Goal: Task Accomplishment & Management: Manage account settings

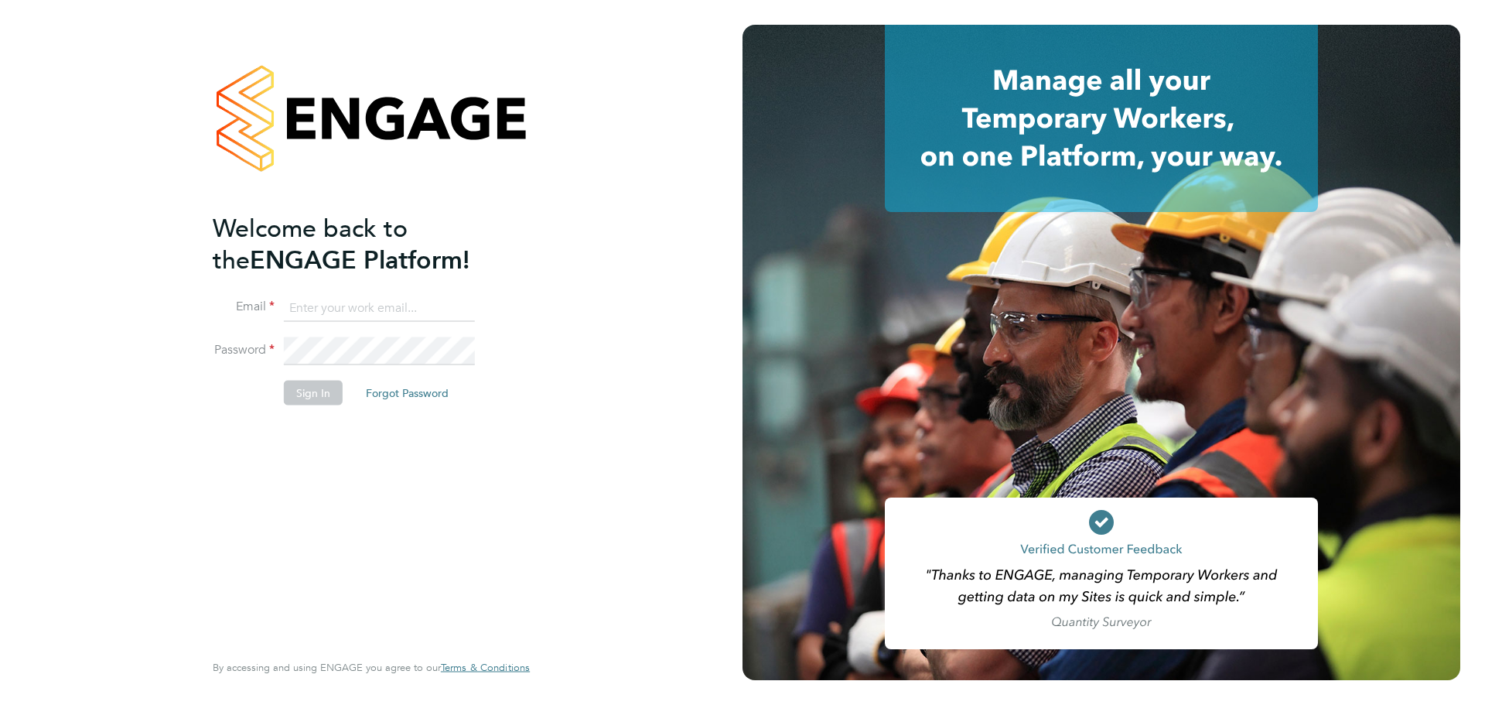
type input "joshua.james@vistry.co.uk"
click at [316, 393] on button "Sign In" at bounding box center [313, 393] width 59 height 25
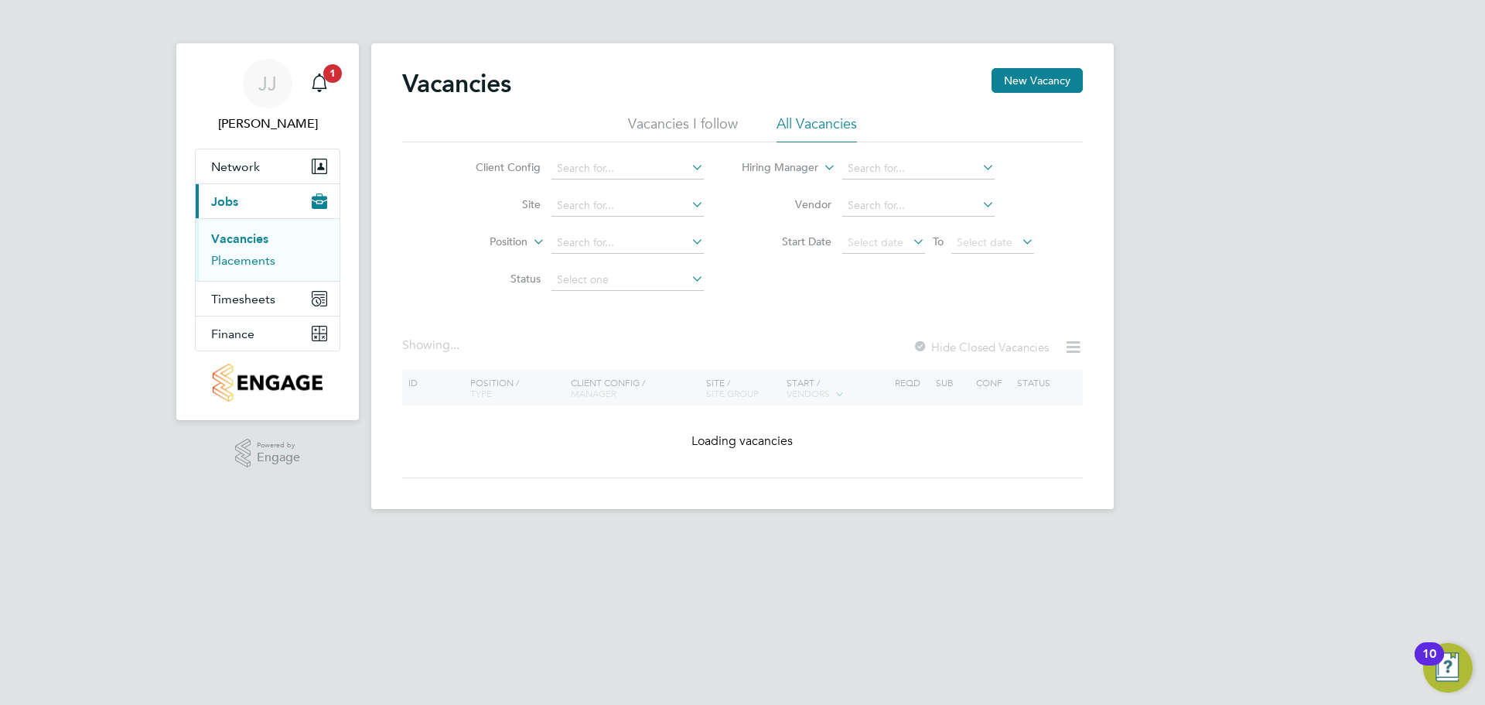
click at [255, 258] on link "Placements" at bounding box center [243, 260] width 64 height 15
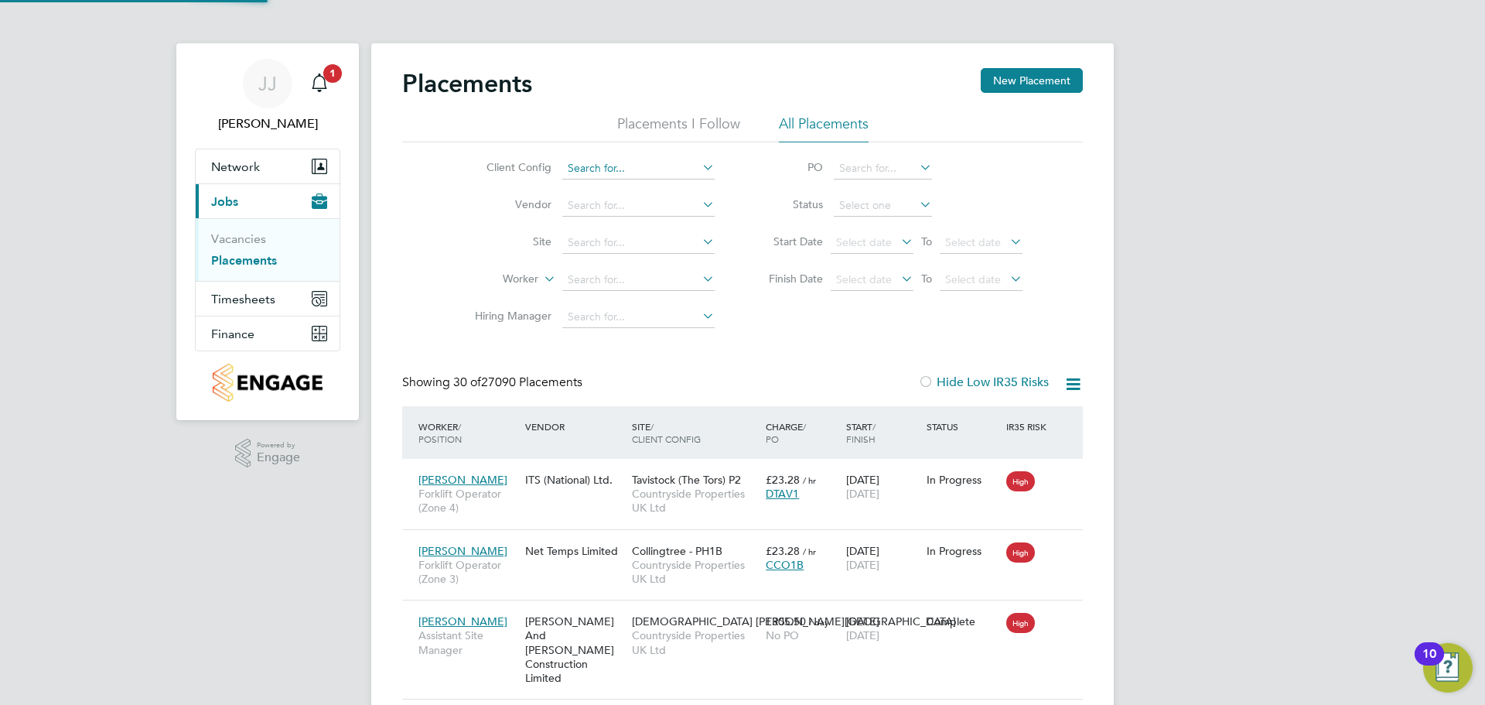
click at [591, 165] on input at bounding box center [638, 169] width 152 height 22
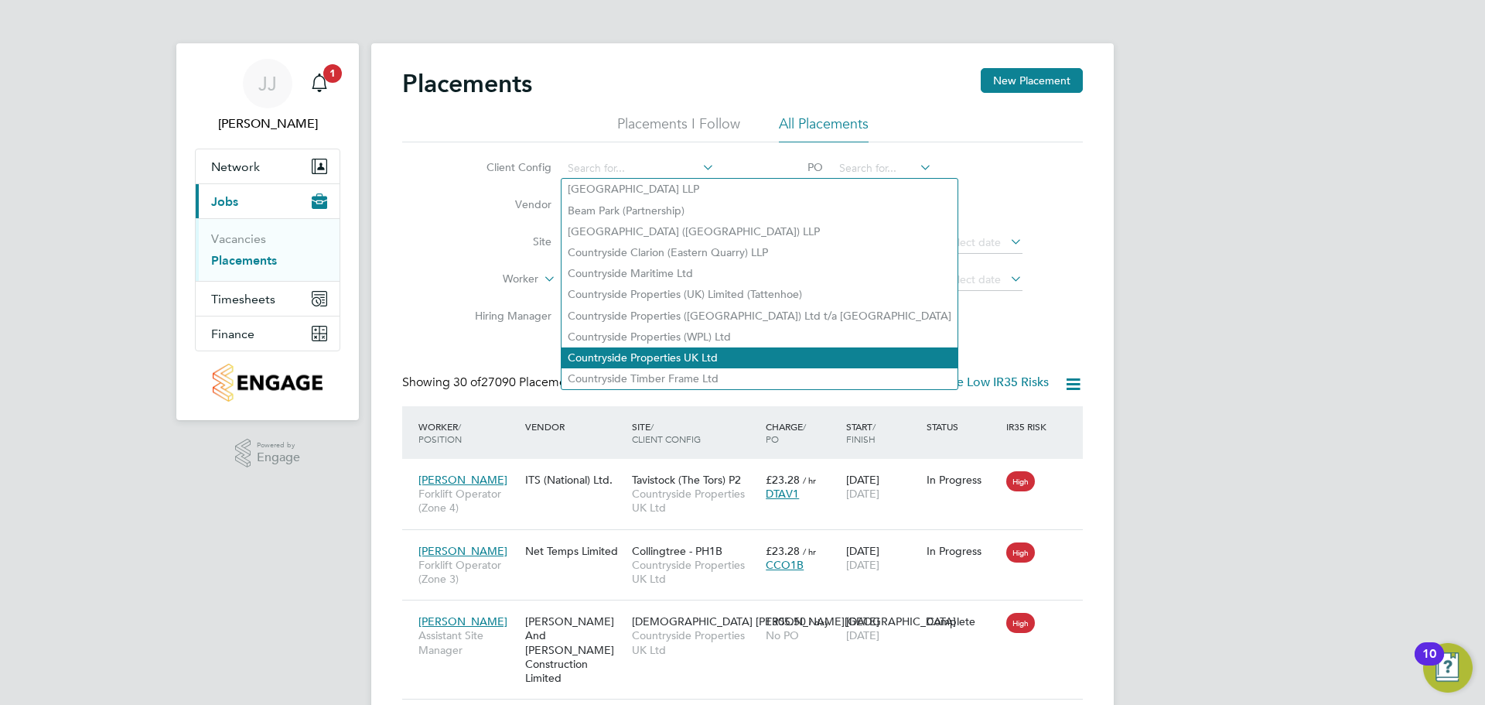
click at [682, 350] on li "Countryside Properties UK Ltd" at bounding box center [760, 357] width 396 height 21
type input "Countryside Properties UK Ltd"
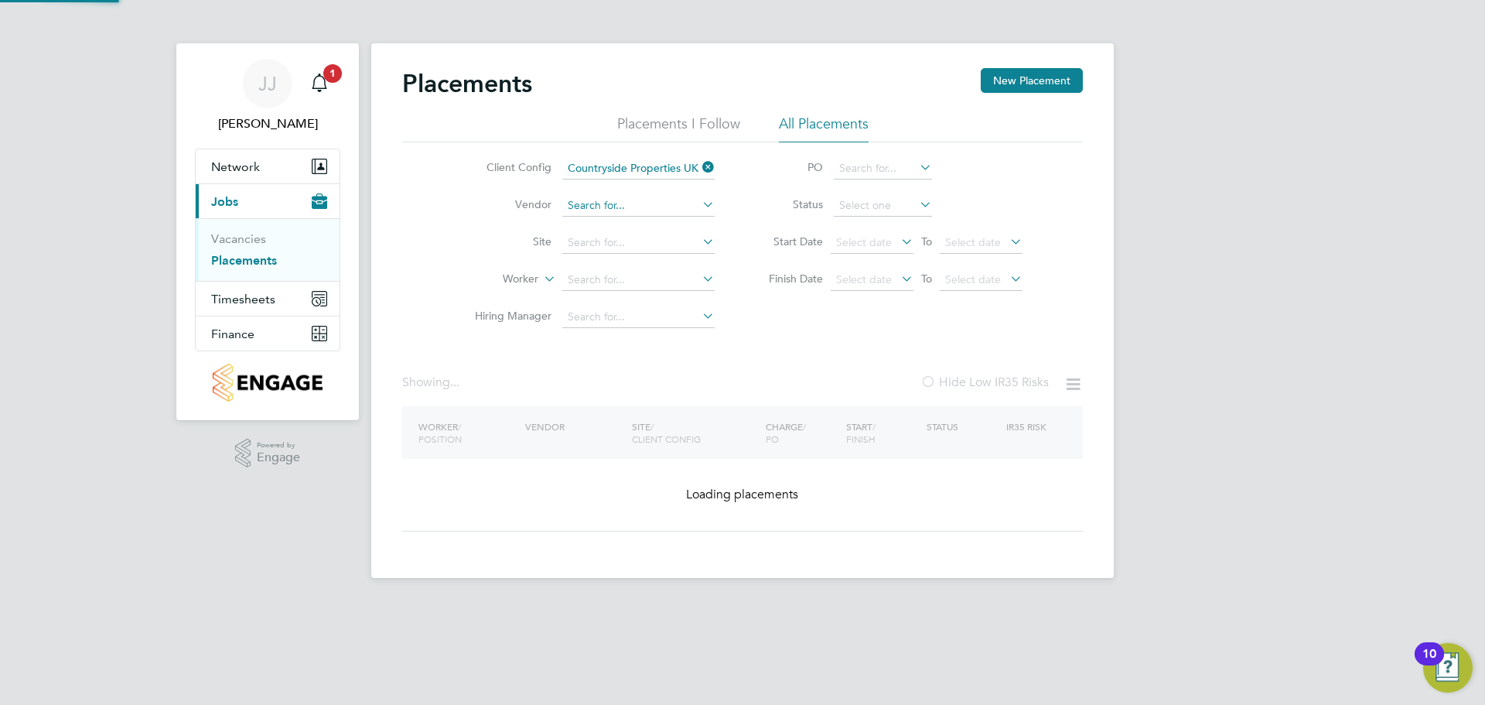
click at [599, 199] on input at bounding box center [638, 206] width 152 height 22
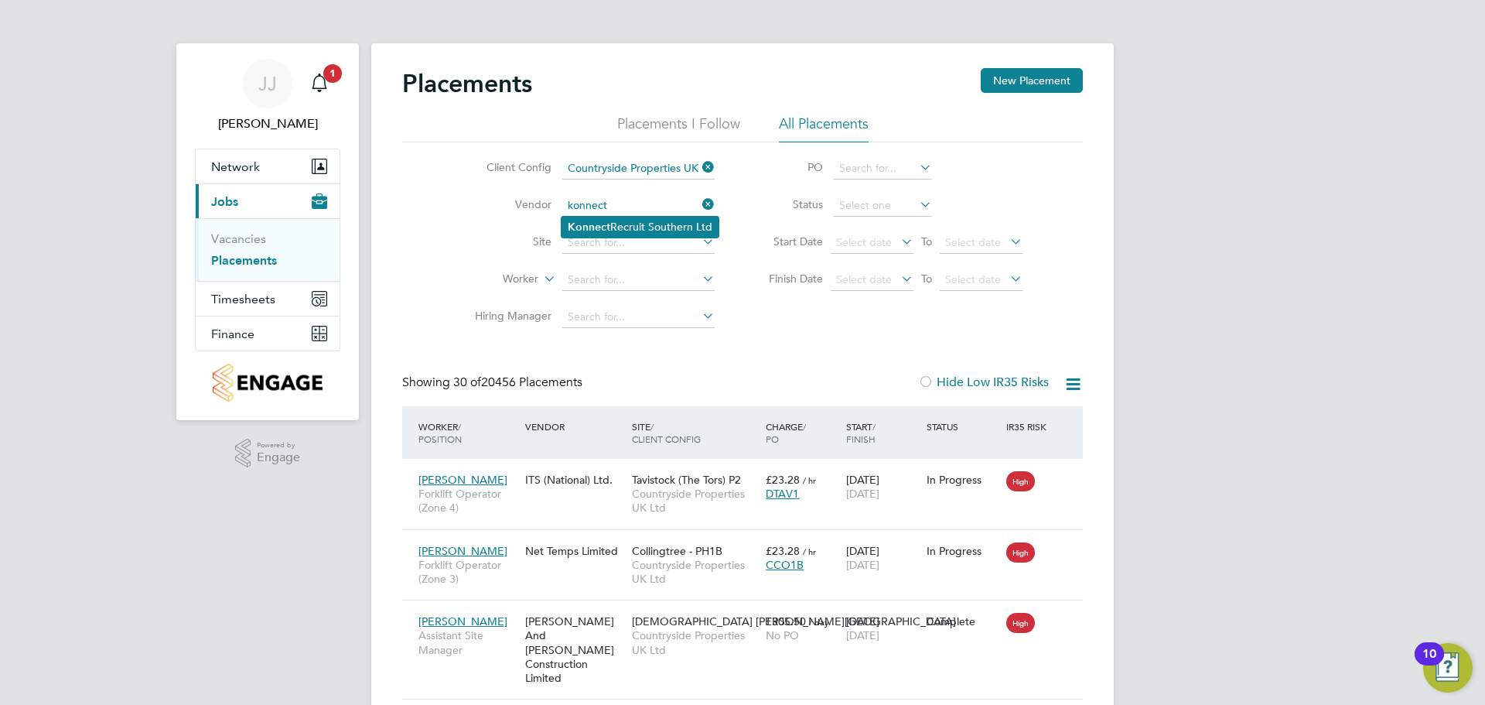
click at [624, 226] on li "Konnect Recruit Southern Ltd" at bounding box center [640, 227] width 157 height 21
type input "Konnect Recruit Southern Ltd"
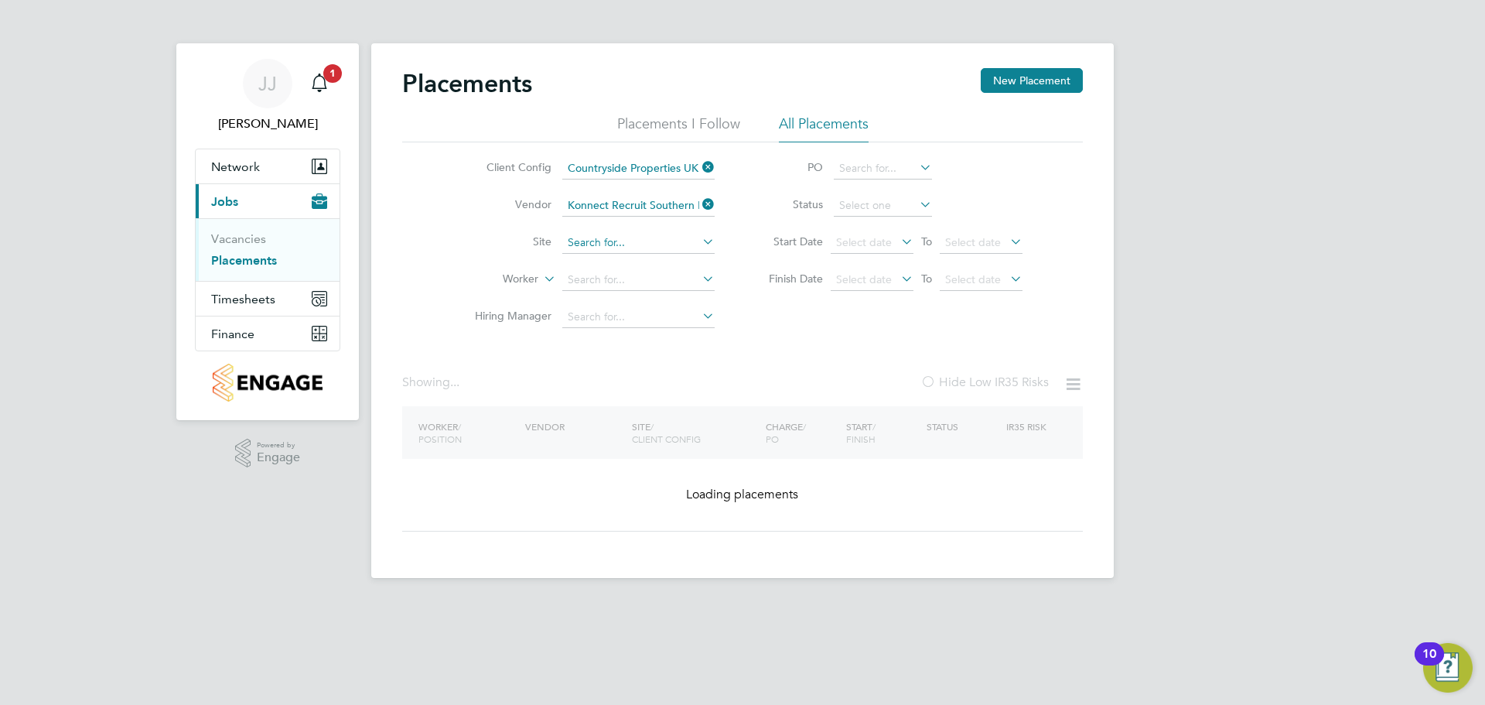
click at [665, 244] on input at bounding box center [638, 243] width 152 height 22
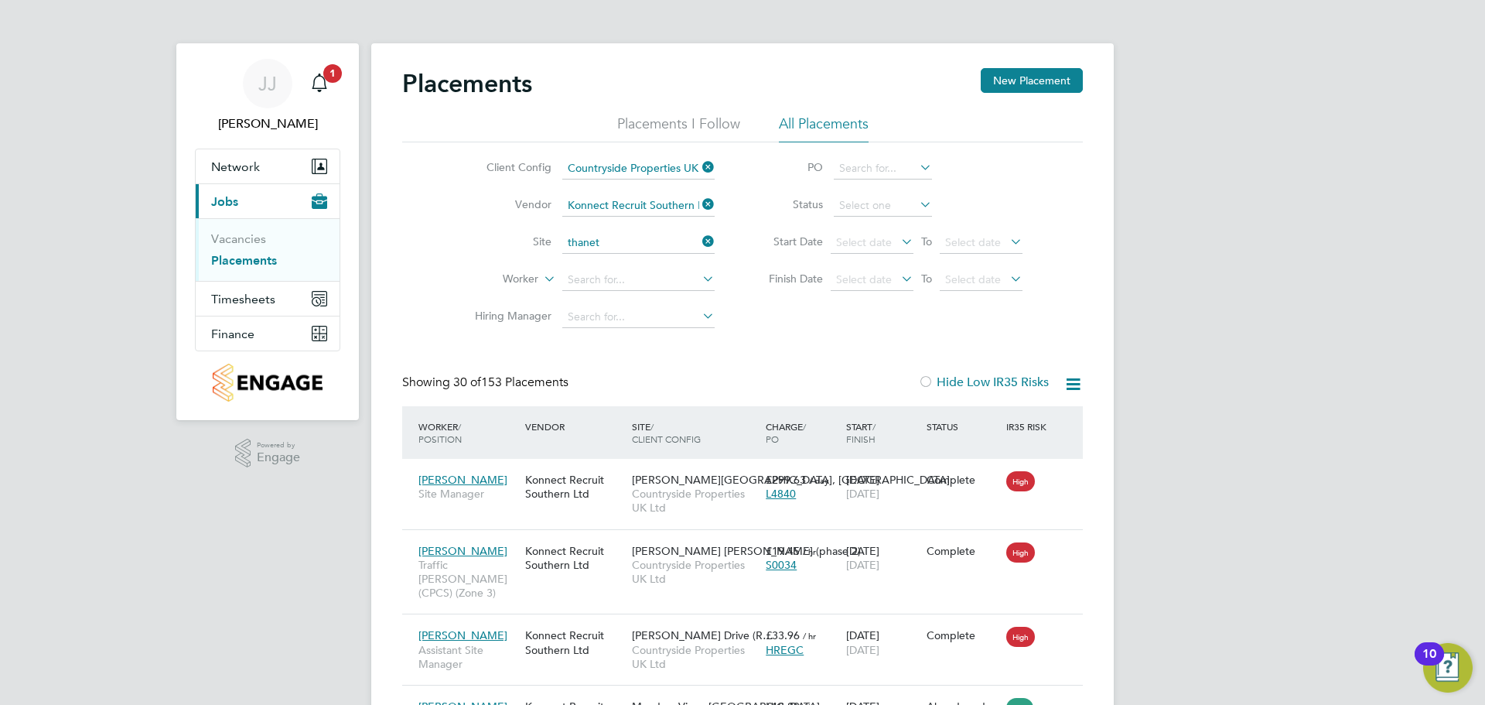
click at [613, 300] on li "Thanet Phase 5 - Linden" at bounding box center [657, 306] width 190 height 21
type input "Thanet Phase 5 - Linden"
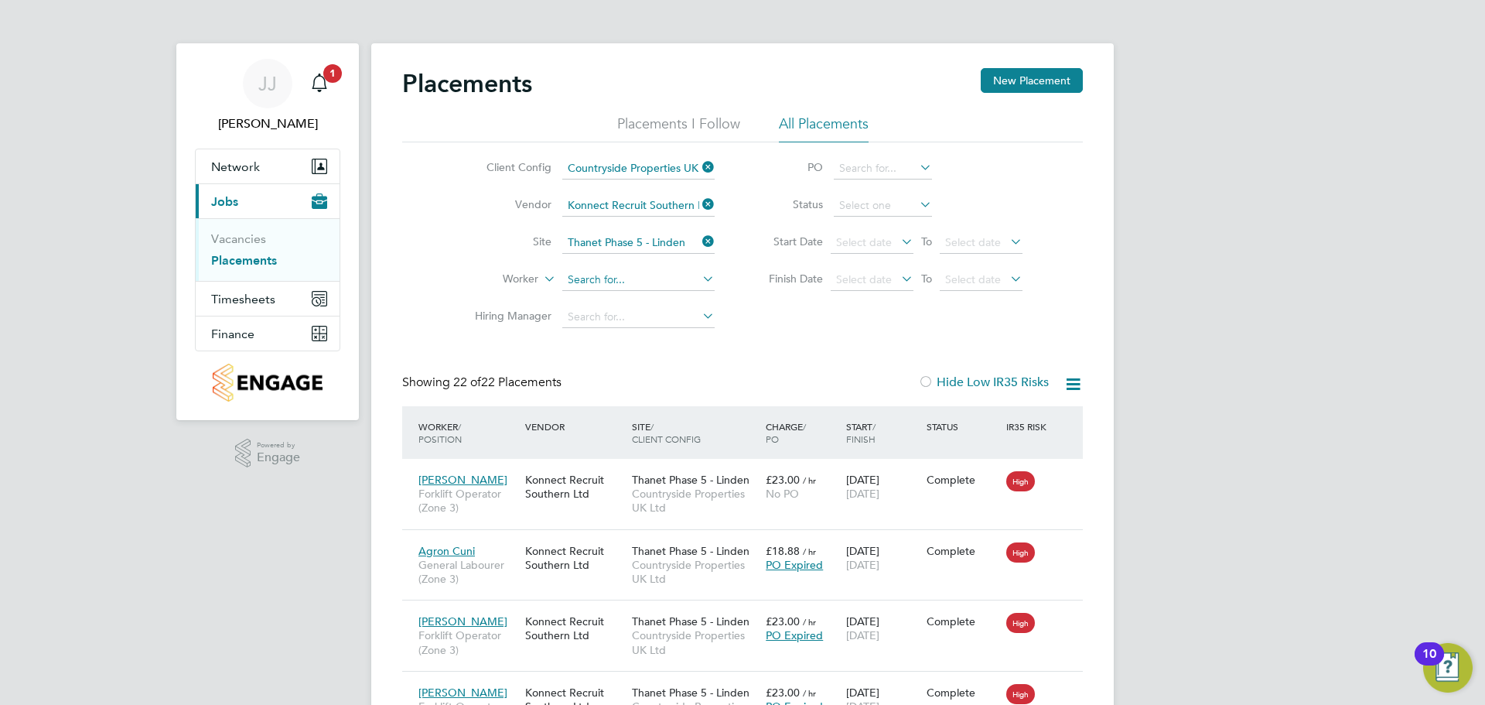
click at [576, 282] on input at bounding box center [638, 280] width 152 height 22
click at [860, 197] on input at bounding box center [883, 206] width 98 height 22
click at [890, 227] on li "Active" at bounding box center [883, 227] width 100 height 20
type input "Active"
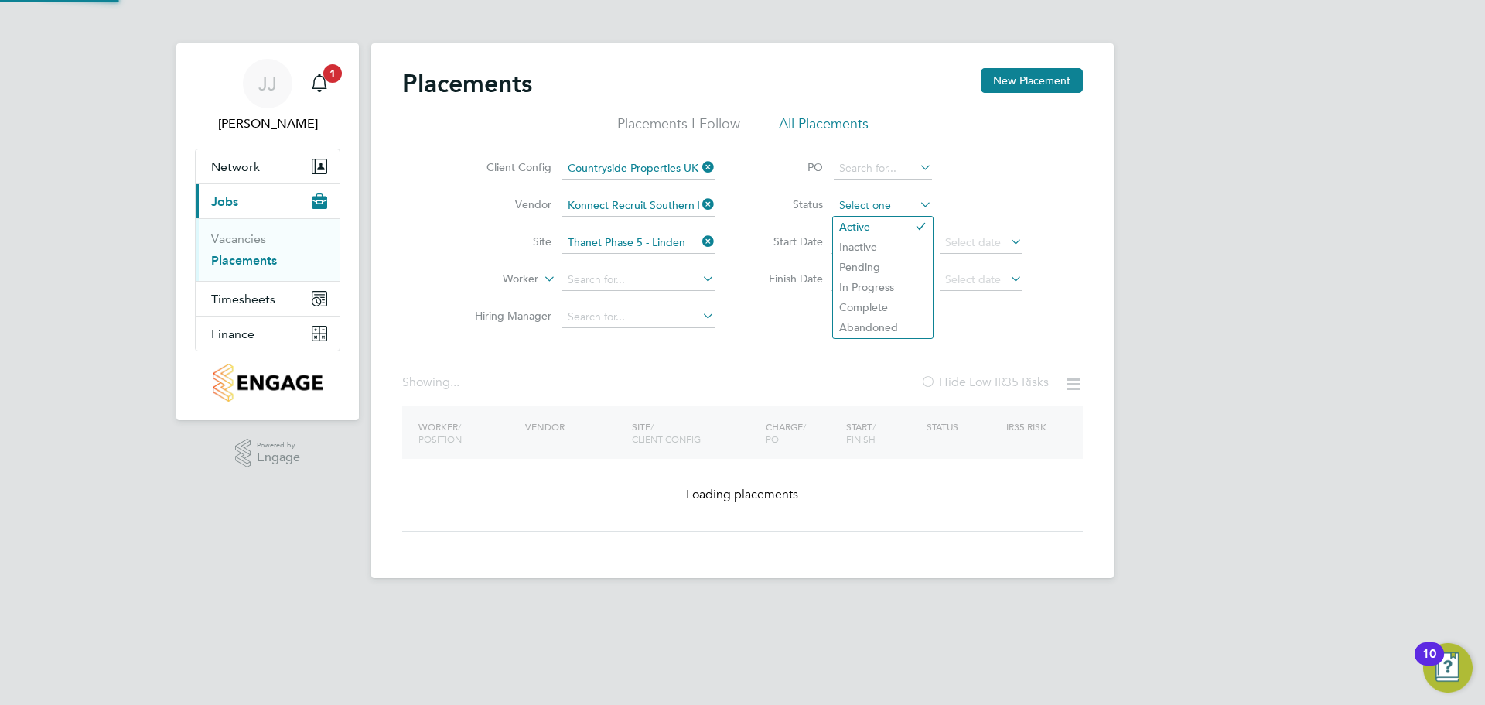
click at [882, 204] on input at bounding box center [883, 206] width 98 height 22
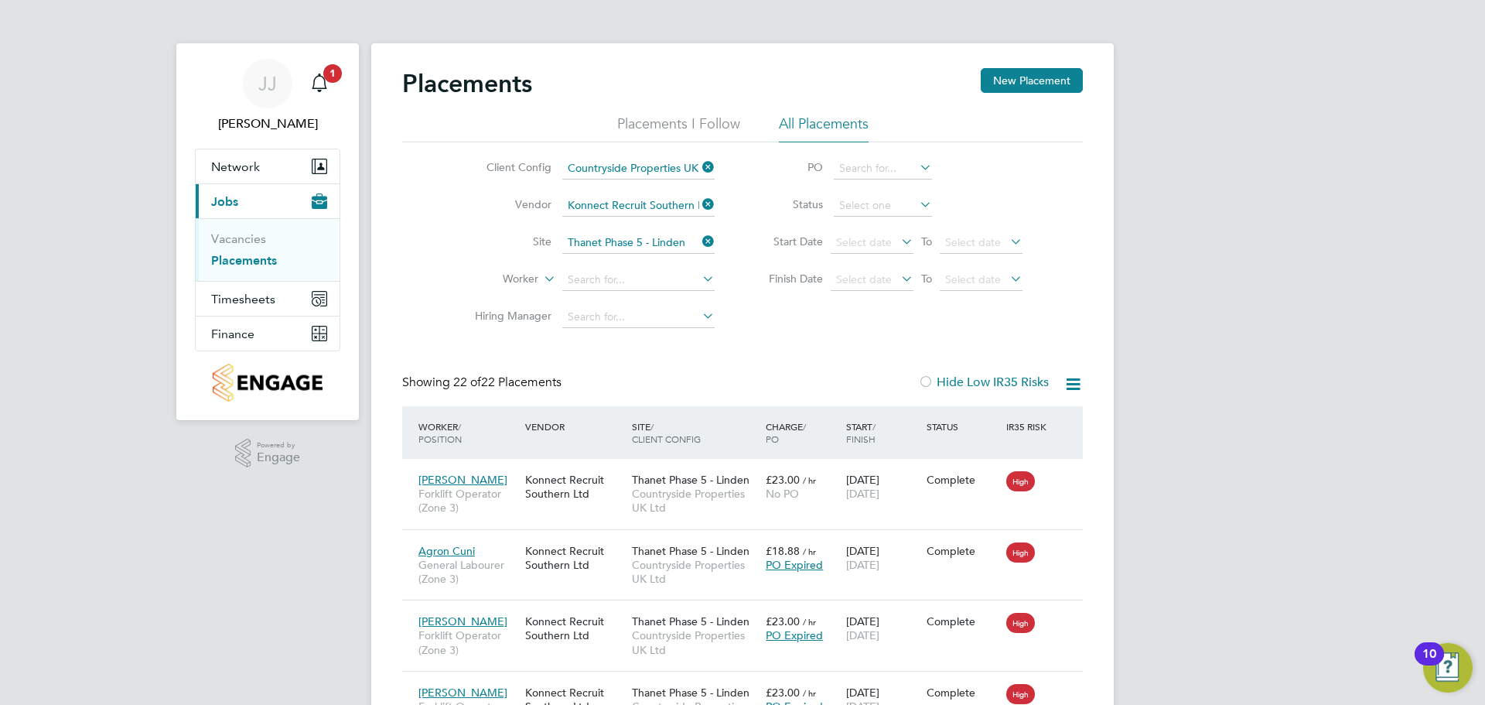
click at [877, 289] on li "In Progress" at bounding box center [883, 287] width 100 height 20
type input "In Progress"
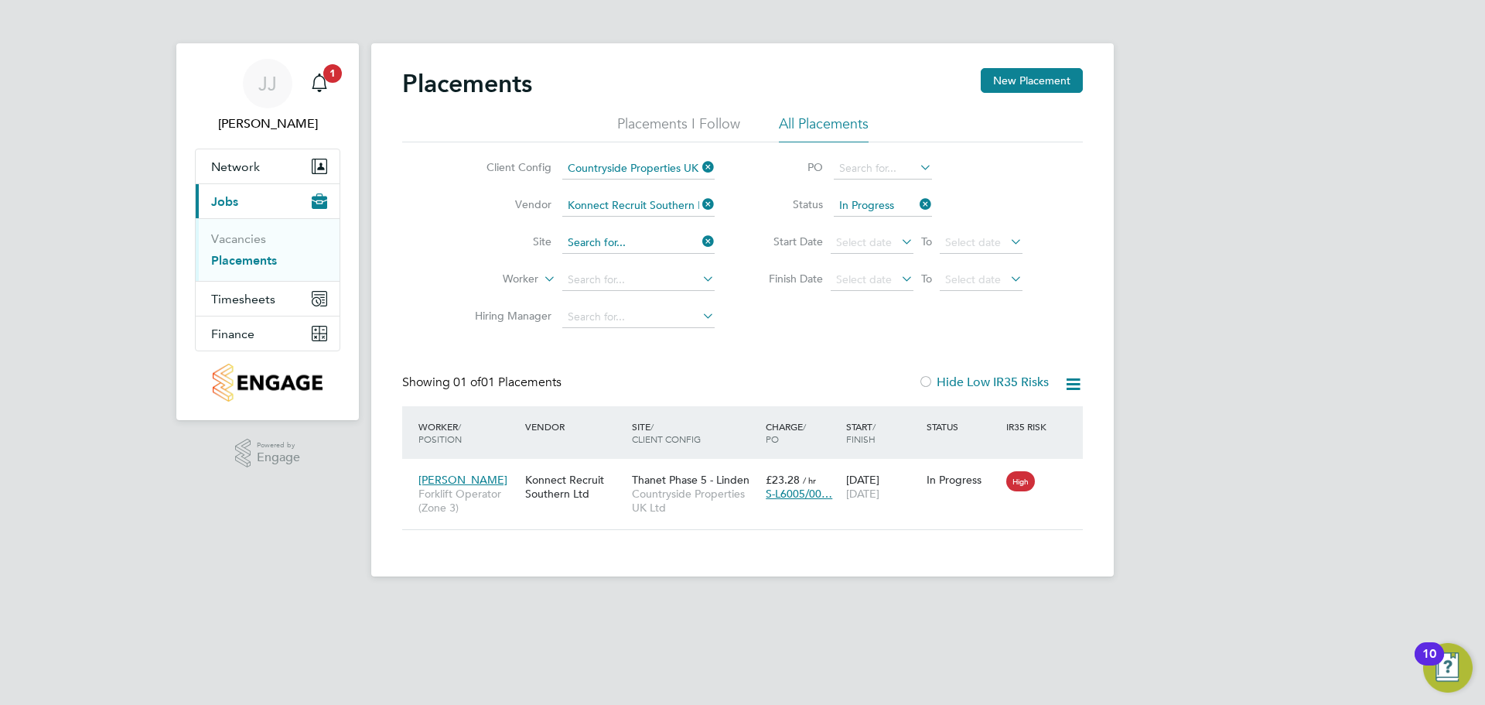
click at [655, 242] on input at bounding box center [638, 243] width 152 height 22
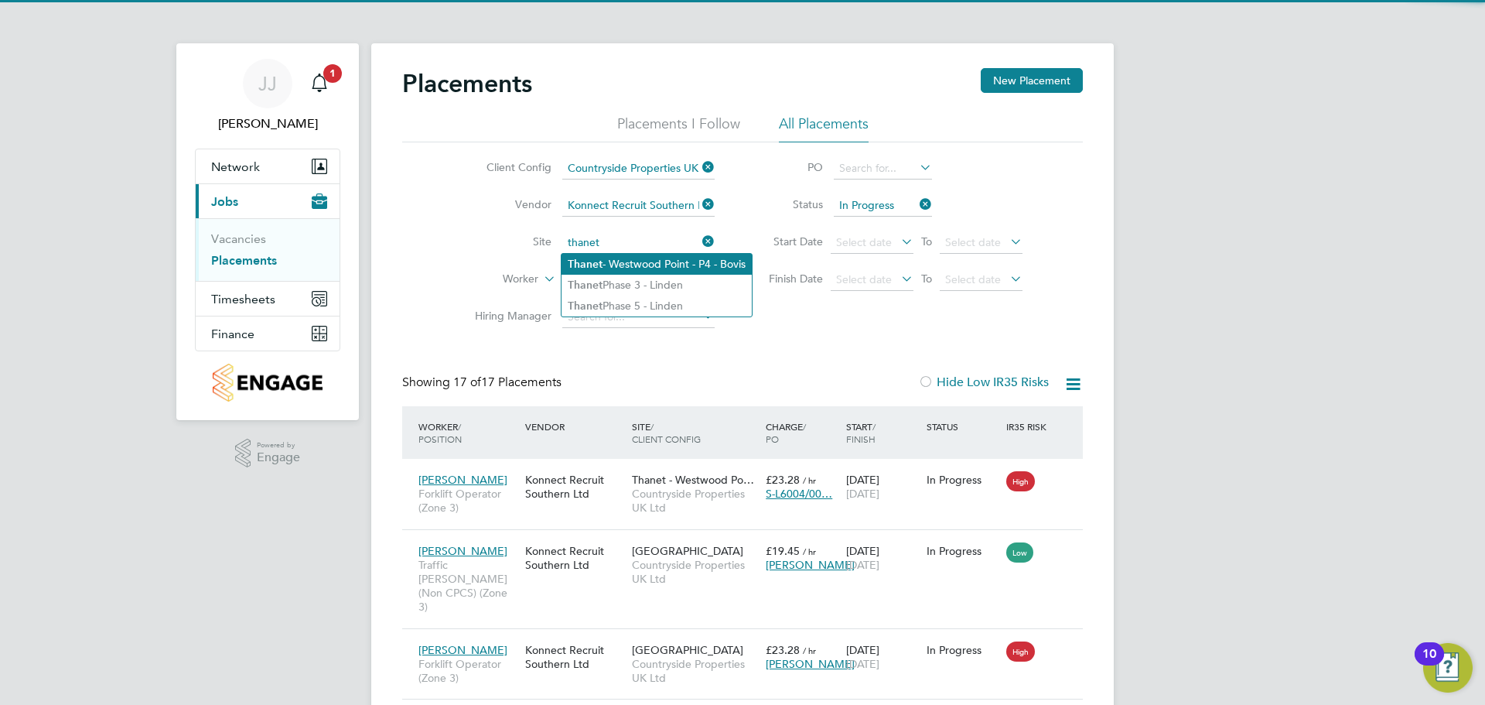
click at [648, 265] on li "Thanet - Westwood Point - P4 - Bovis" at bounding box center [657, 264] width 190 height 21
type input "Thanet - Westwood Point - P4 - Bovis"
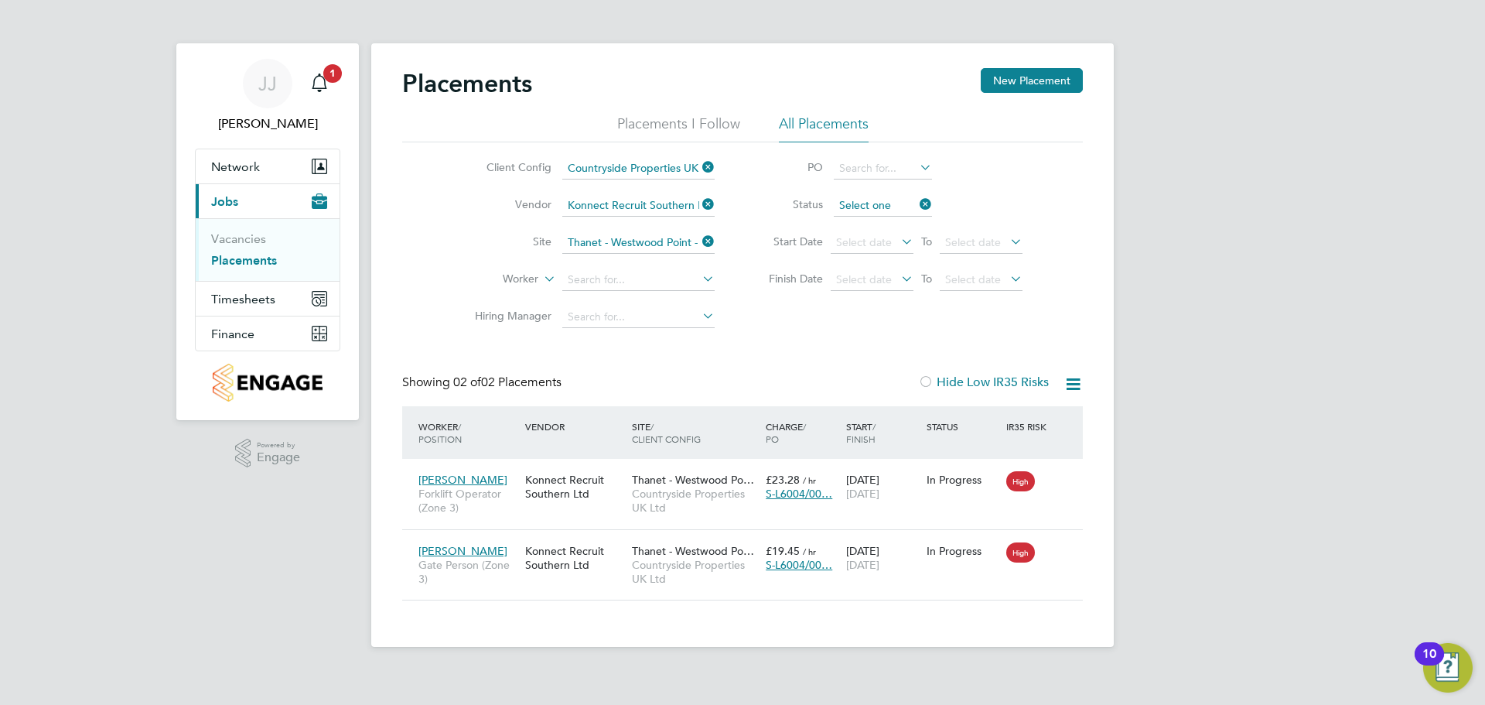
click at [890, 206] on input at bounding box center [883, 206] width 98 height 22
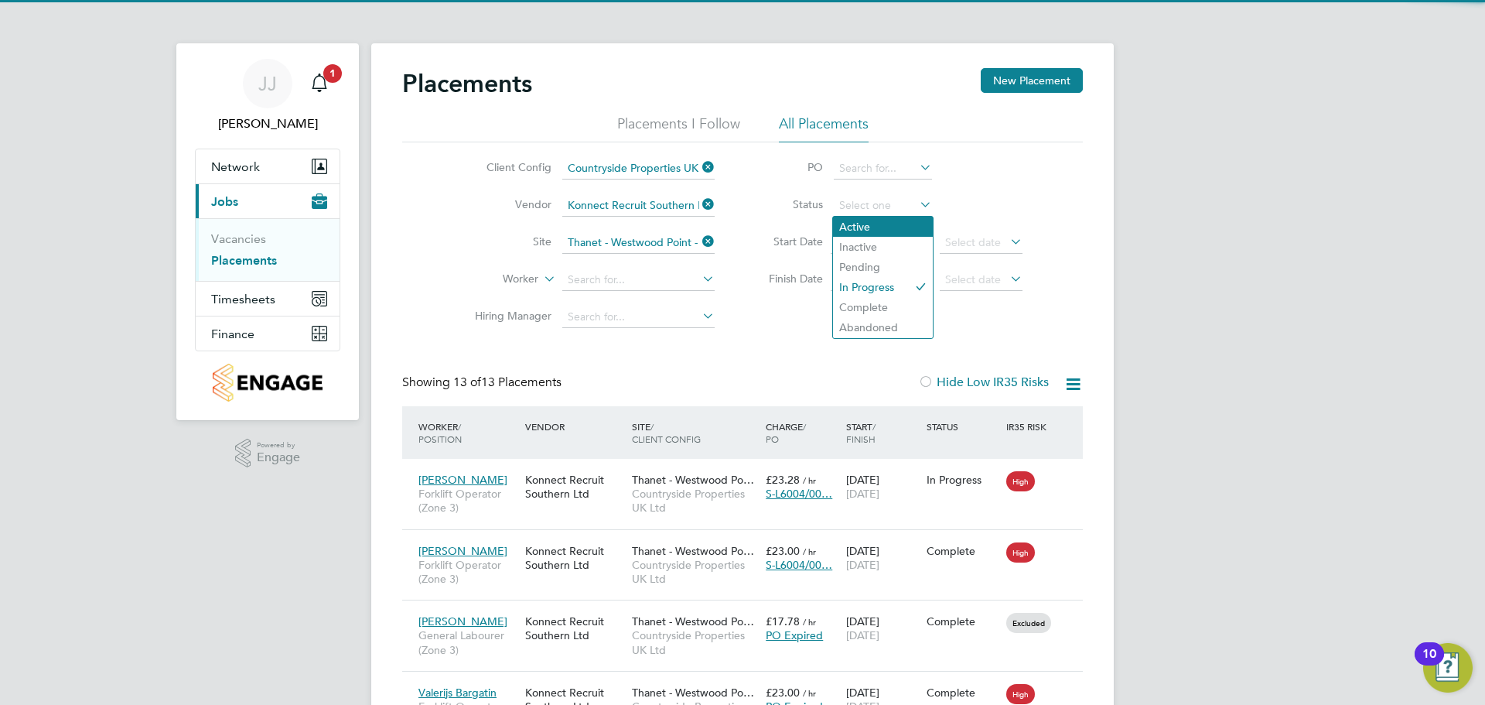
click at [880, 229] on li "Active" at bounding box center [883, 227] width 100 height 20
type input "Active"
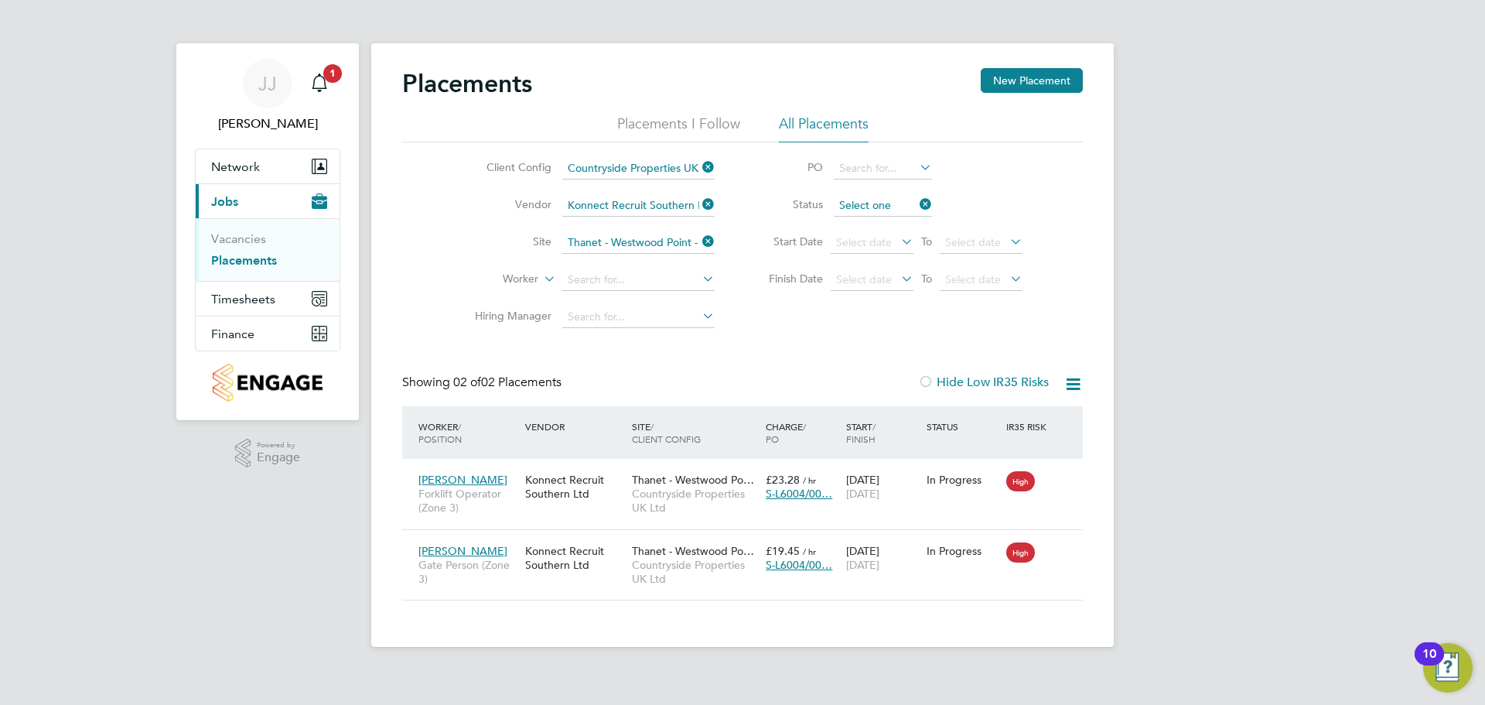
click at [901, 202] on input at bounding box center [883, 206] width 98 height 22
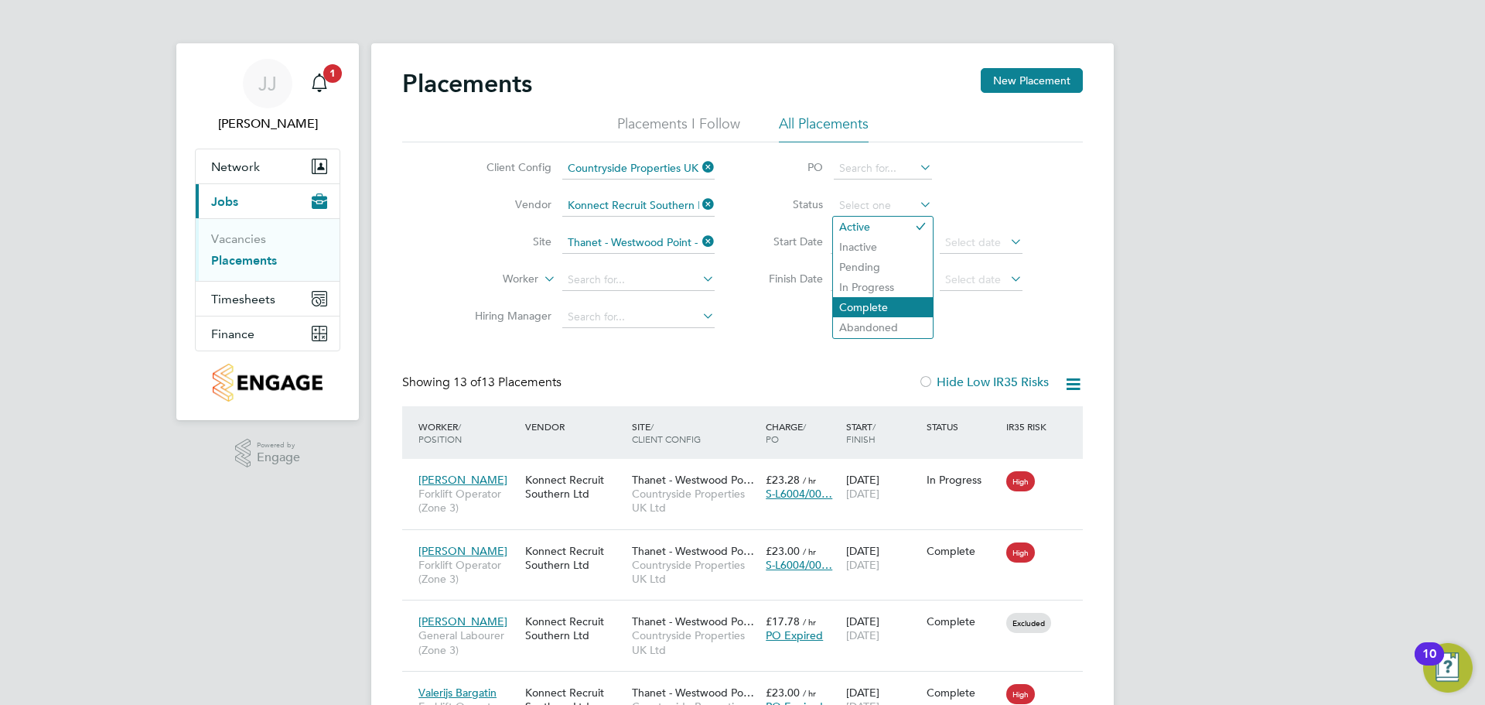
click at [884, 313] on li "Complete" at bounding box center [883, 307] width 100 height 20
type input "Complete"
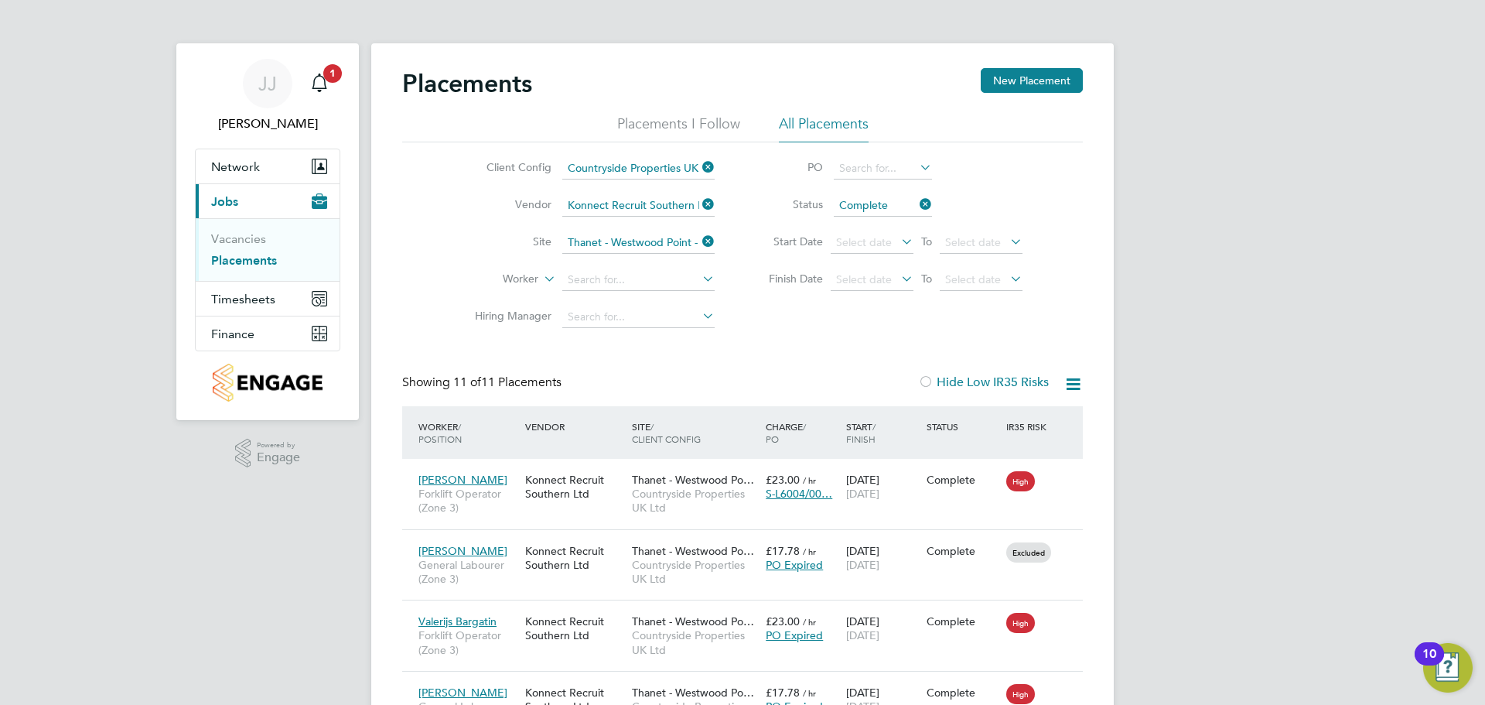
click at [699, 242] on icon at bounding box center [699, 242] width 0 height 22
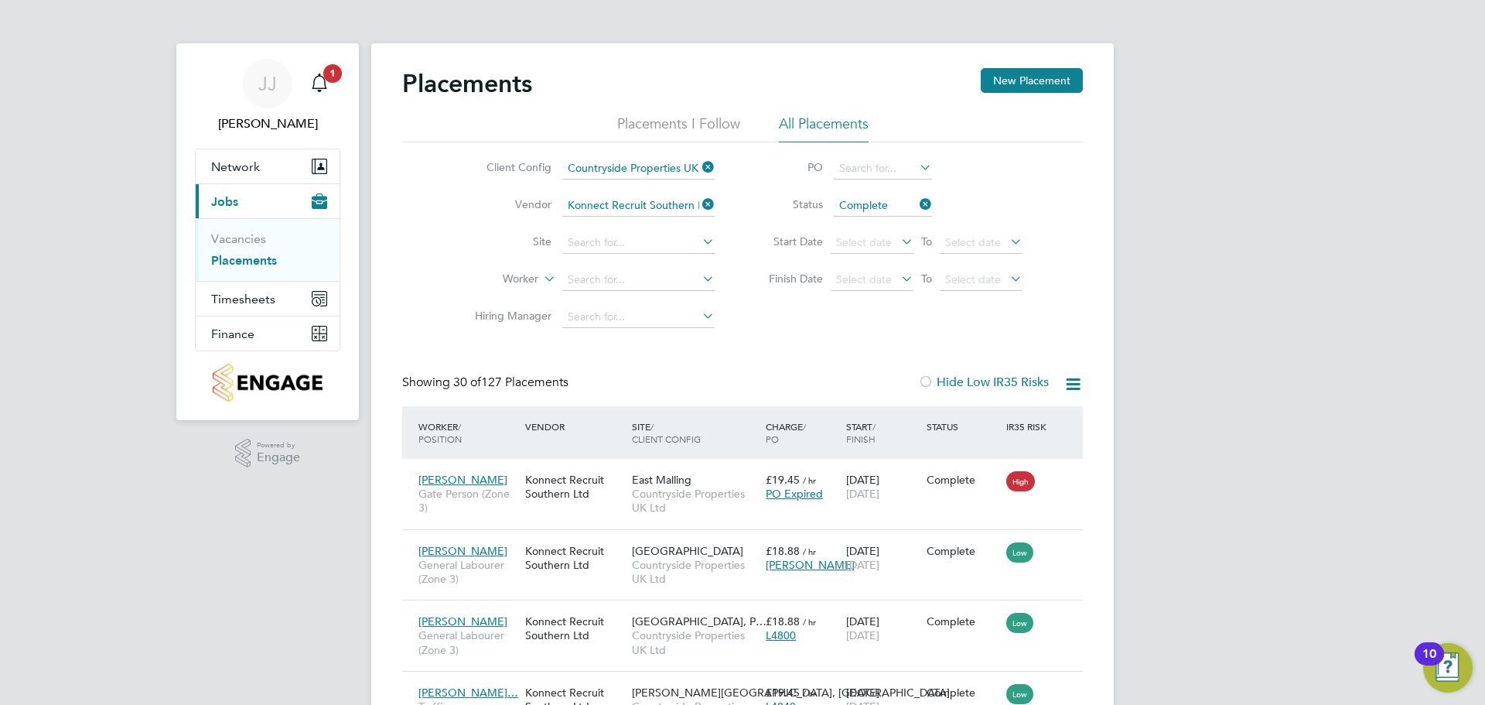
click at [917, 201] on icon at bounding box center [917, 204] width 0 height 22
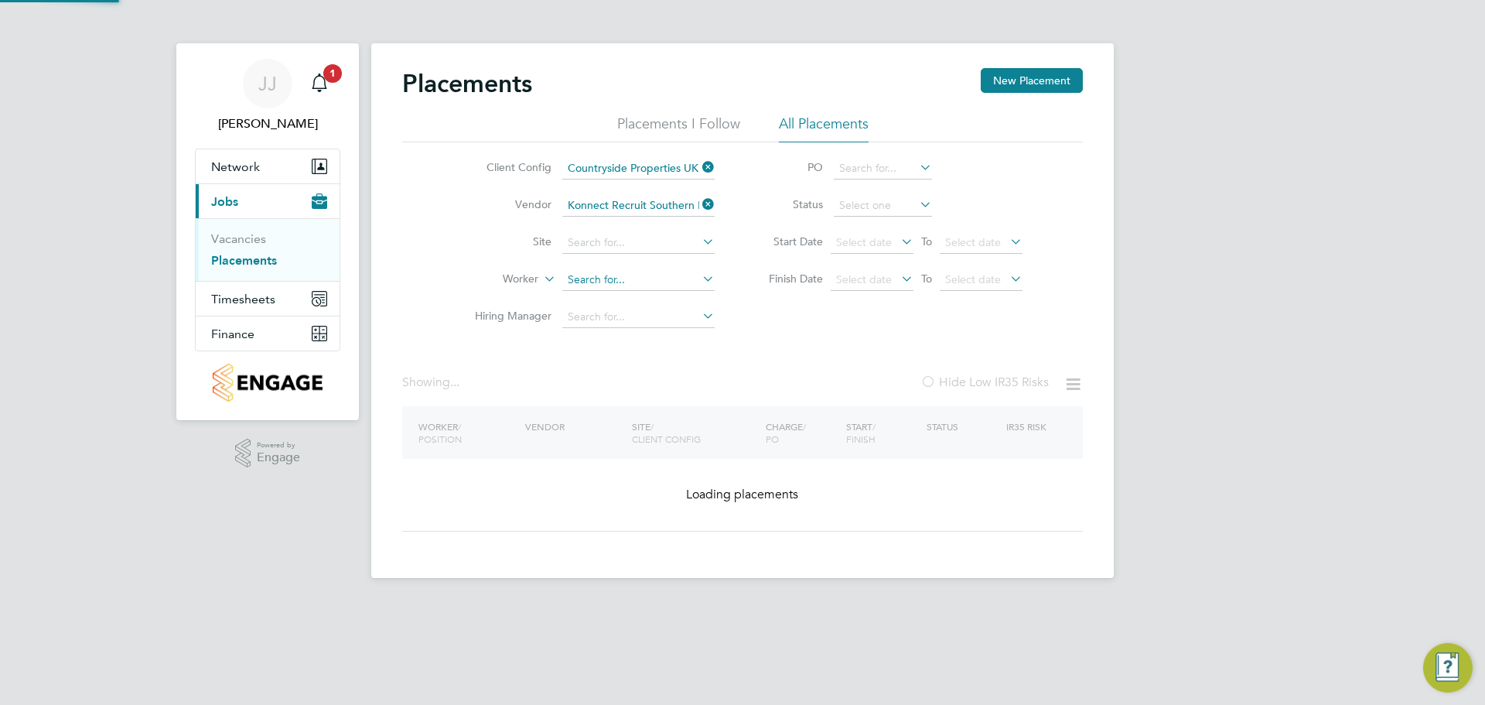
click at [630, 278] on input at bounding box center [638, 280] width 152 height 22
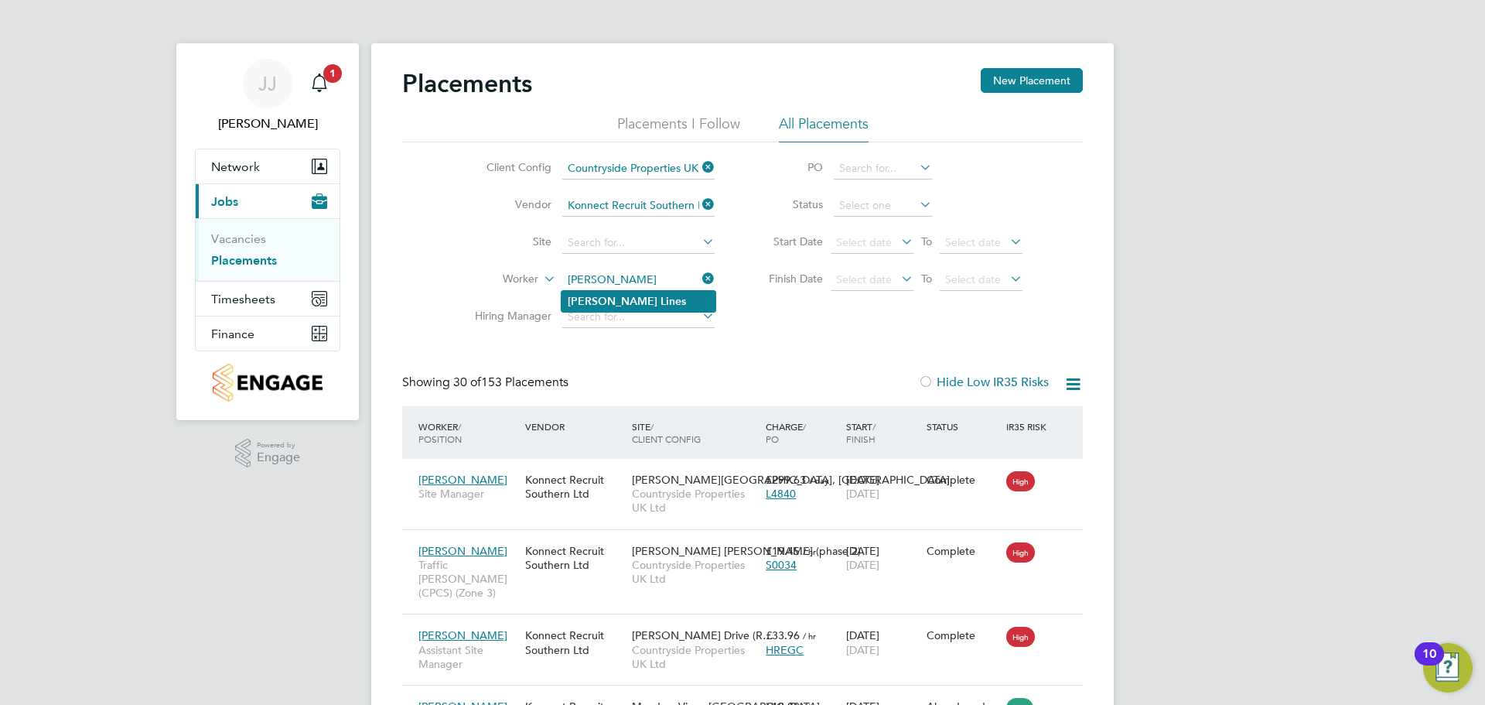
click at [661, 296] on b "Lines" at bounding box center [674, 301] width 26 height 13
type input "Darren Lines"
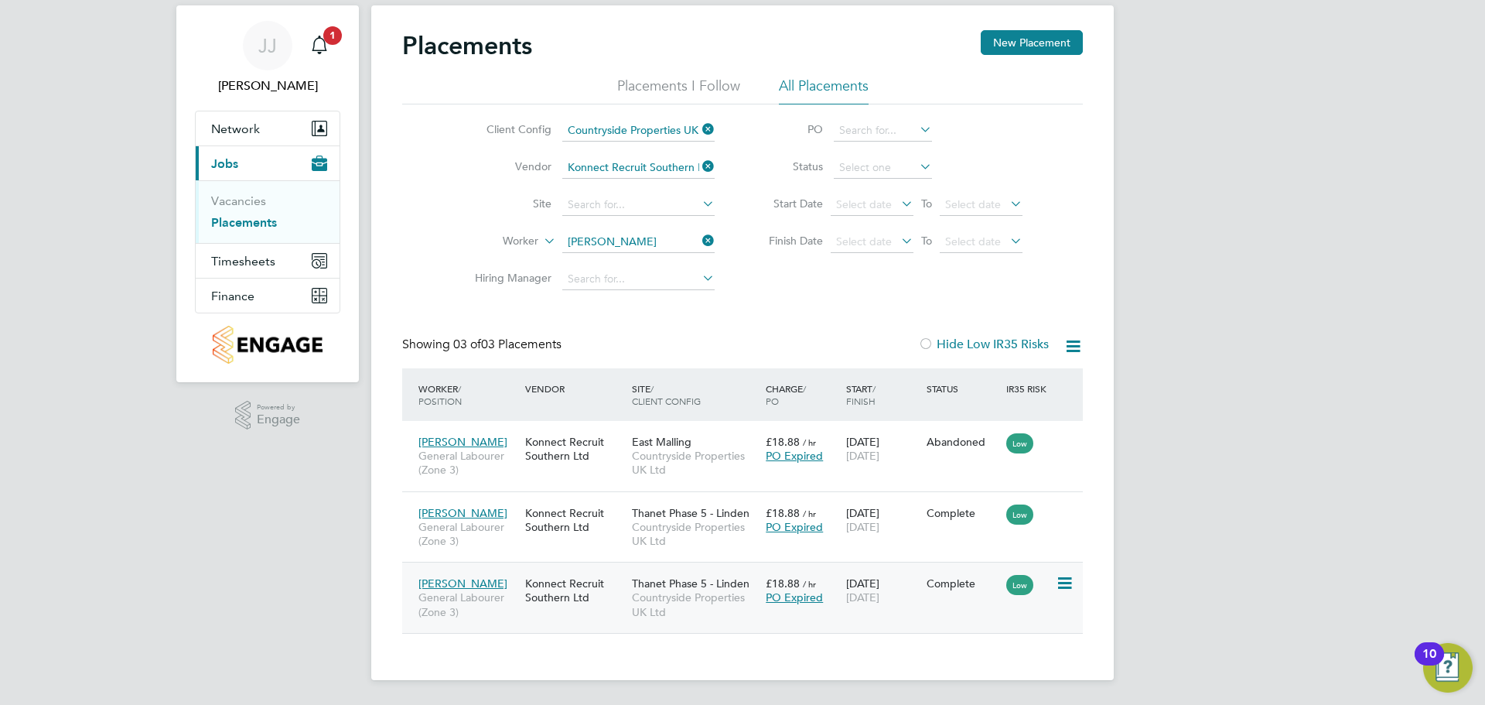
click at [457, 585] on span "Darren Lines" at bounding box center [463, 583] width 89 height 14
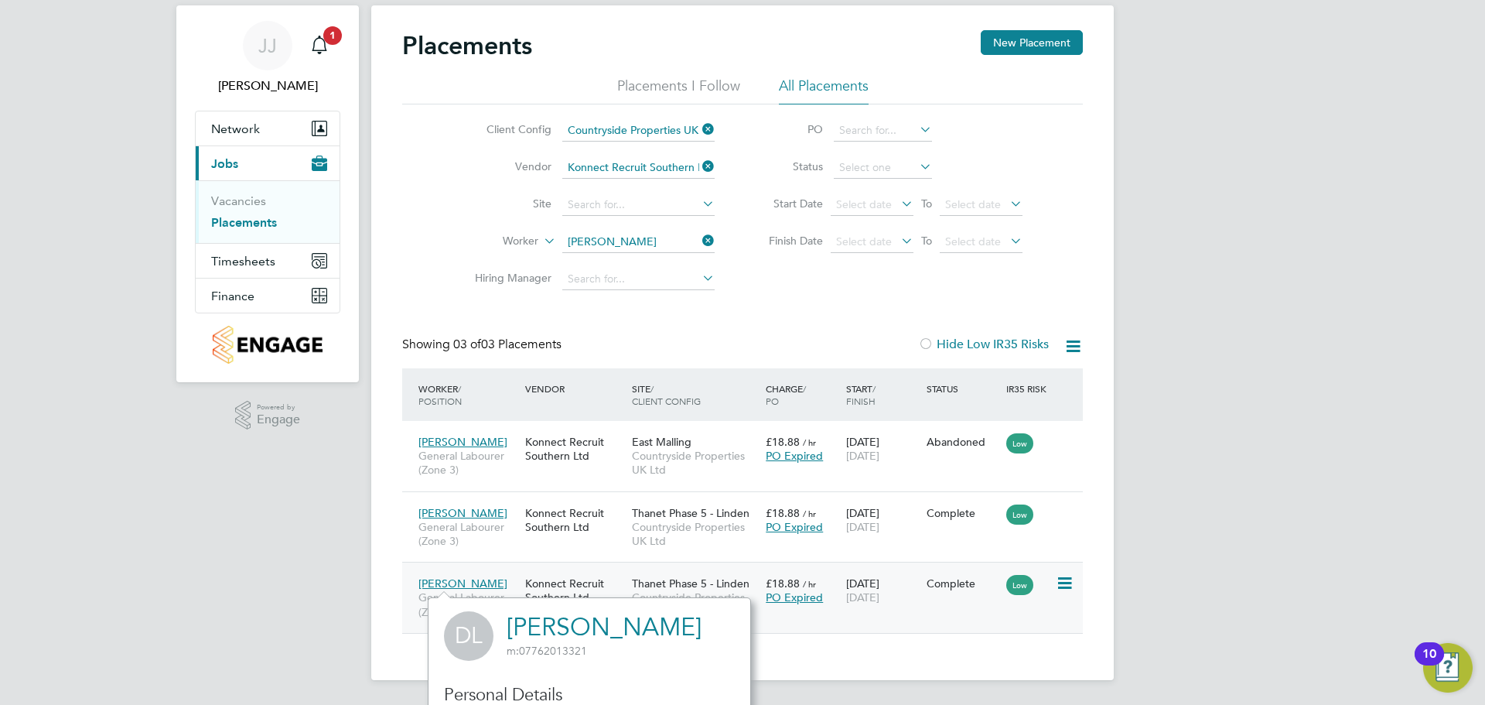
click at [935, 589] on div "Complete" at bounding box center [963, 583] width 73 height 14
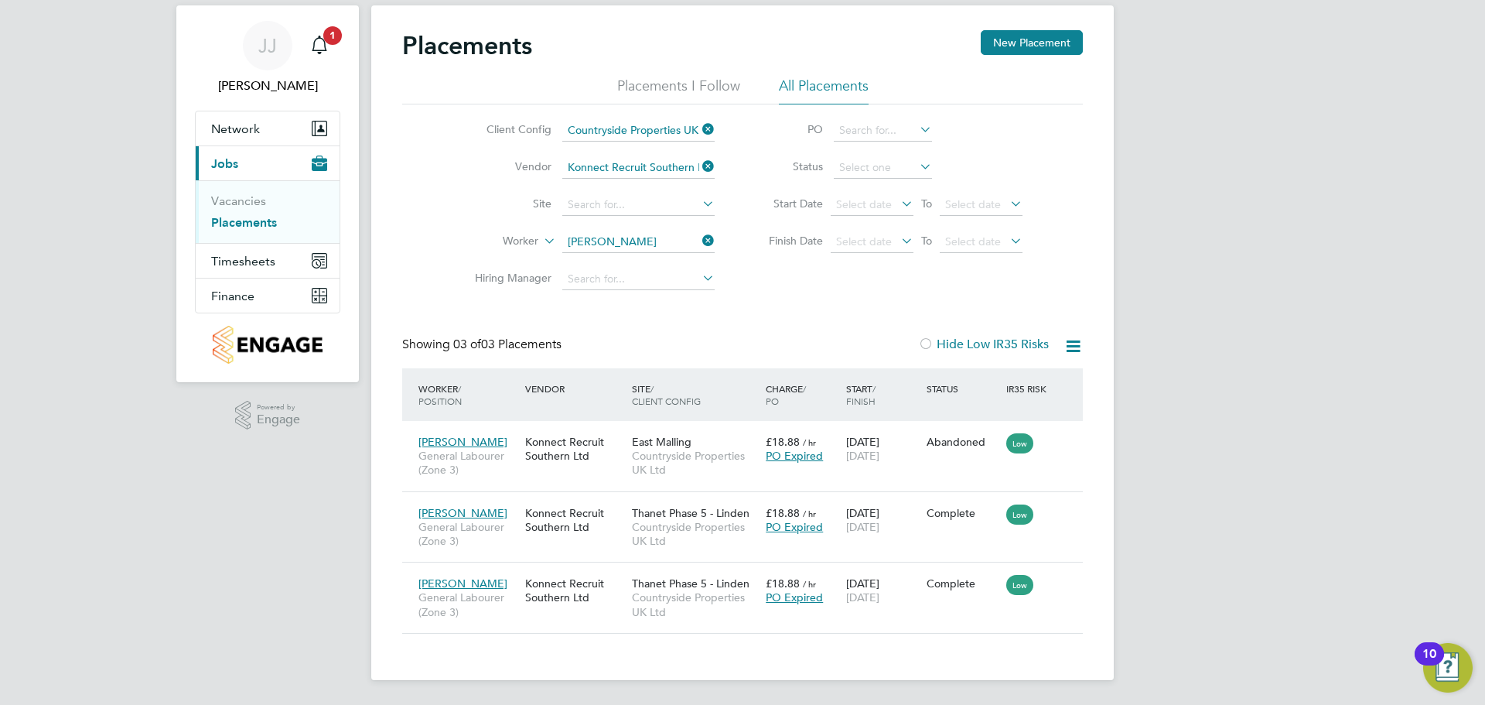
click at [423, 177] on div "Client Config Countryside Properties UK Ltd Vendor Konnect Recruit Southern Ltd…" at bounding box center [742, 200] width 681 height 193
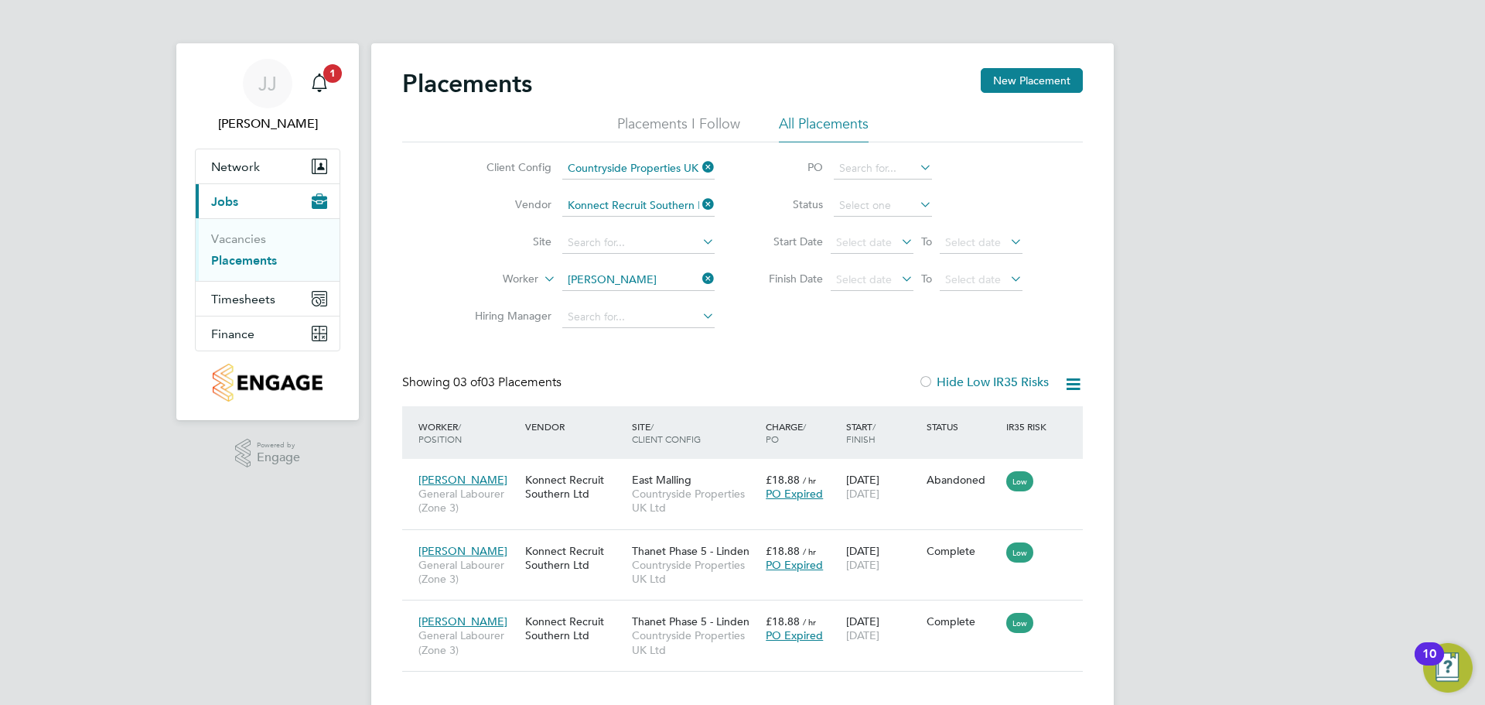
drag, startPoint x: 1201, startPoint y: 228, endPoint x: 1174, endPoint y: 263, distance: 44.1
click at [1201, 228] on div "JJ Joshua James Notifications 1 Applications: Network Team Members Sites Worker…" at bounding box center [742, 371] width 1485 height 743
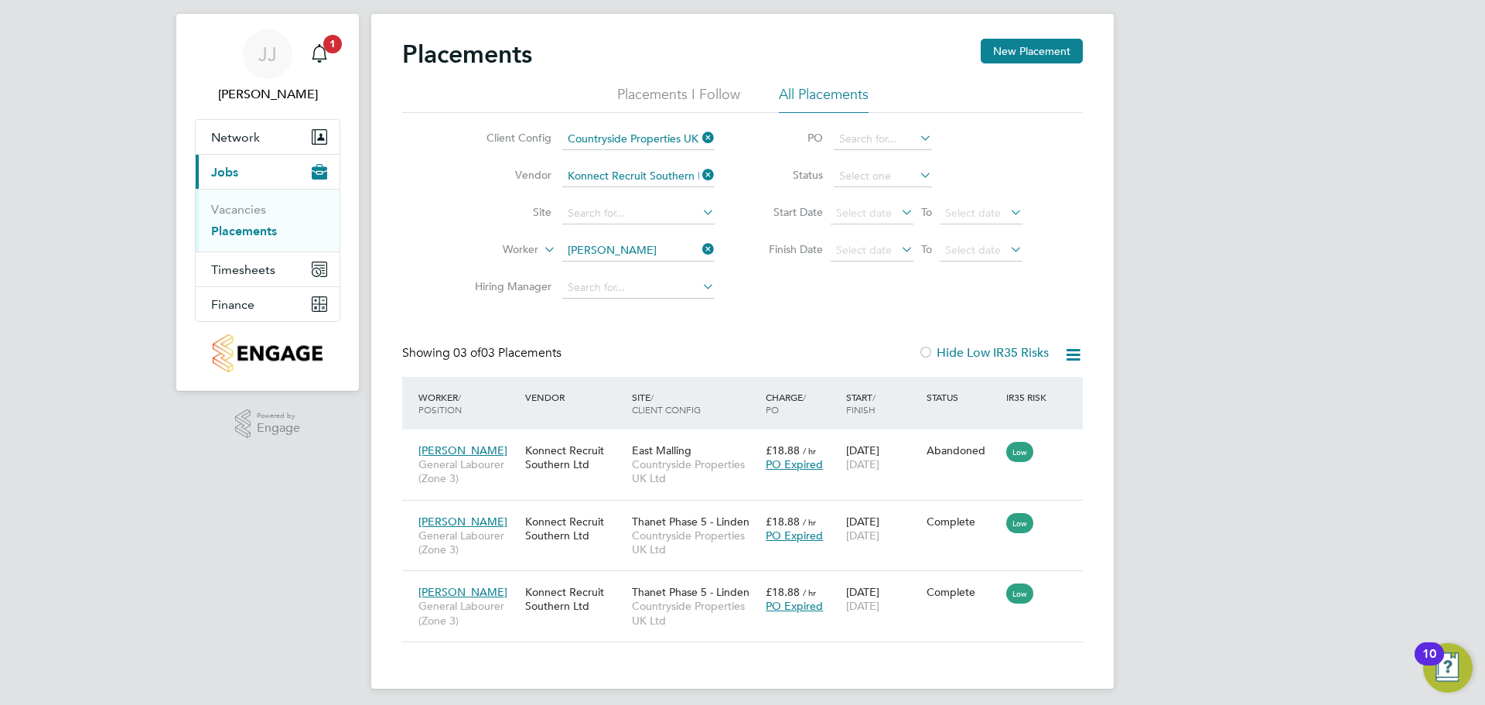
scroll to position [38, 0]
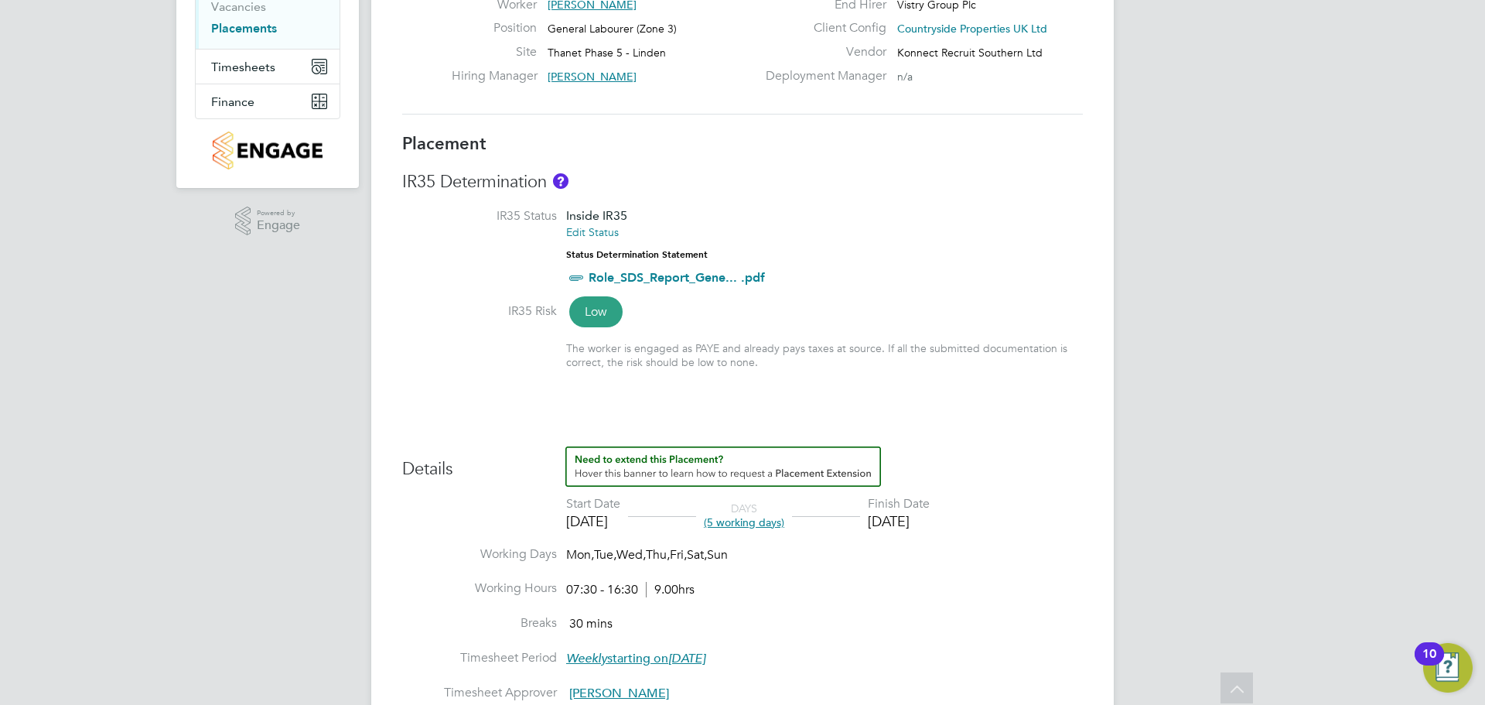
scroll to position [309, 0]
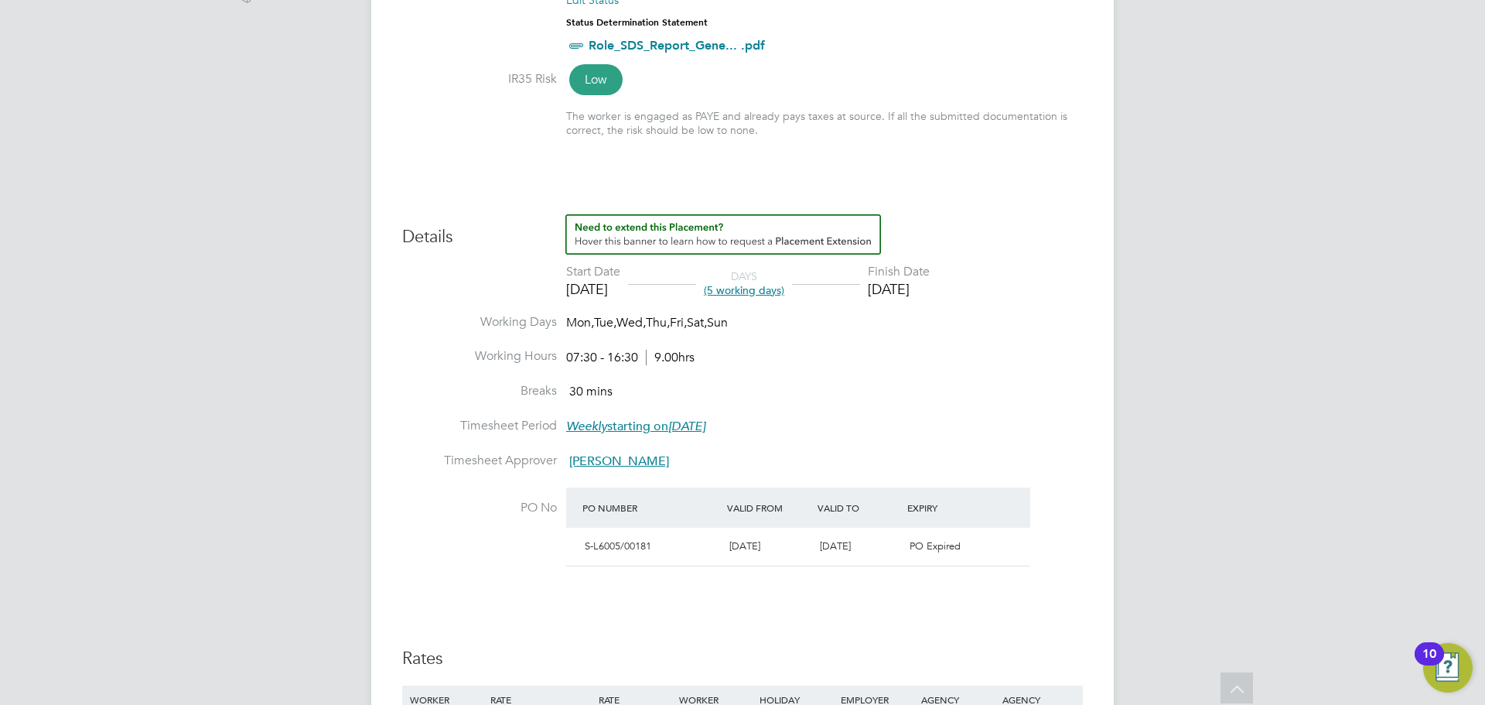
click at [1018, 359] on li "Working Hours 07:30 - 16:30 9.00hrs" at bounding box center [742, 365] width 681 height 35
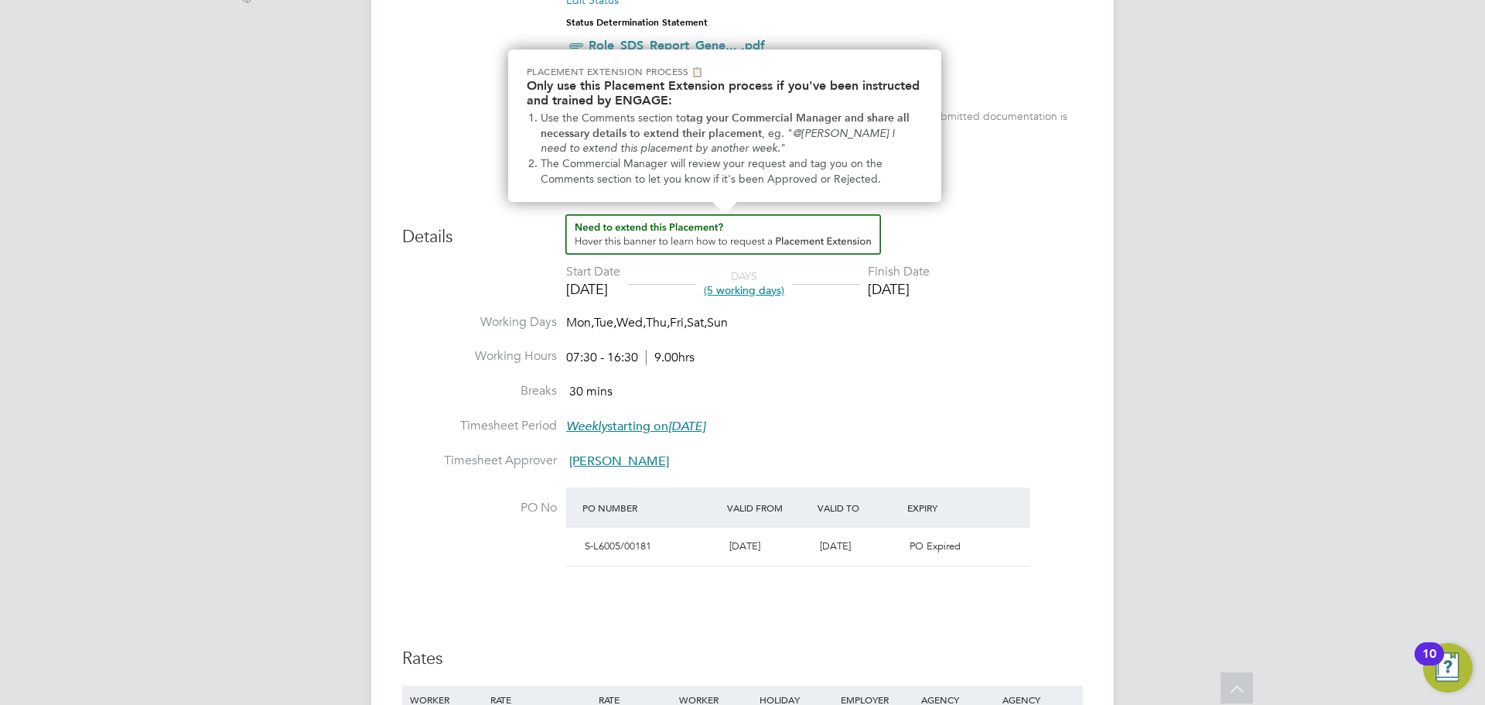
click at [817, 241] on img "How to extend a Placement?" at bounding box center [724, 234] width 316 height 40
click at [846, 244] on img "How to extend a Placement?" at bounding box center [724, 234] width 316 height 40
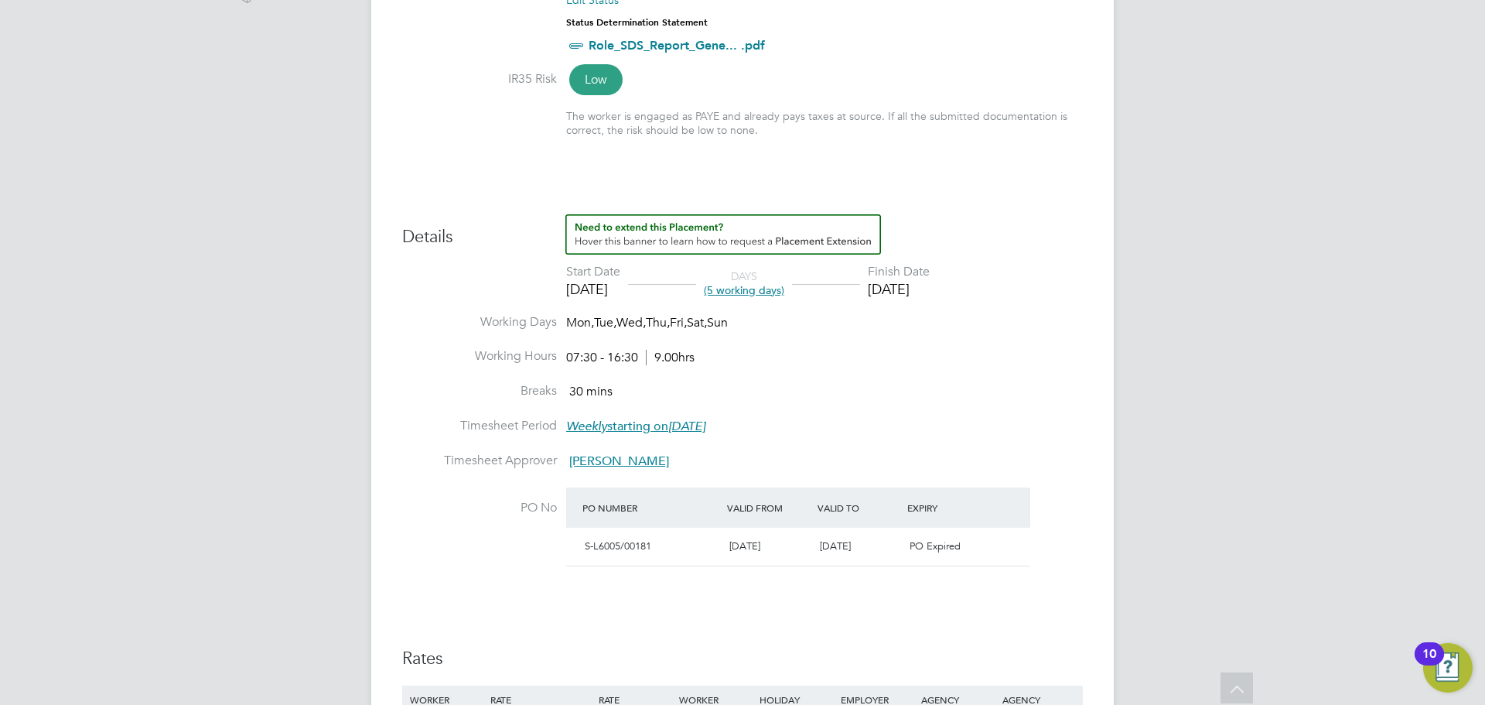
click at [846, 244] on img "How to extend a Placement?" at bounding box center [724, 234] width 316 height 40
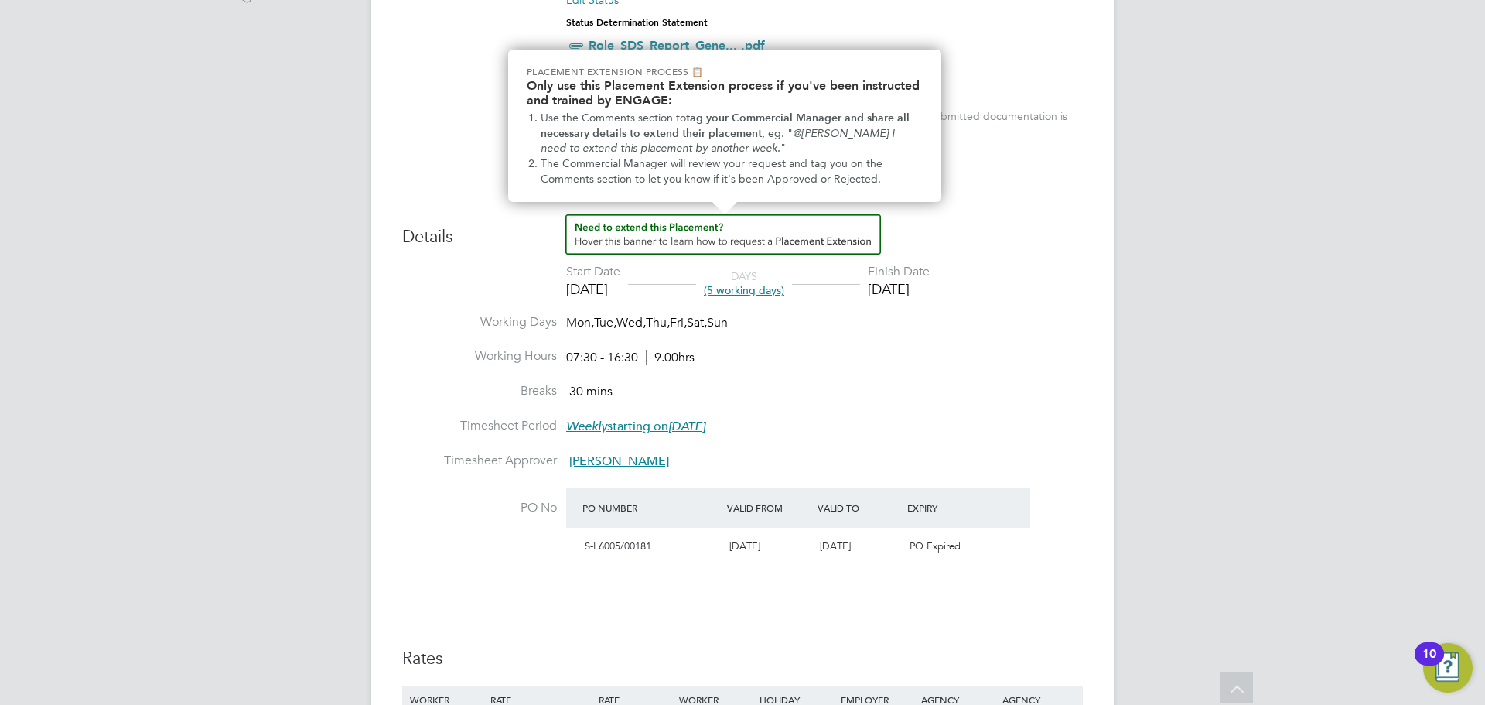
click at [848, 244] on img "How to extend a Placement?" at bounding box center [724, 234] width 316 height 40
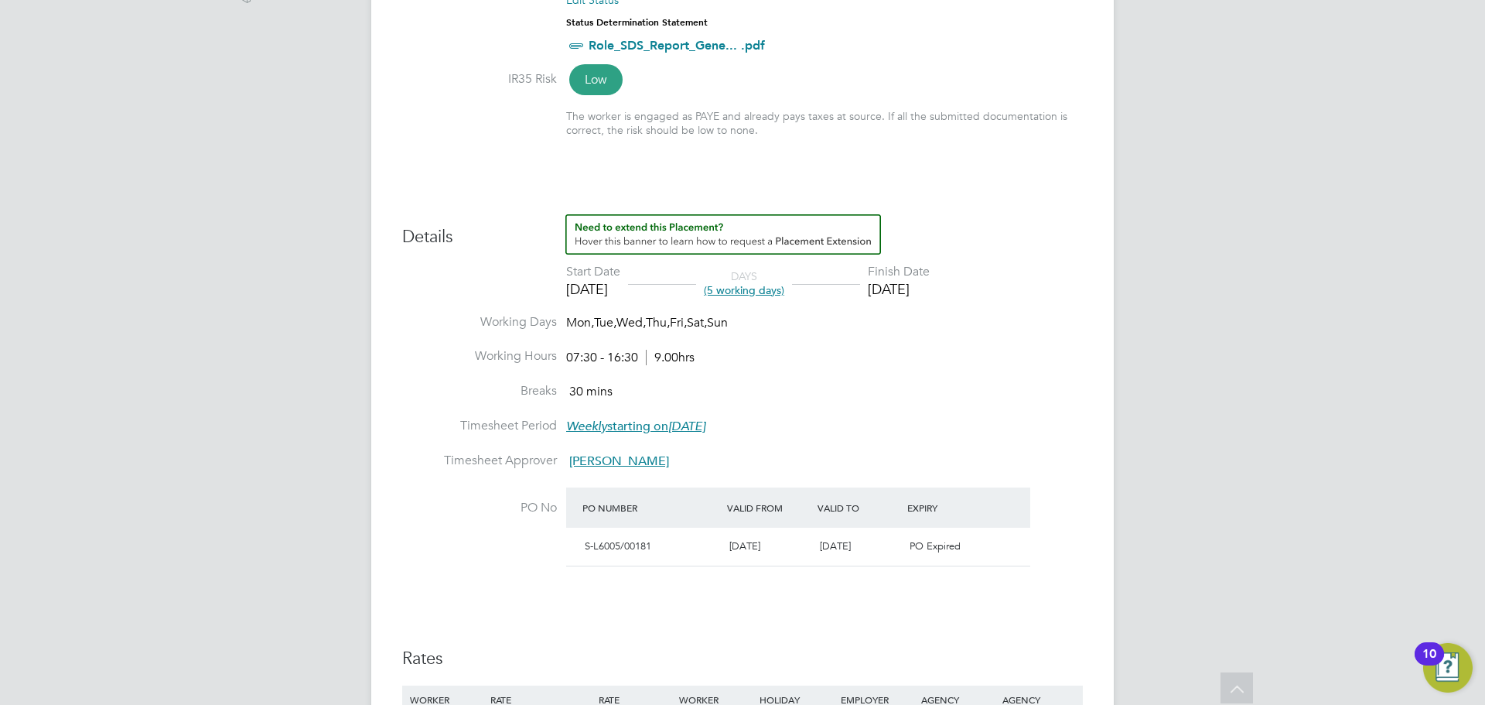
click at [925, 390] on li "Breaks 30 mins" at bounding box center [742, 400] width 681 height 35
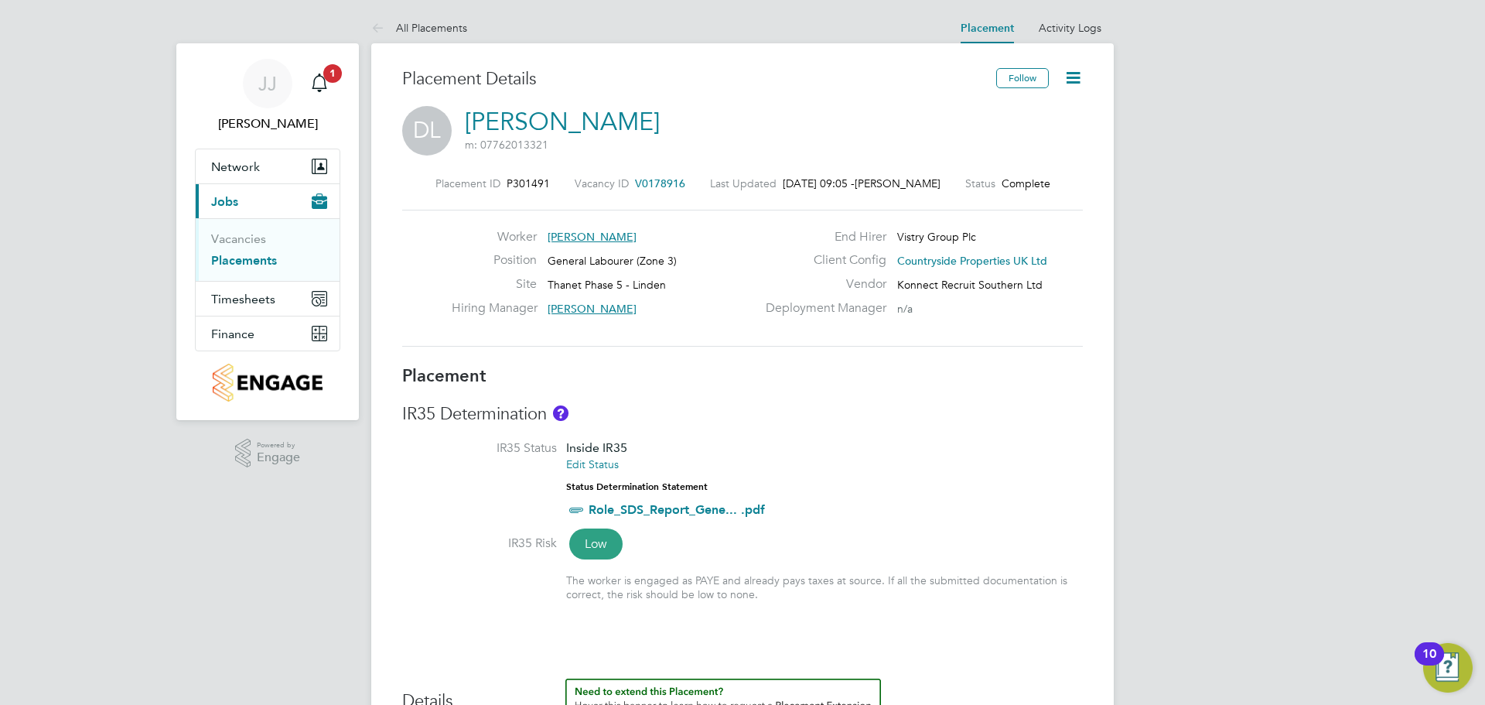
click at [1073, 77] on icon at bounding box center [1073, 77] width 19 height 19
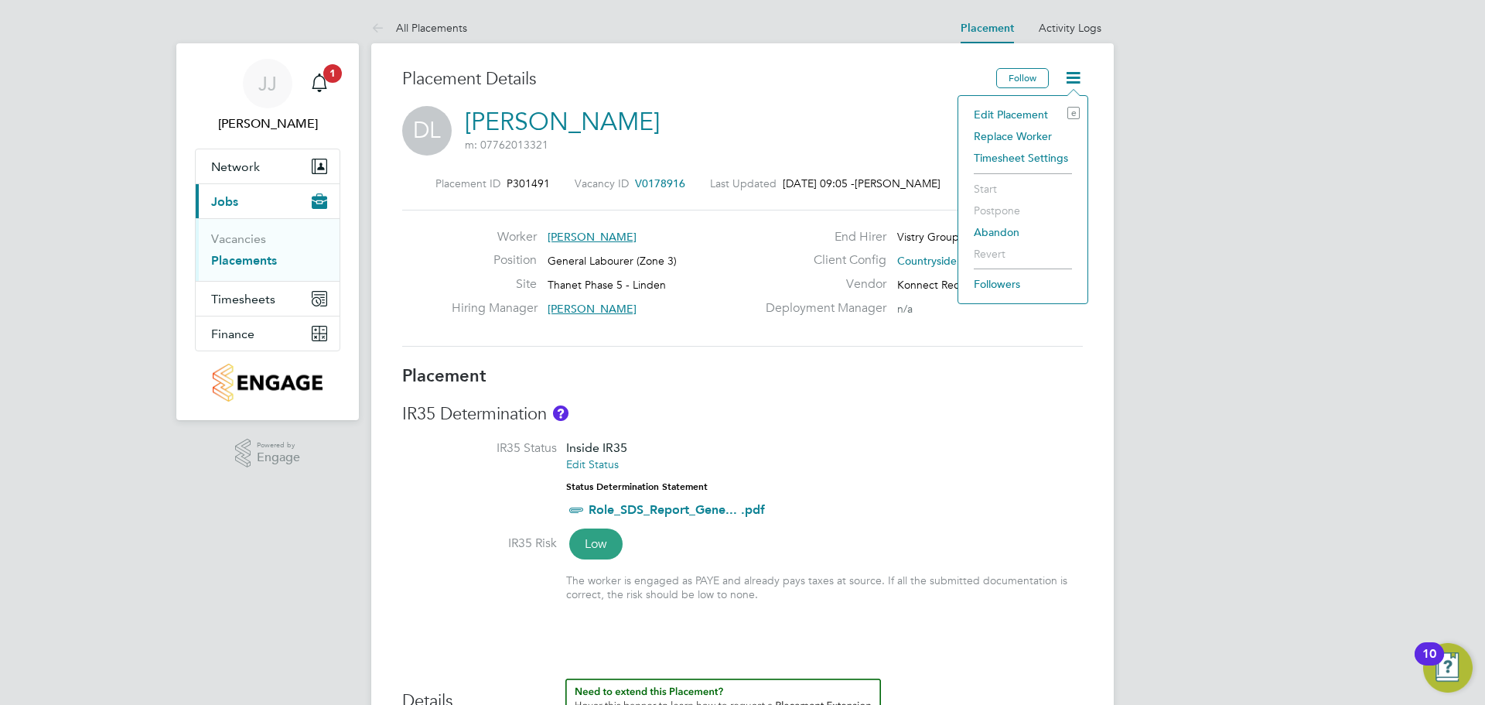
click at [1023, 116] on li "Edit Placement e" at bounding box center [1023, 115] width 114 height 22
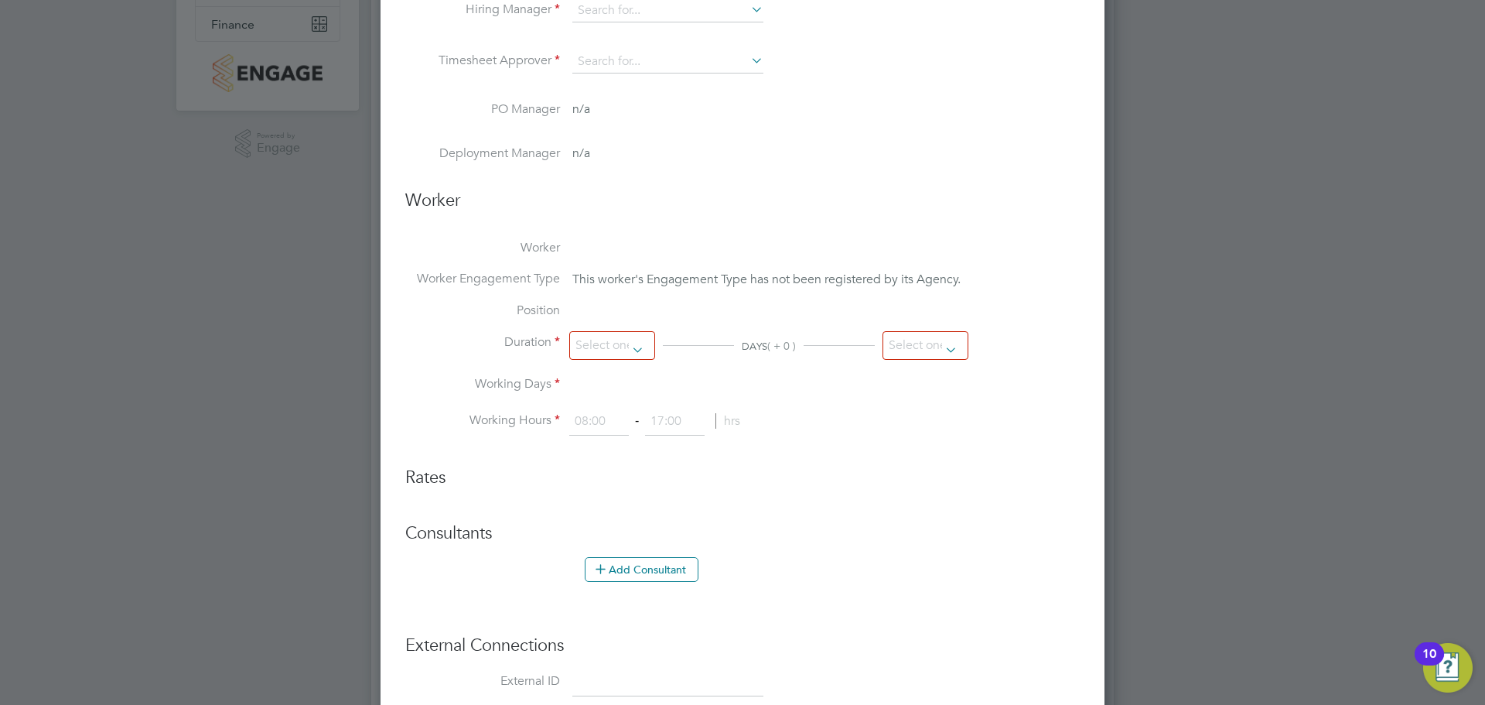
type input "Matt Hugo"
type input "18 Aug 2025"
type input "22 Aug 2025"
type input "07:30"
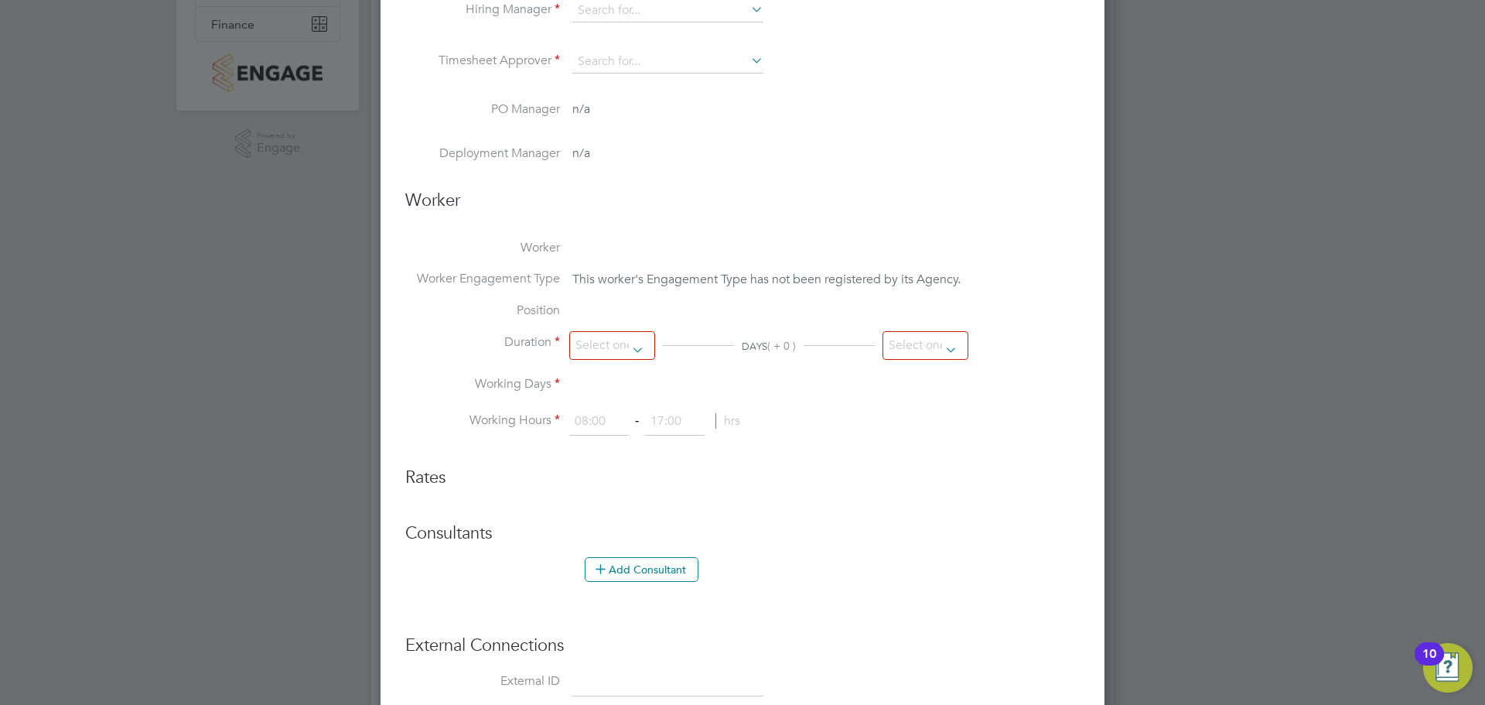
type input "16:30"
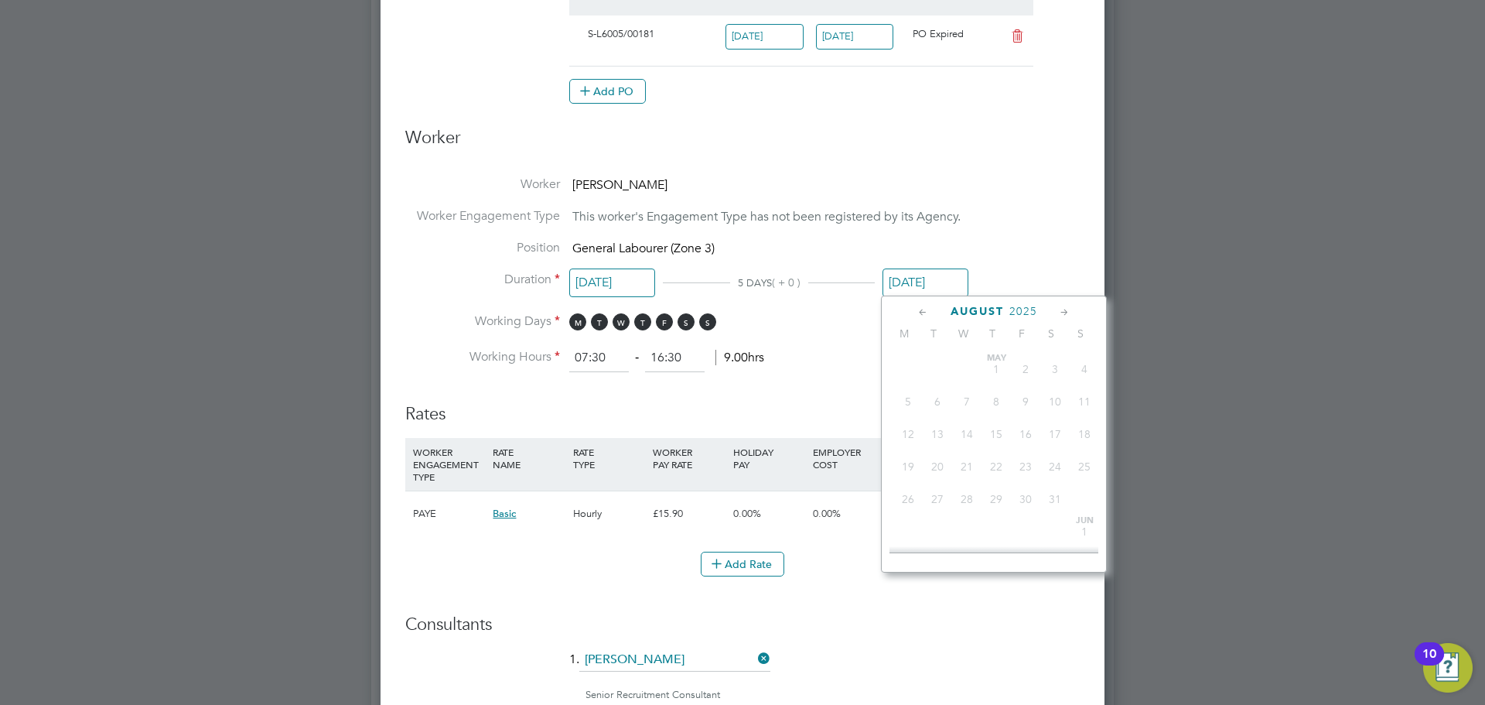
click at [918, 286] on input "22 Aug 2025" at bounding box center [926, 282] width 86 height 29
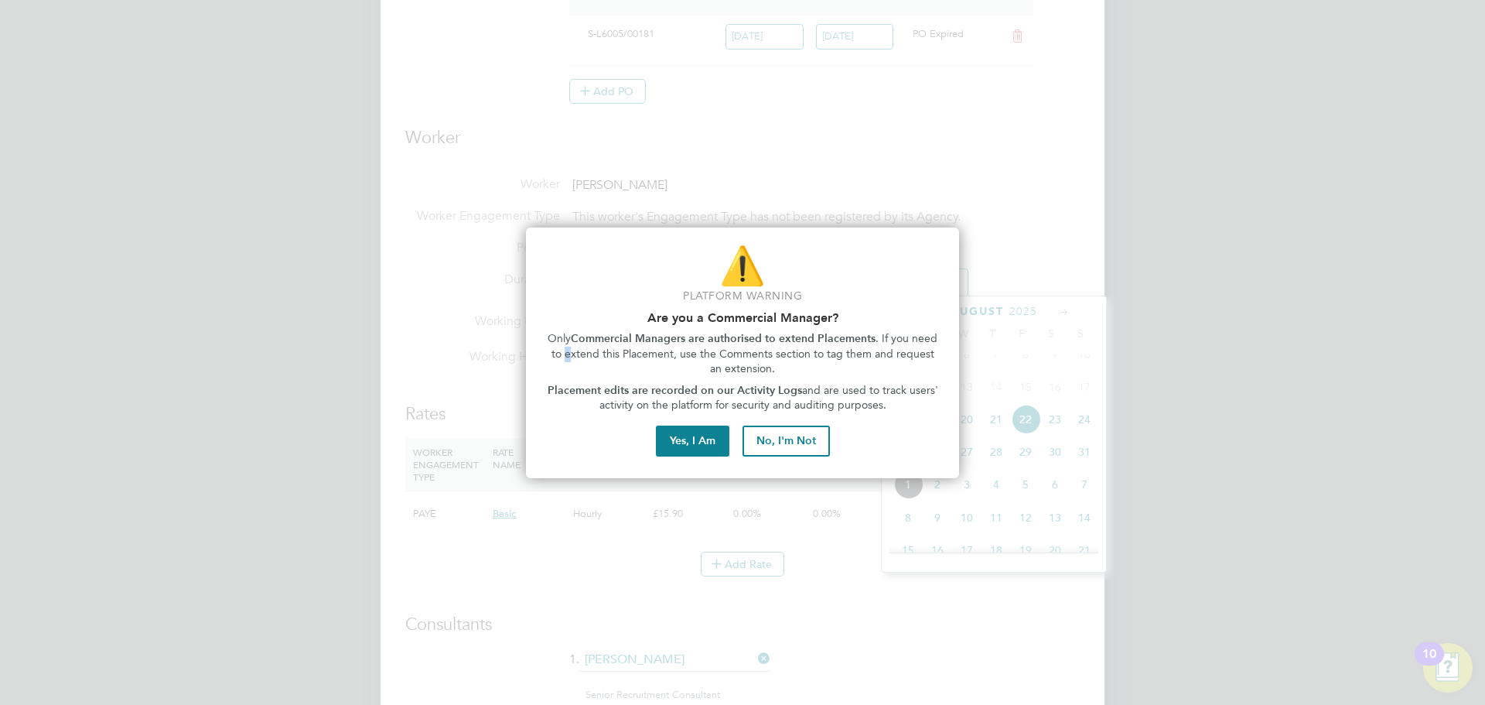
drag, startPoint x: 562, startPoint y: 350, endPoint x: 588, endPoint y: 355, distance: 26.7
click at [565, 350] on span ". If you need to extend this Placement, use the Comments section to tag them an…" at bounding box center [747, 353] width 390 height 43
drag, startPoint x: 658, startPoint y: 357, endPoint x: 696, endPoint y: 359, distance: 38.8
click at [666, 358] on span ". If you need to extend this Placement, use the Comments section to tag them an…" at bounding box center [747, 353] width 390 height 43
click at [756, 356] on span ". If you need to extend this Placement, use the Comments section to tag them an…" at bounding box center [747, 353] width 390 height 43
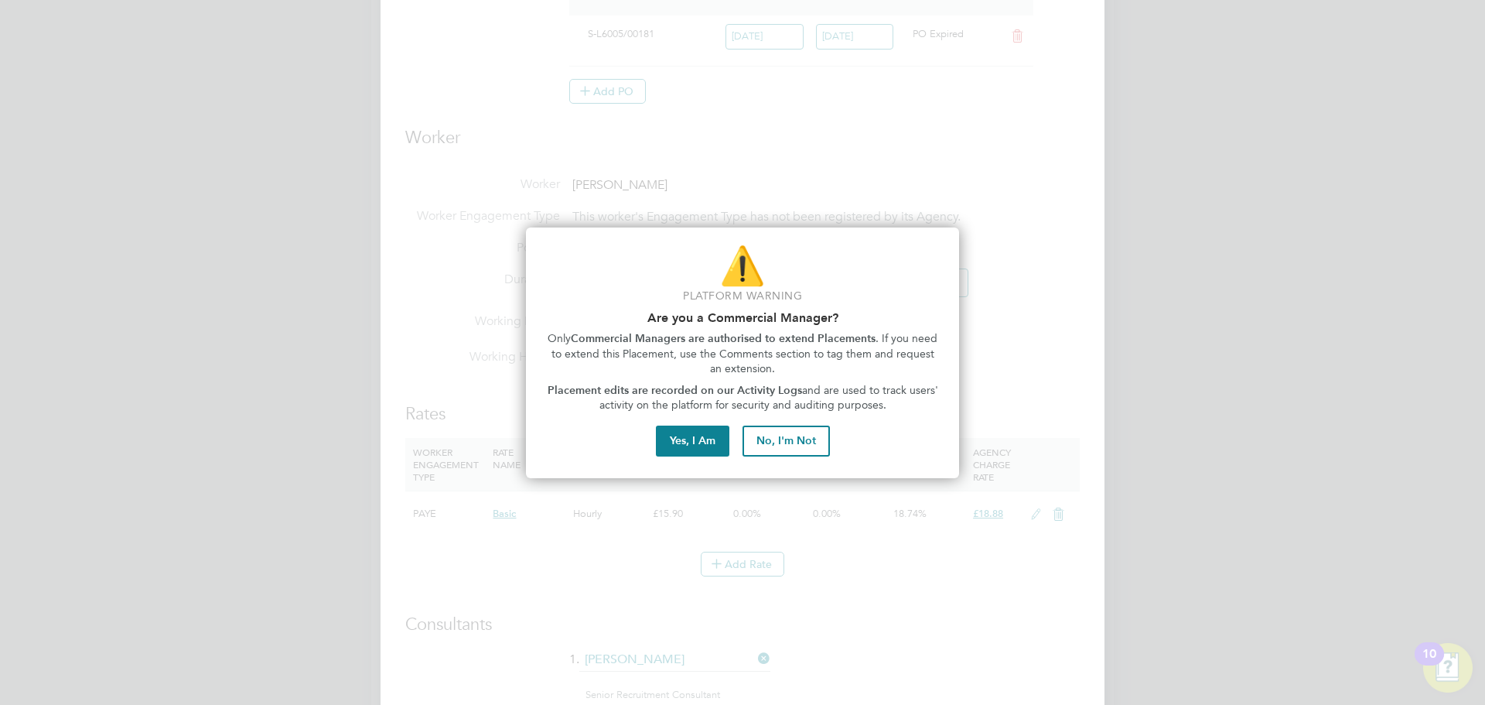
drag, startPoint x: 834, startPoint y: 365, endPoint x: 825, endPoint y: 365, distance: 8.5
click at [833, 365] on p "Only Commercial Managers are authorised to extend Placements . If you need to e…" at bounding box center [743, 354] width 396 height 46
click at [687, 436] on button "Yes, I Am" at bounding box center [692, 441] width 73 height 31
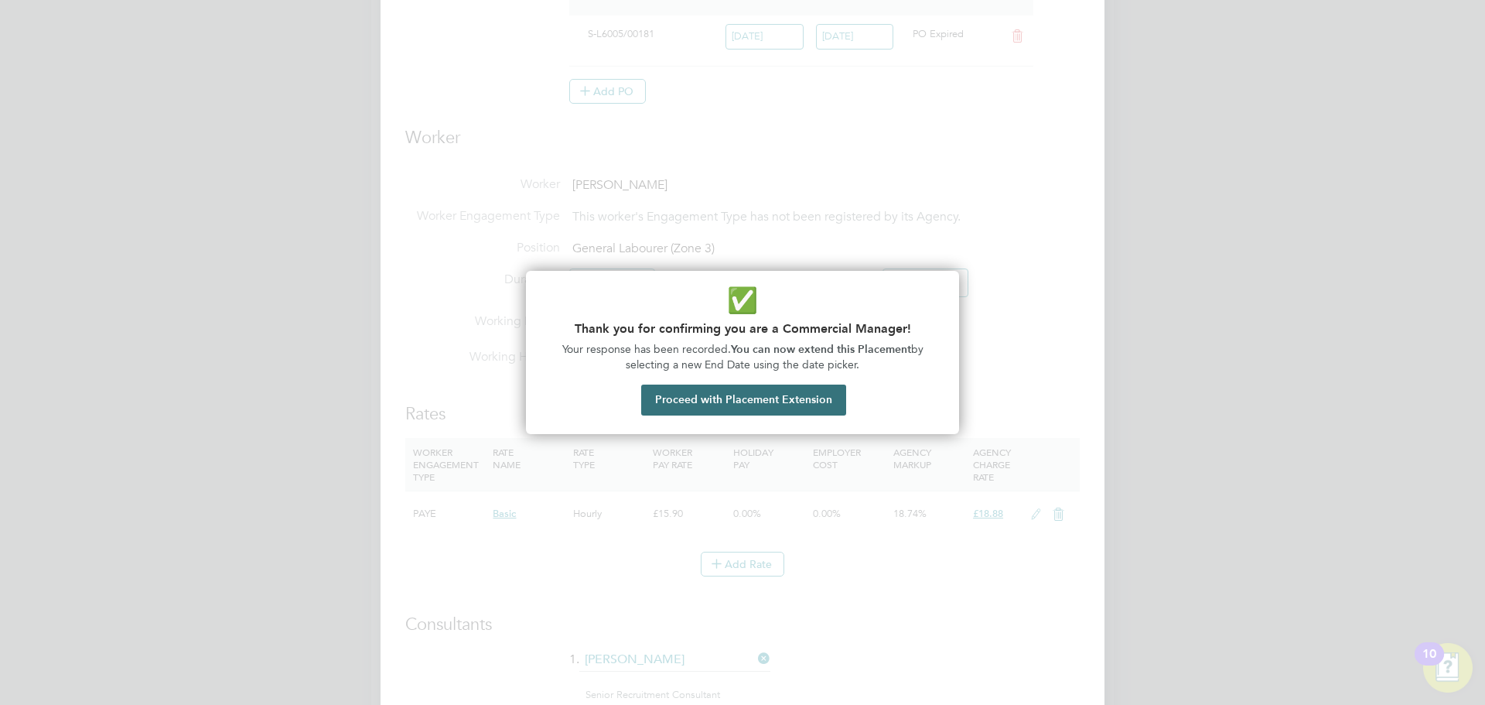
click at [707, 402] on button "Proceed with Placement Extension" at bounding box center [743, 400] width 205 height 31
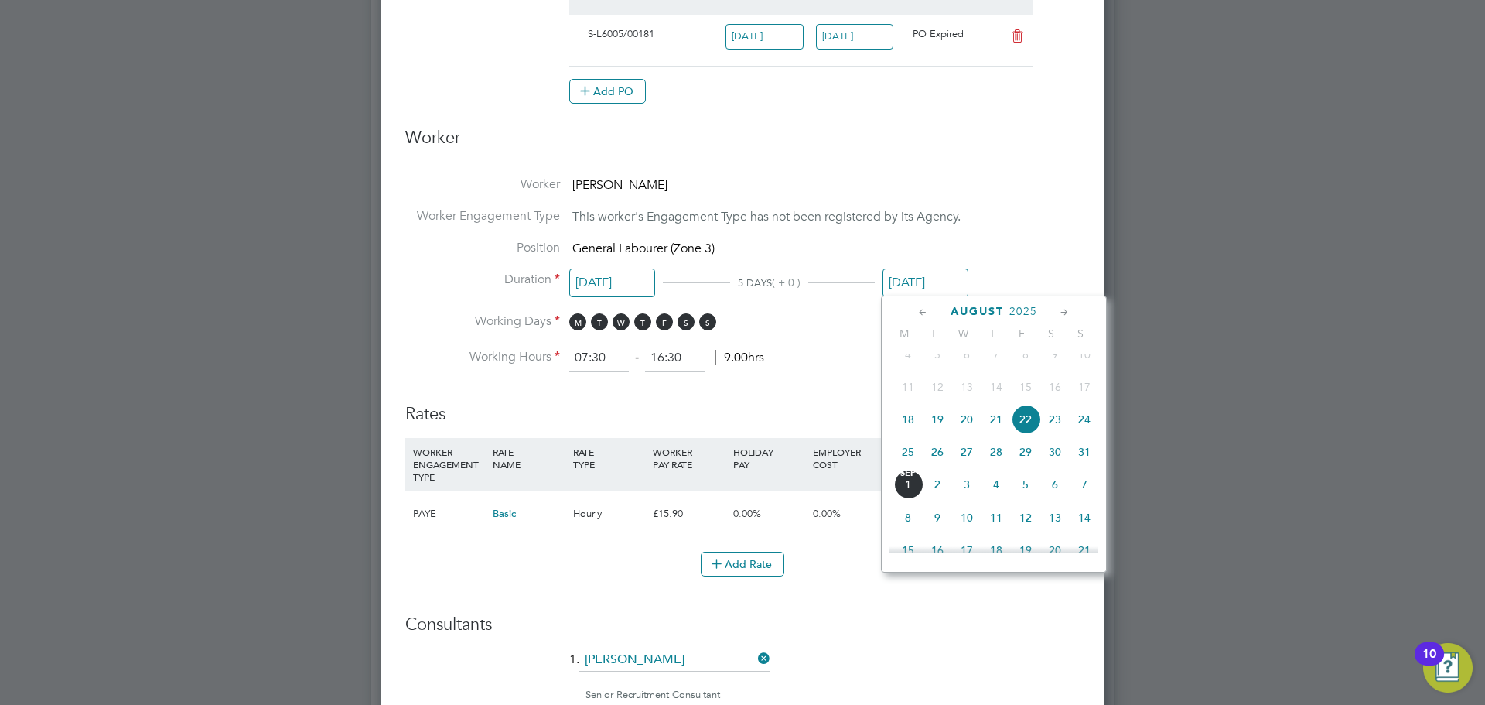
click at [1067, 310] on icon at bounding box center [1065, 312] width 15 height 17
click at [938, 497] on span "30" at bounding box center [937, 482] width 29 height 29
type input "30 Sep 2025"
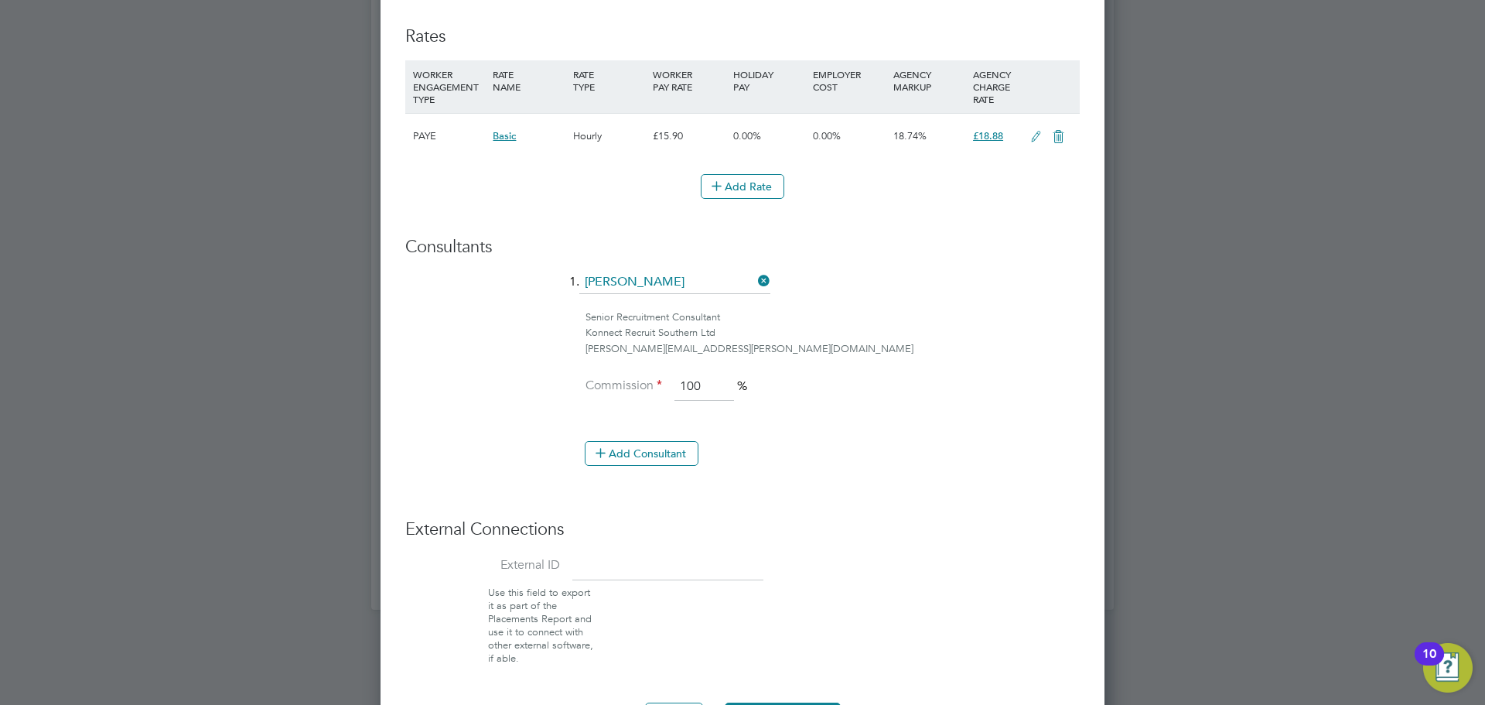
scroll to position [1049, 0]
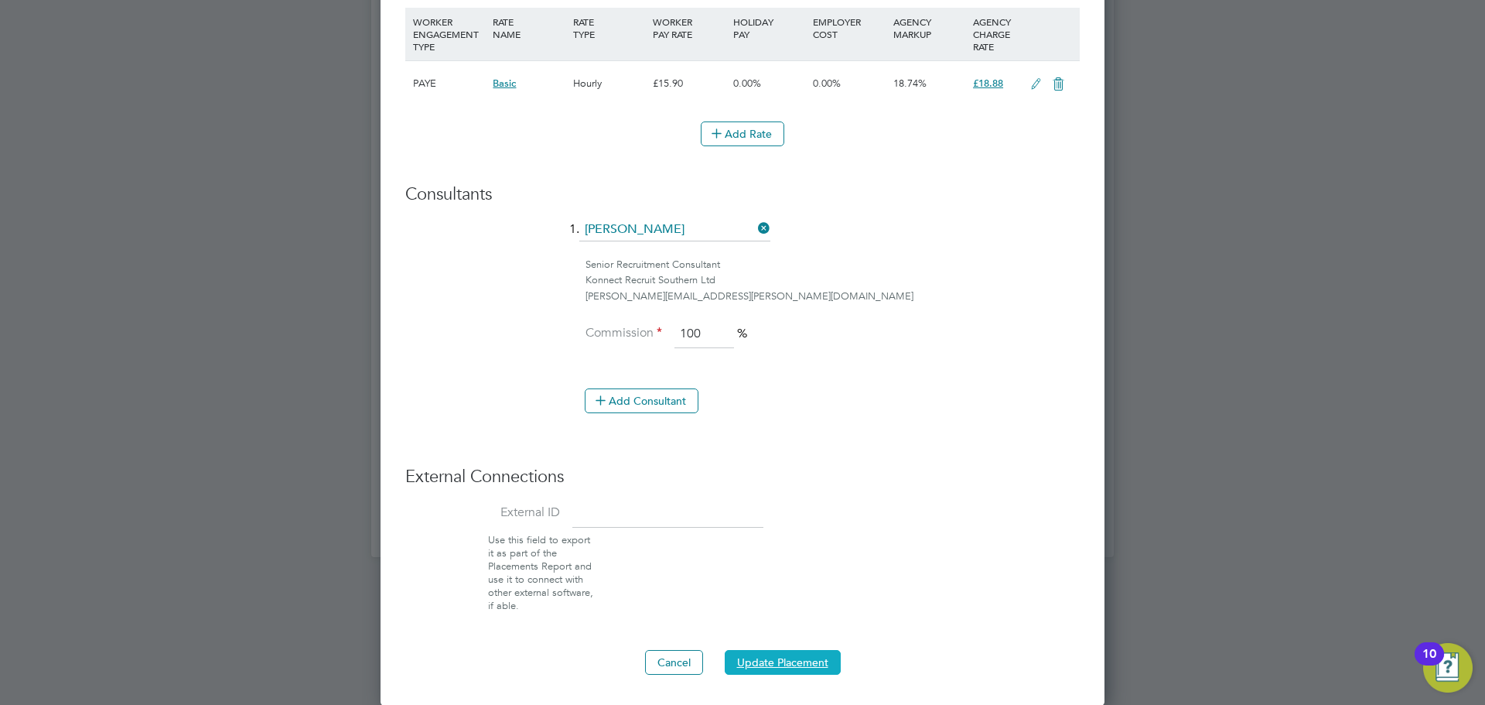
click at [768, 666] on button "Update Placement" at bounding box center [783, 662] width 116 height 25
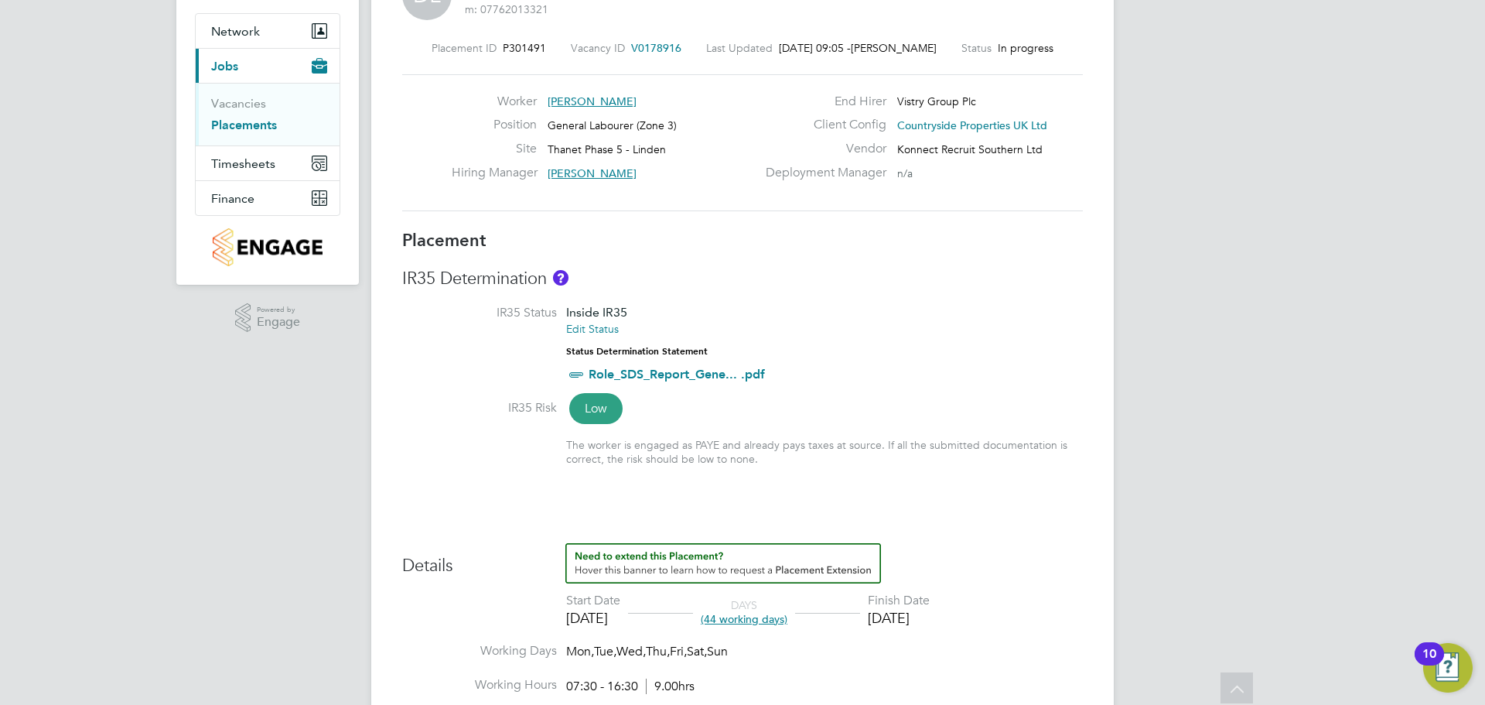
scroll to position [0, 0]
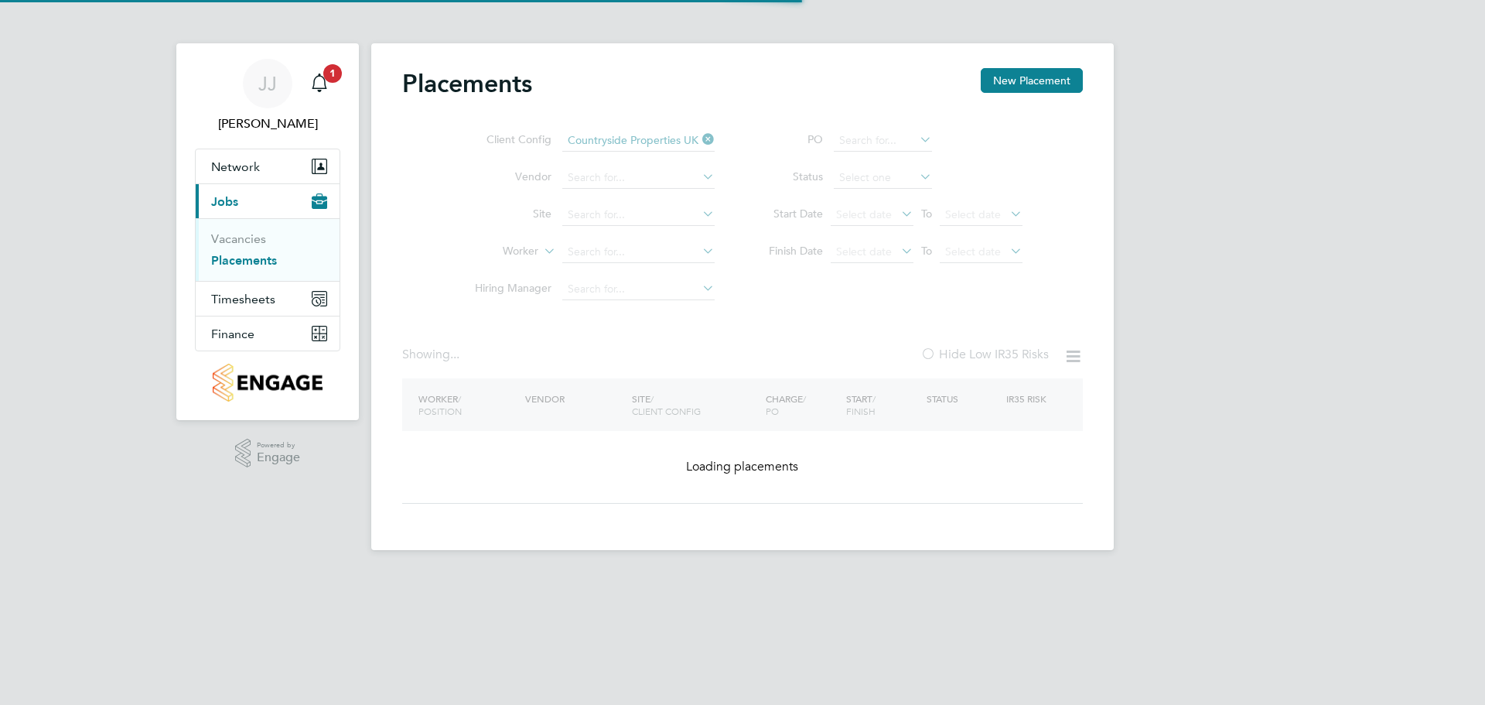
type input "Konnect Recruit Southern Ltd"
type input "[PERSON_NAME]"
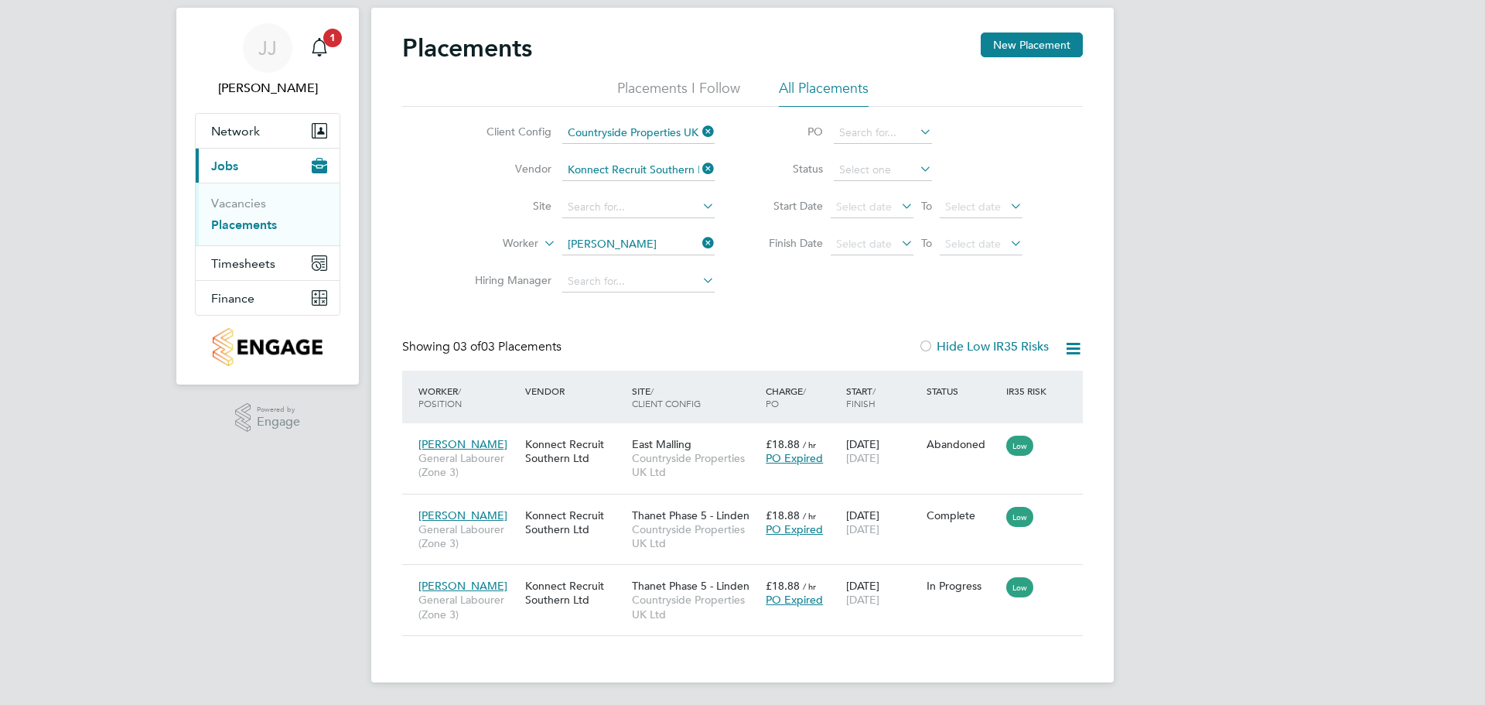
scroll to position [38, 0]
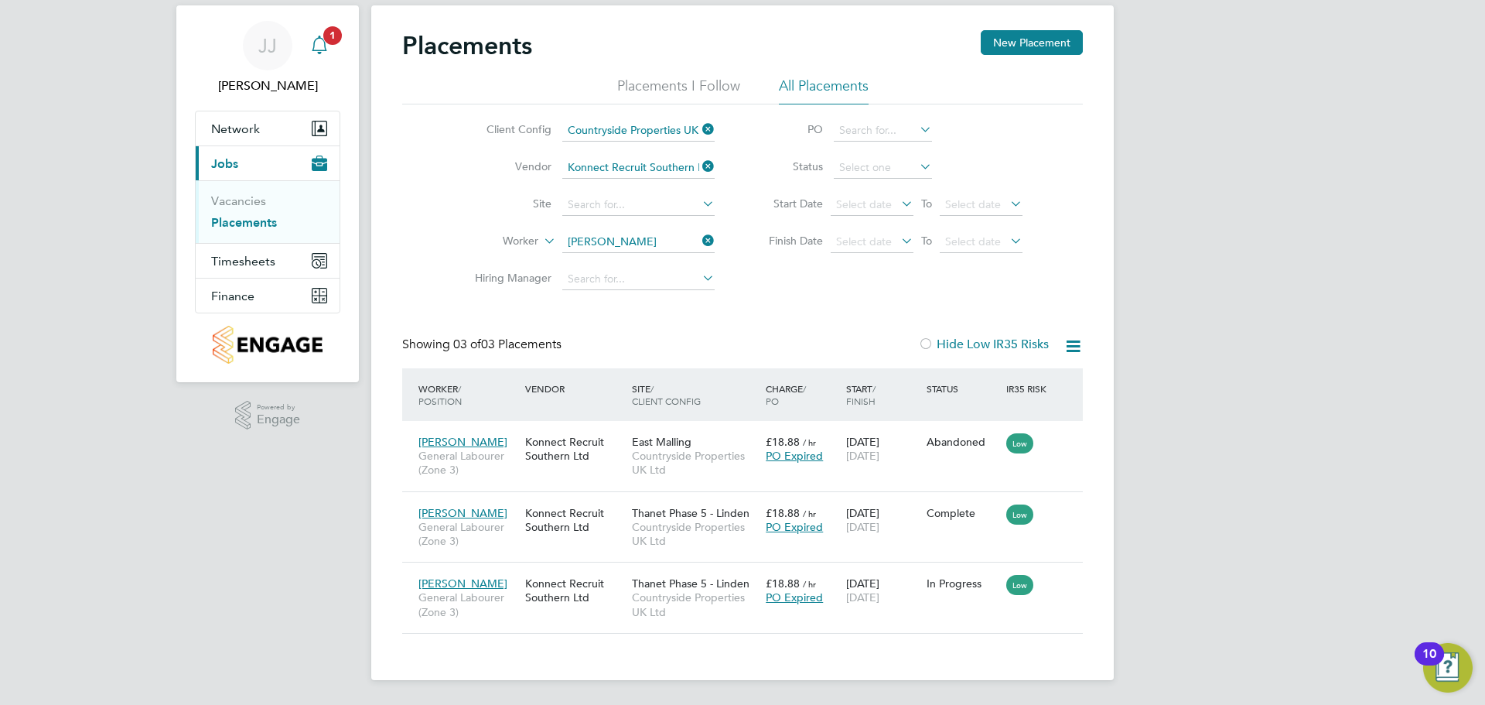
click at [323, 48] on icon "Main navigation" at bounding box center [319, 45] width 19 height 19
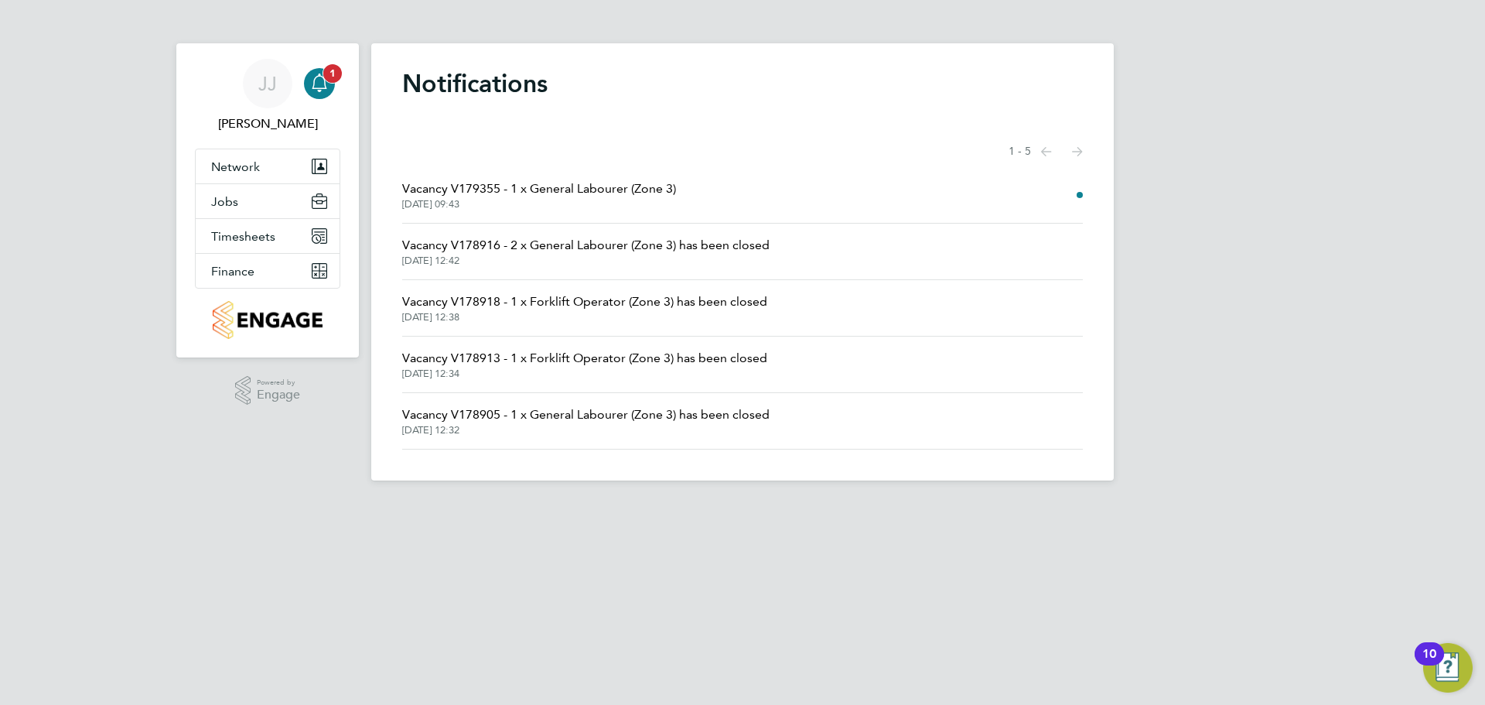
click at [331, 82] on app-alerts-badge "1" at bounding box center [333, 73] width 20 height 21
click at [240, 164] on span "Network" at bounding box center [235, 166] width 49 height 15
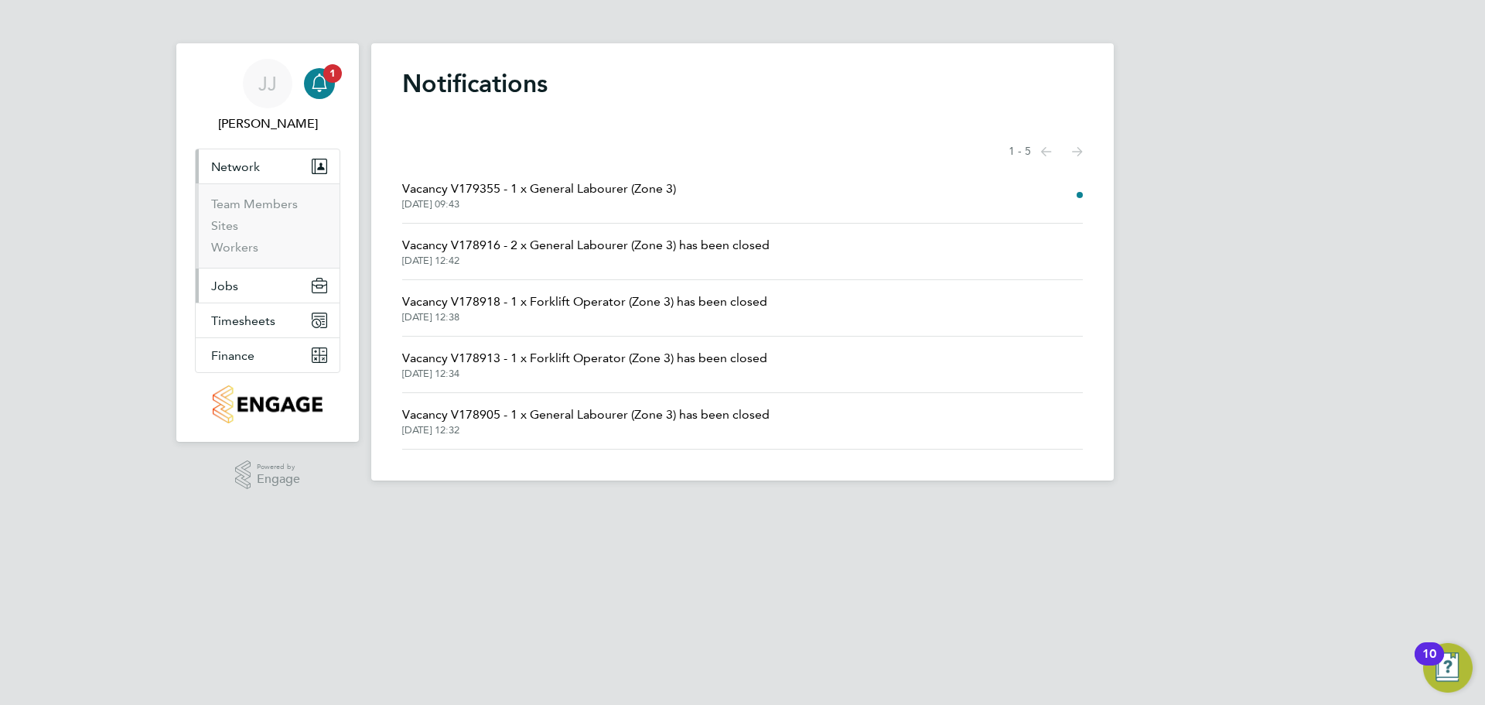
click at [239, 283] on button "Jobs" at bounding box center [268, 285] width 144 height 34
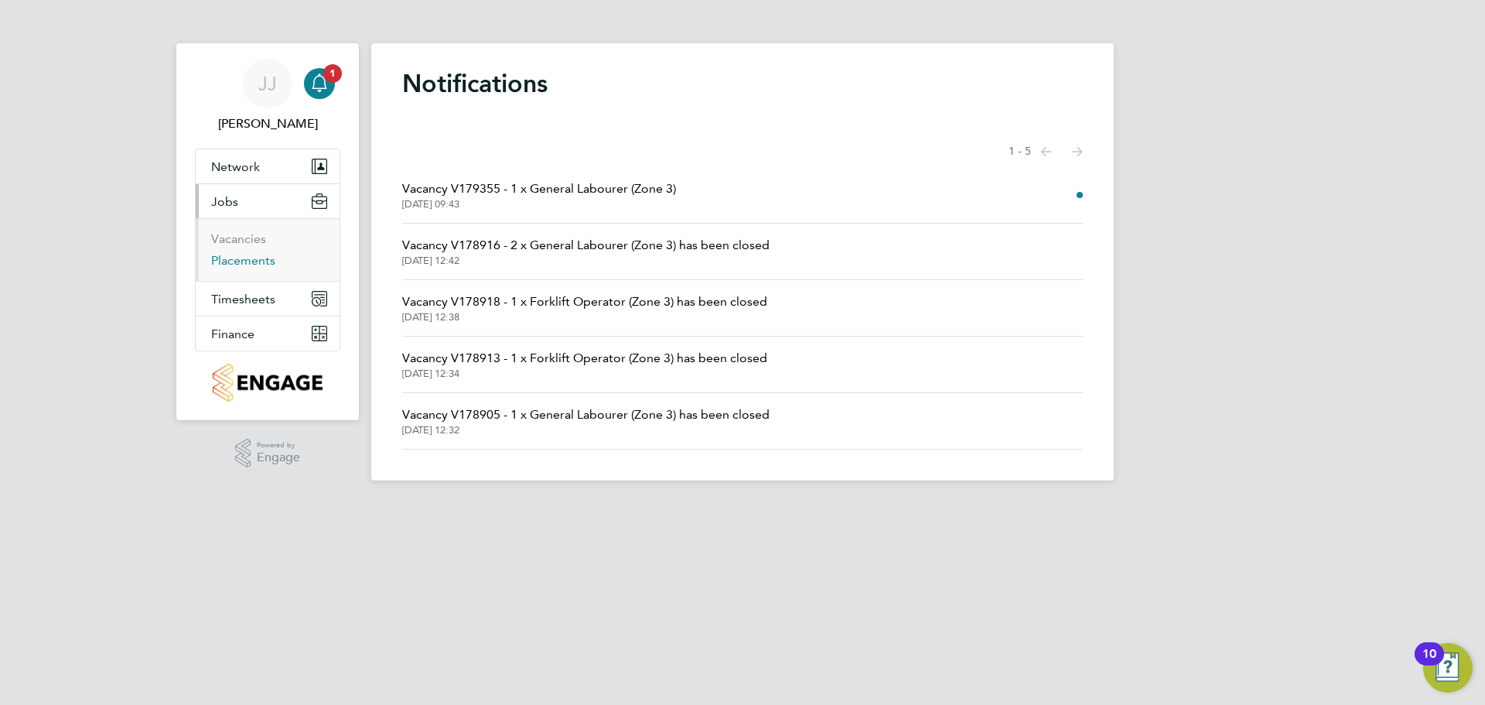
click at [240, 259] on link "Placements" at bounding box center [243, 260] width 64 height 15
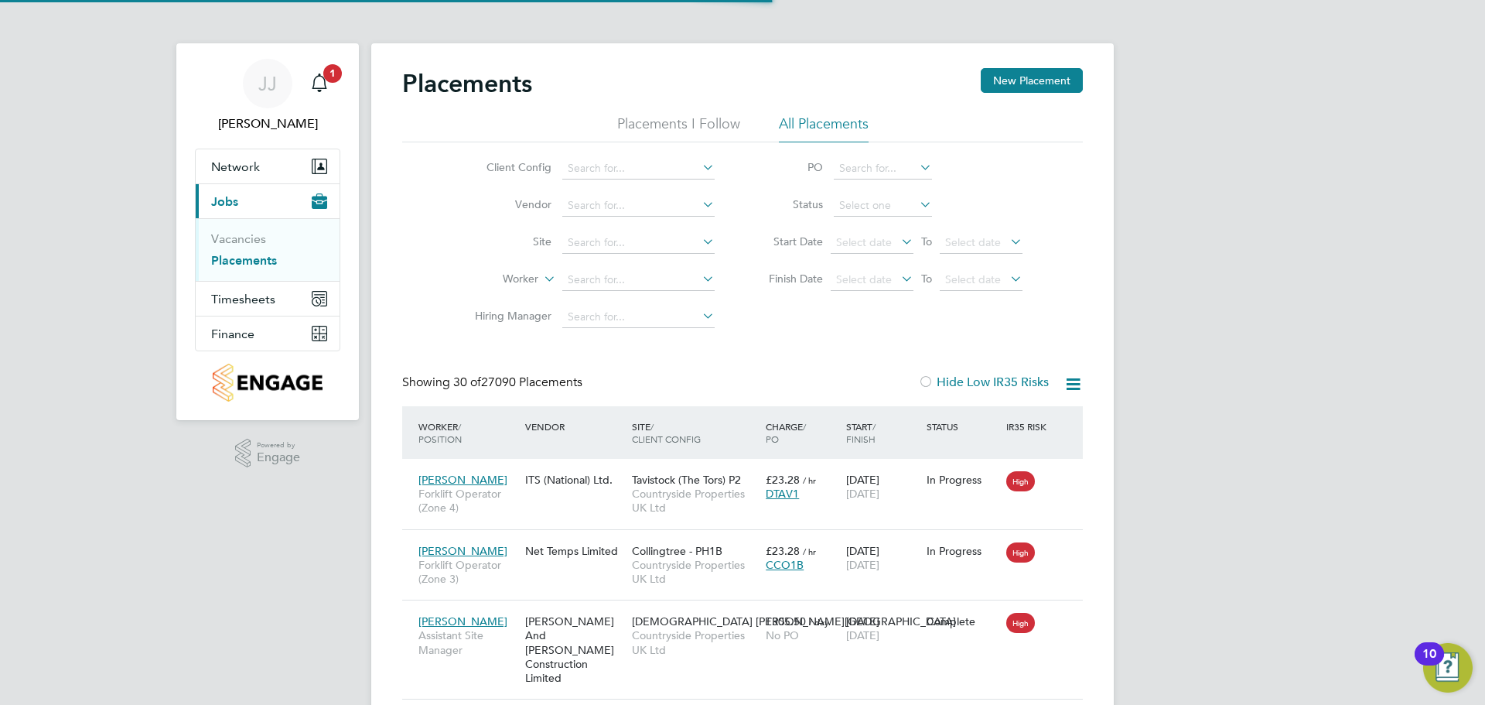
scroll to position [58, 135]
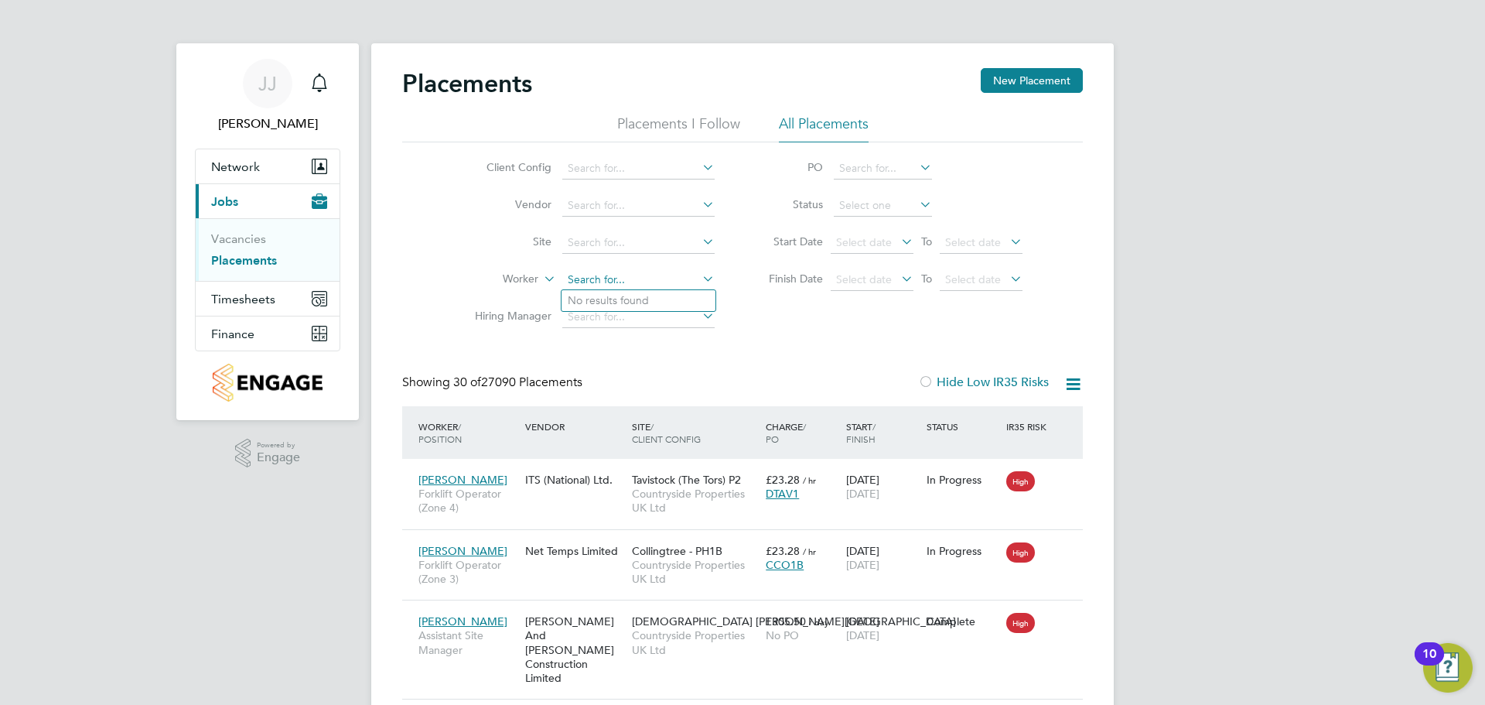
click at [602, 275] on input at bounding box center [638, 280] width 152 height 22
type input "argon"
click at [591, 169] on input at bounding box center [638, 169] width 152 height 22
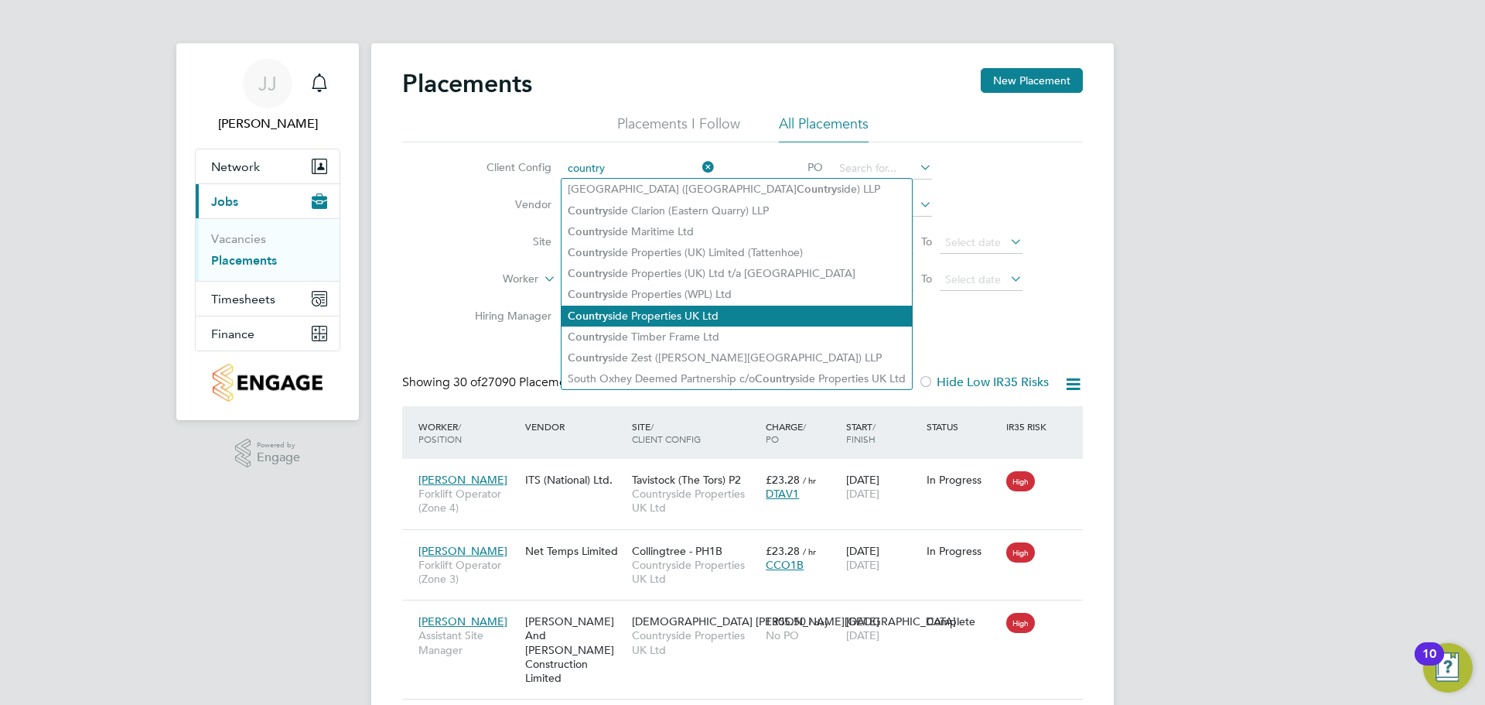
click at [644, 309] on li "Country side Properties UK Ltd" at bounding box center [737, 316] width 350 height 21
type input "Countryside Properties UK Ltd"
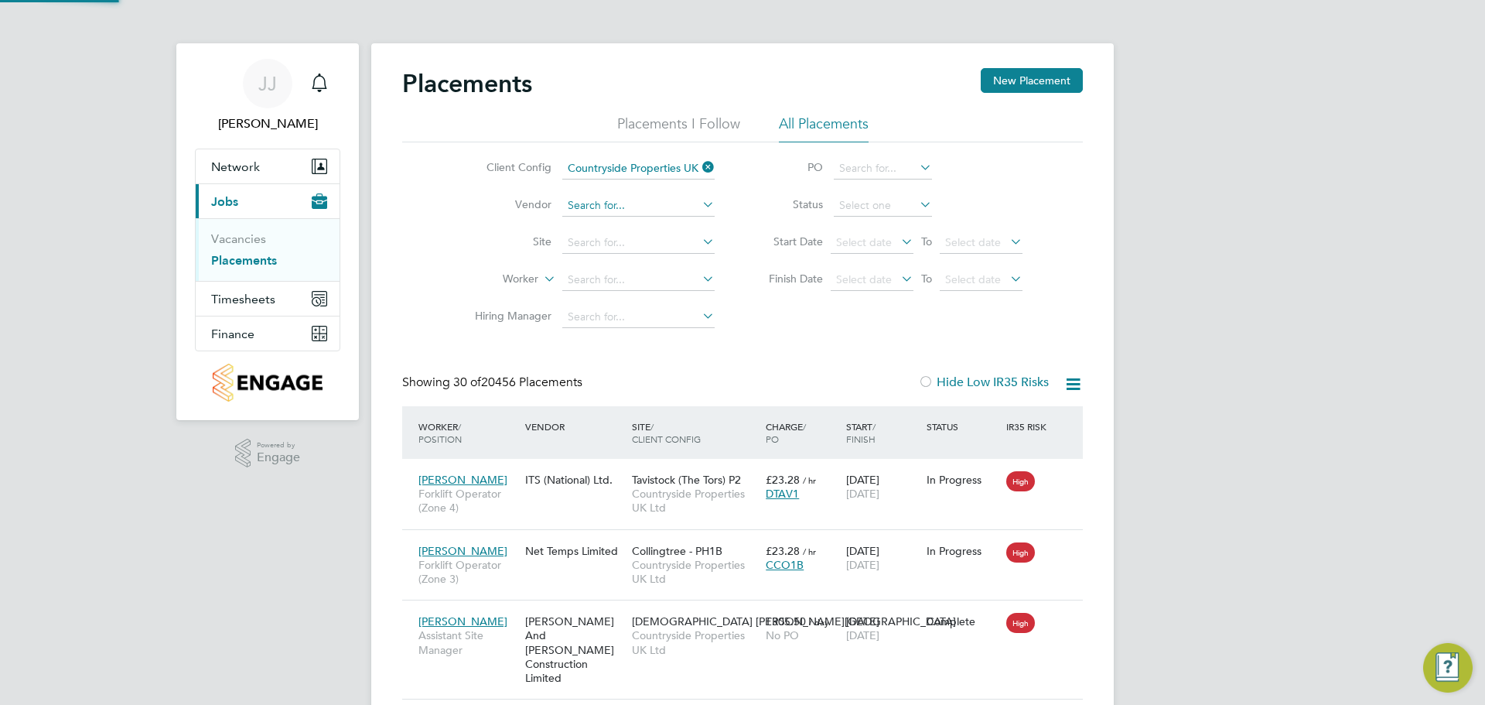
scroll to position [58, 135]
click at [587, 197] on input at bounding box center [638, 206] width 152 height 22
drag, startPoint x: 589, startPoint y: 217, endPoint x: 592, endPoint y: 227, distance: 10.5
click at [590, 217] on li "Konnect Recruit Southern Ltd" at bounding box center [640, 226] width 157 height 21
type input "Konnect Recruit Southern Ltd"
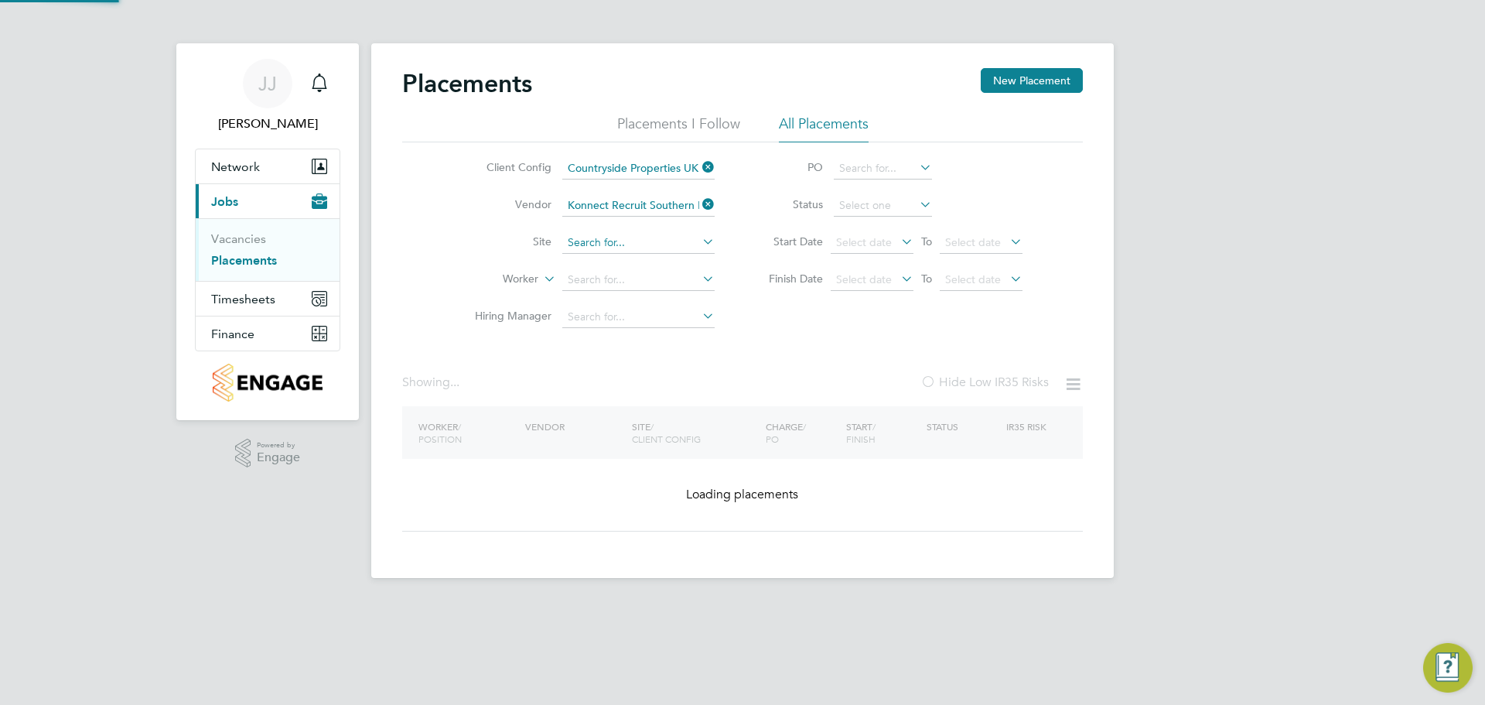
click at [592, 242] on input at bounding box center [638, 243] width 152 height 22
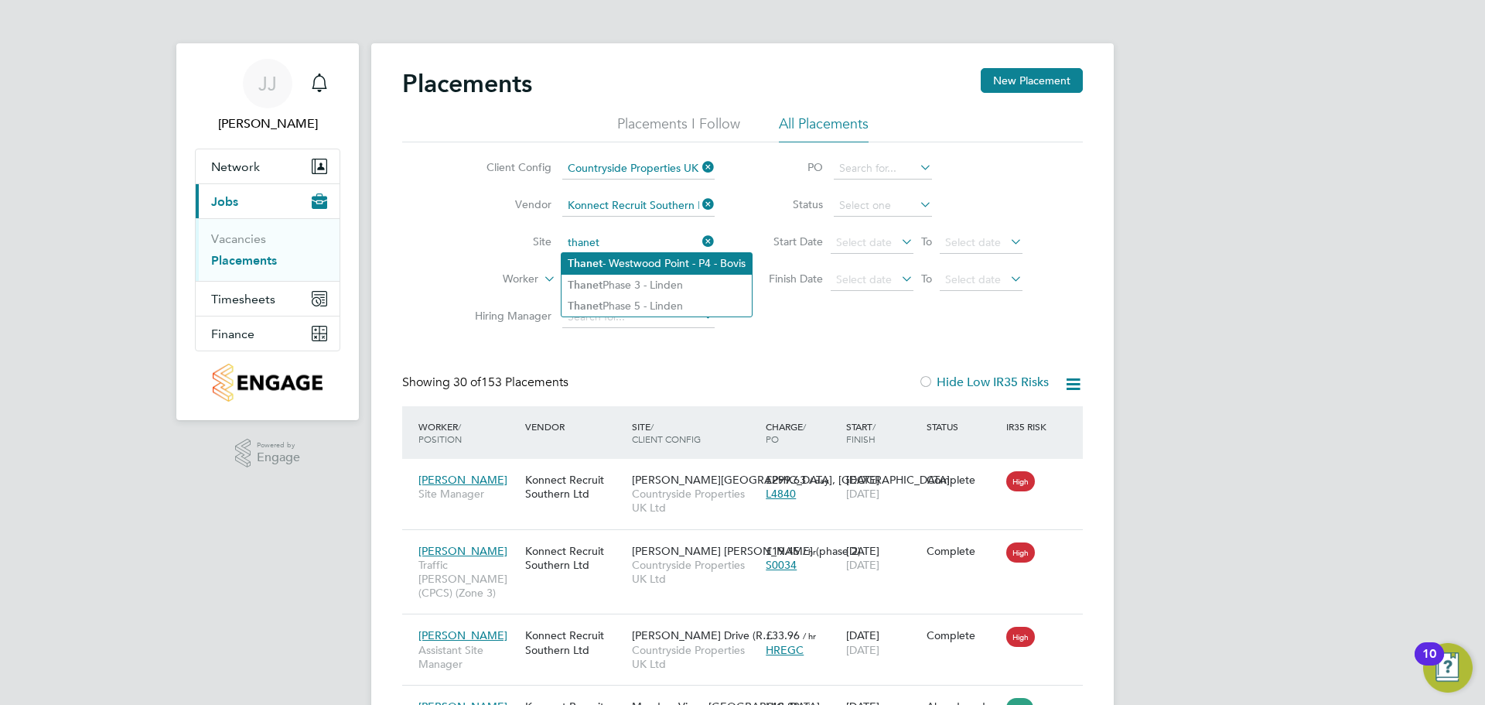
click at [633, 255] on li "Thanet - Westwood Point - P4 - Bovis" at bounding box center [657, 263] width 190 height 21
type input "Thanet - Westwood Point - P4 - Bovis"
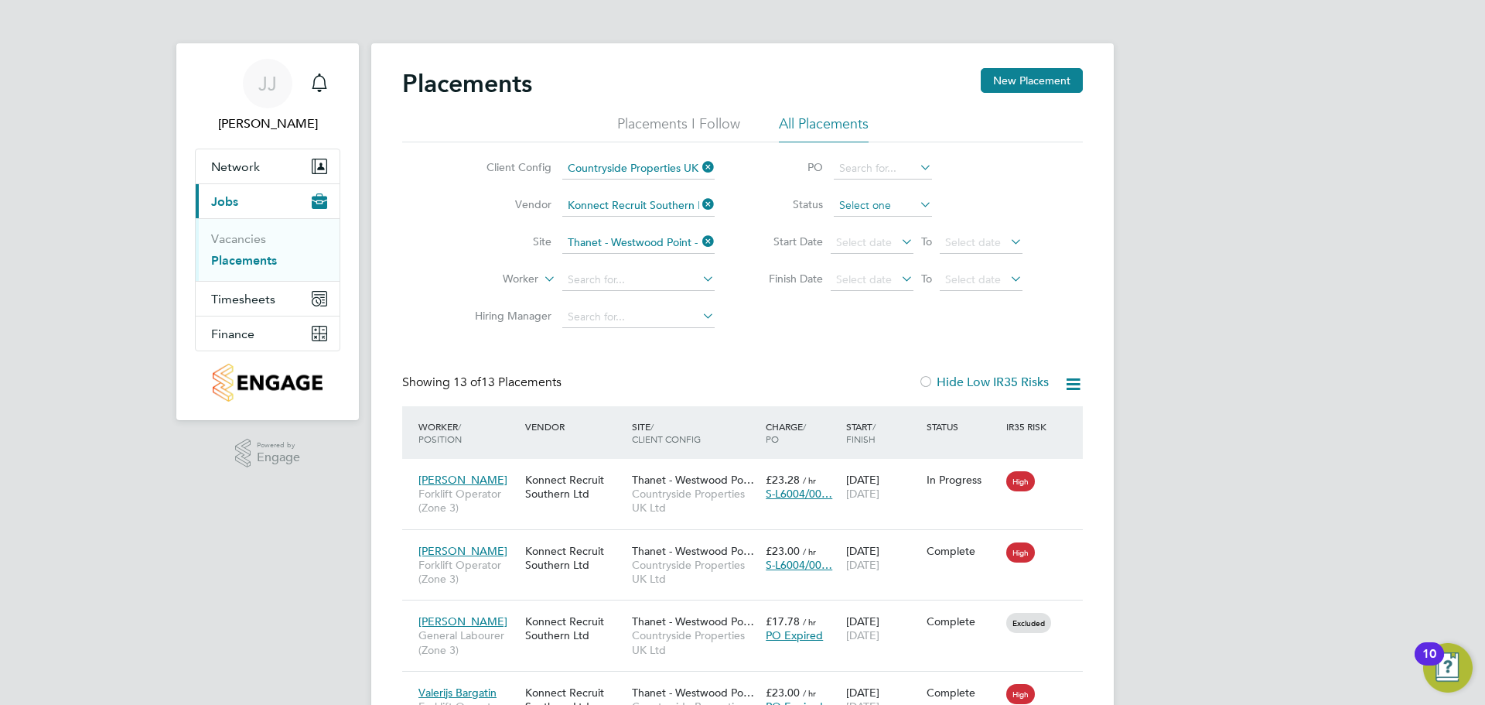
click at [867, 203] on input at bounding box center [883, 206] width 98 height 22
click at [866, 229] on li "Active" at bounding box center [883, 226] width 100 height 20
type input "Active"
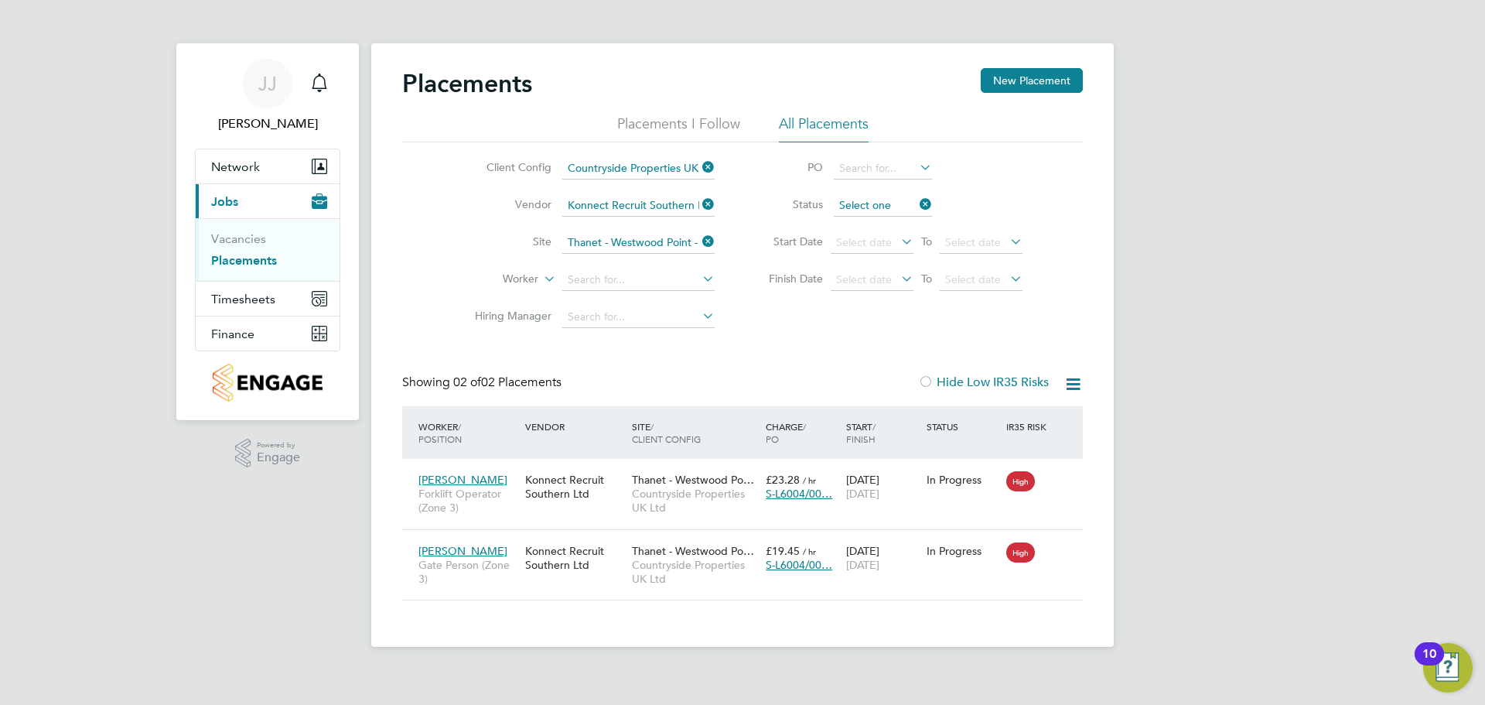
click at [882, 203] on input at bounding box center [883, 206] width 98 height 22
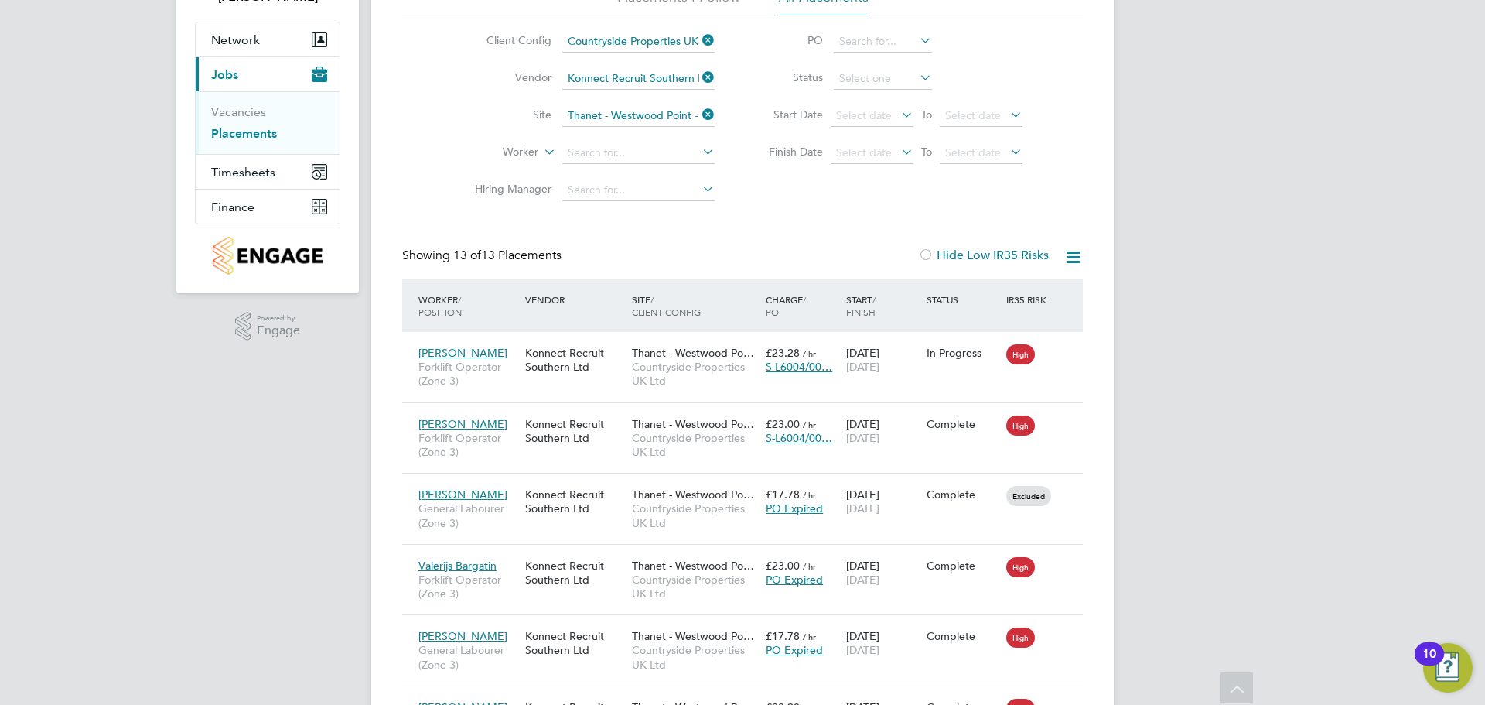
click at [699, 114] on icon at bounding box center [699, 115] width 0 height 22
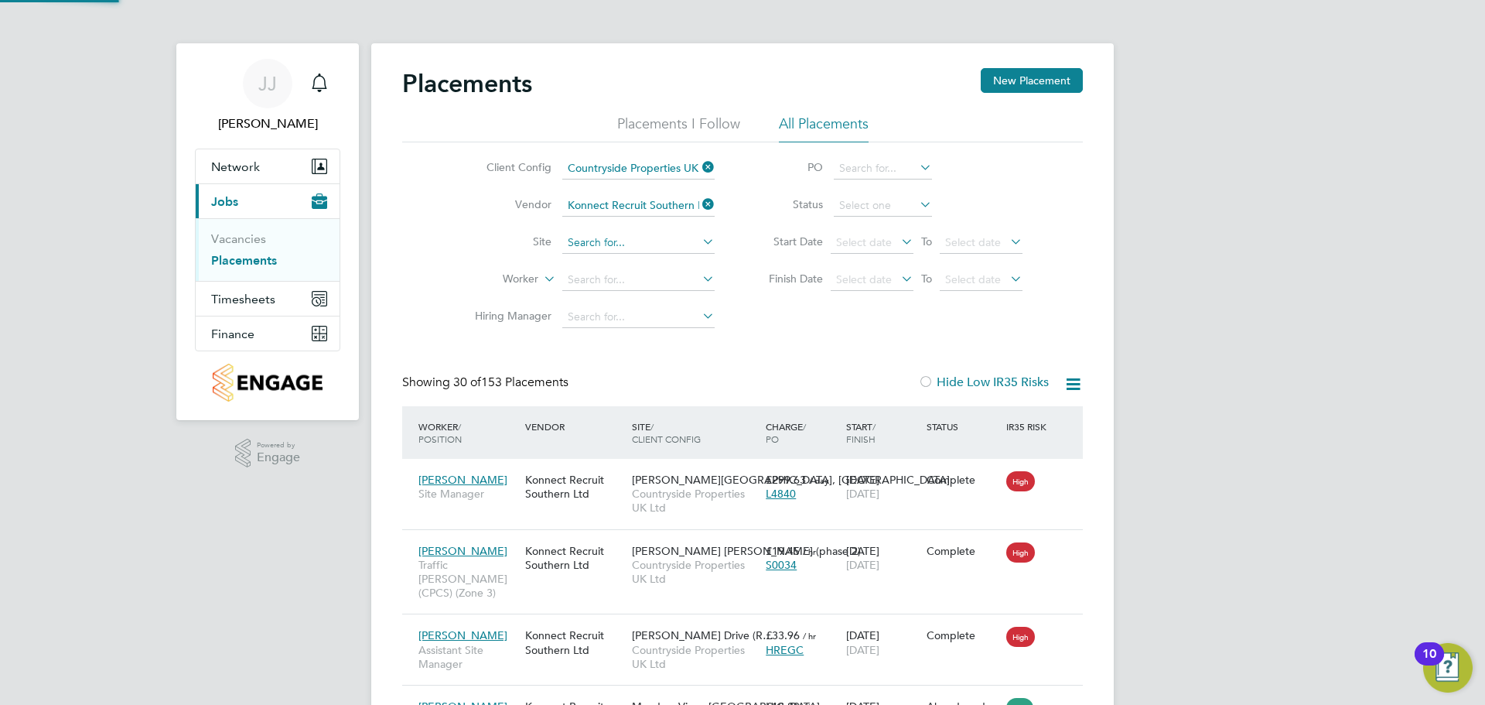
click at [634, 245] on input at bounding box center [638, 243] width 152 height 22
click at [661, 302] on li "Thanet Phase 5 - Linden" at bounding box center [657, 306] width 190 height 21
type input "Thanet Phase 5 - Linden"
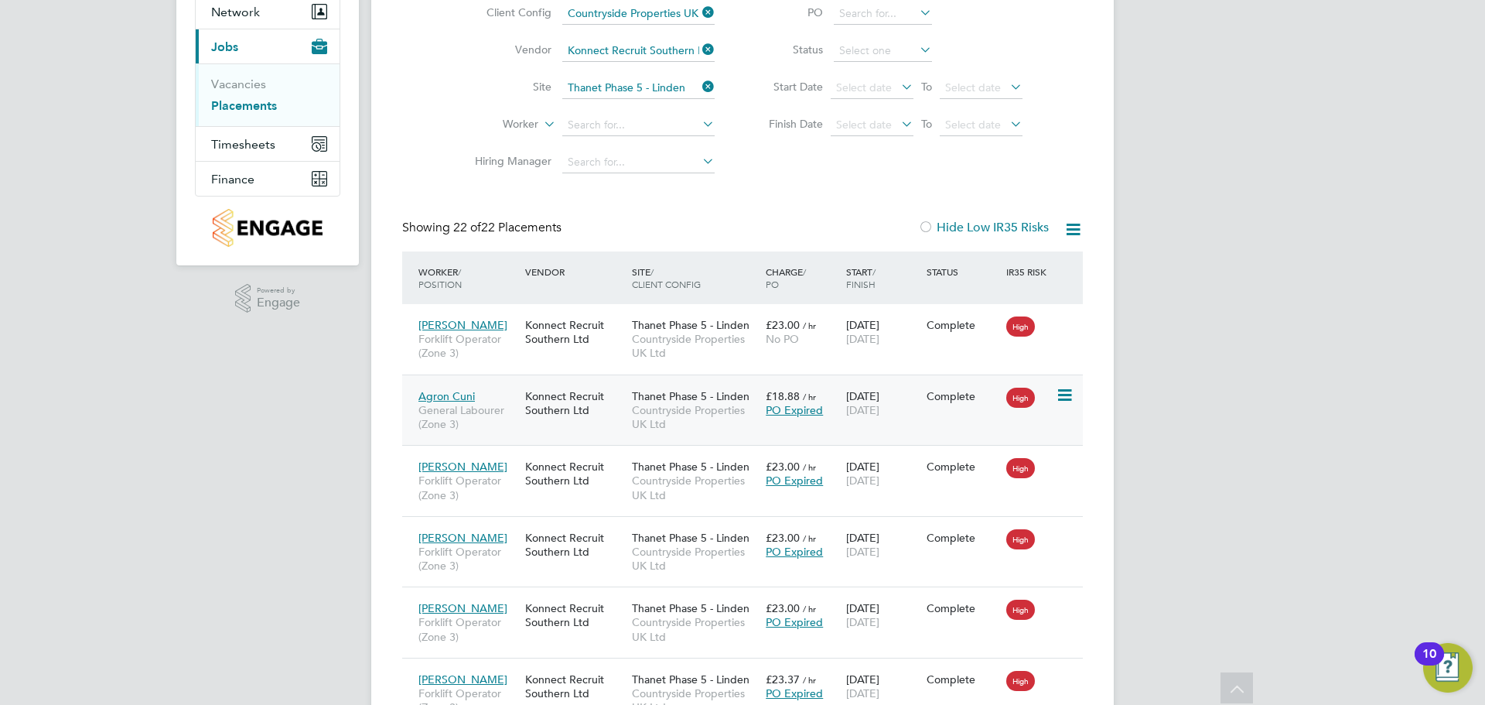
click at [446, 397] on span "Agron Cuni" at bounding box center [447, 396] width 56 height 14
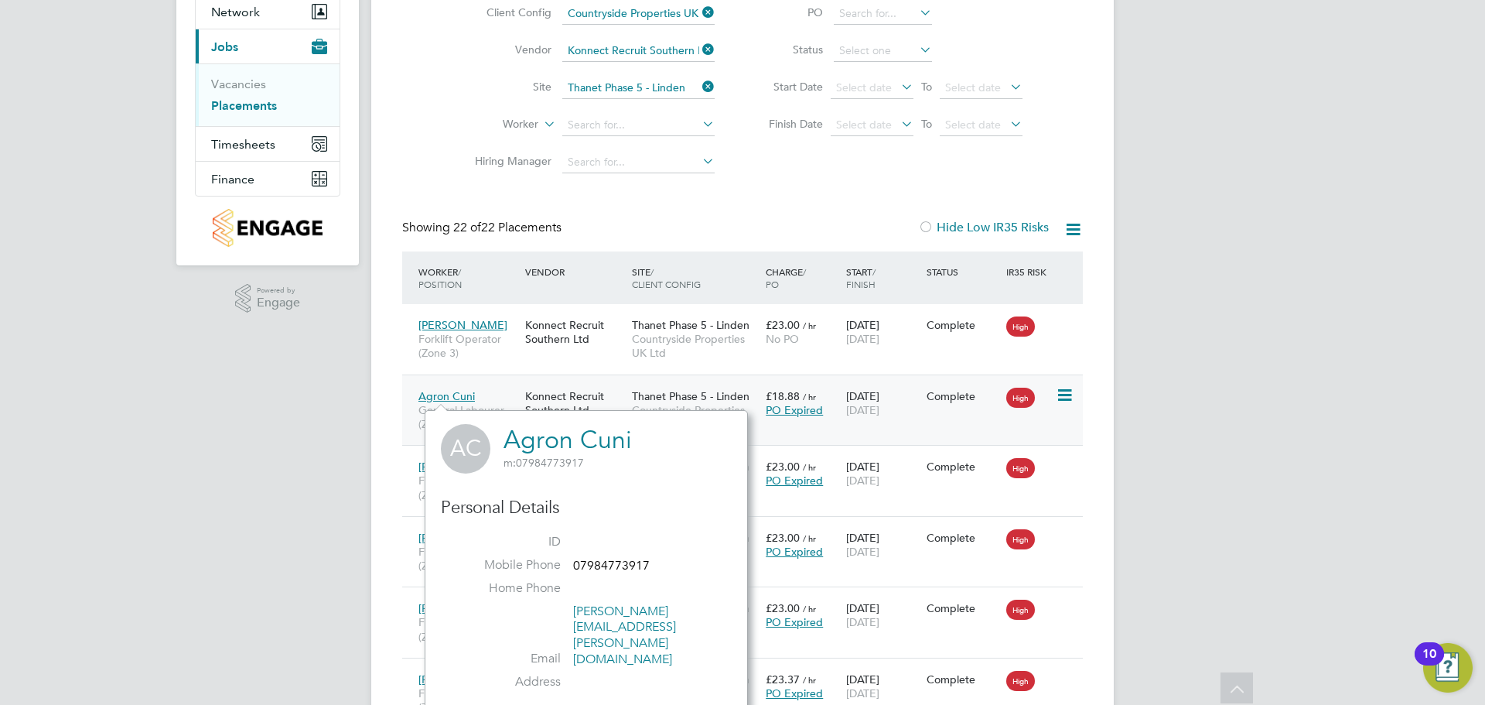
click at [576, 398] on div "Konnect Recruit Southern Ltd" at bounding box center [574, 402] width 107 height 43
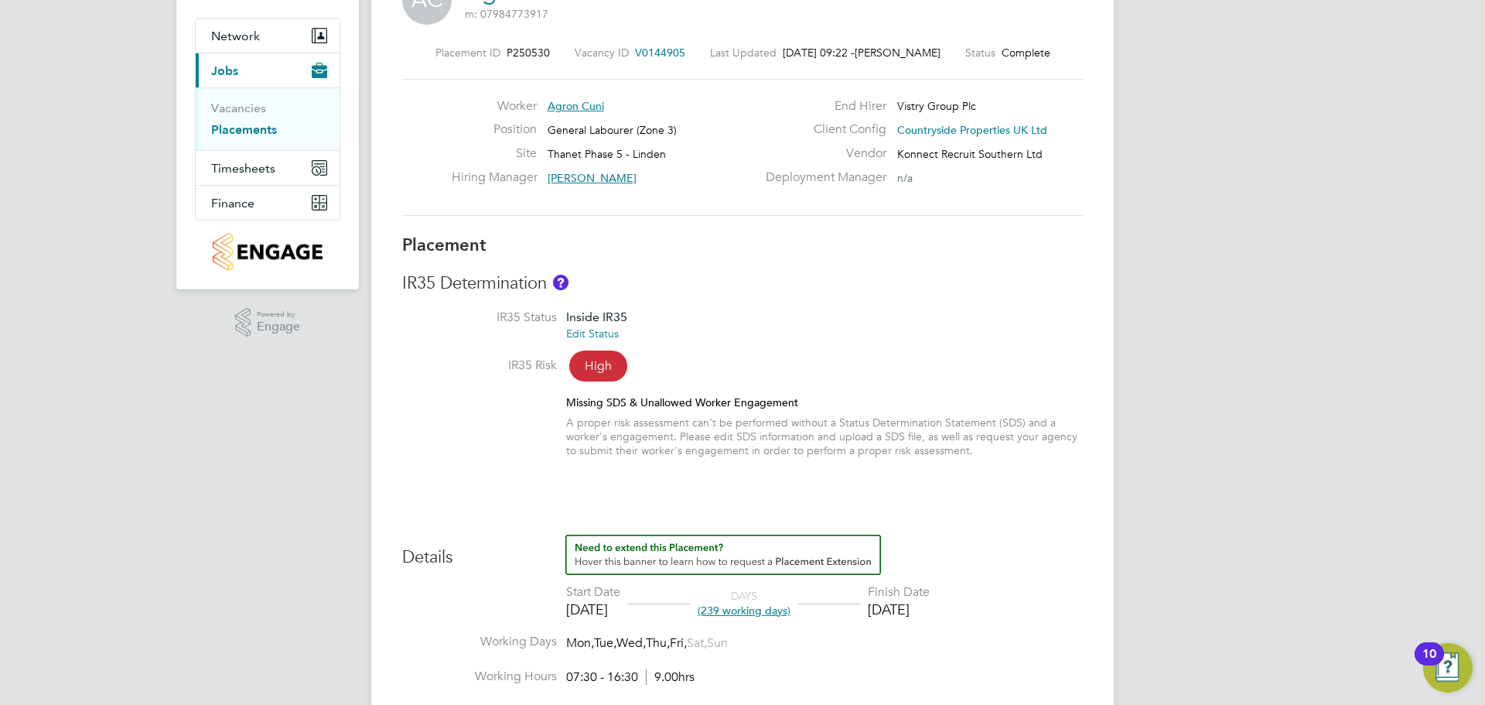
scroll to position [309, 0]
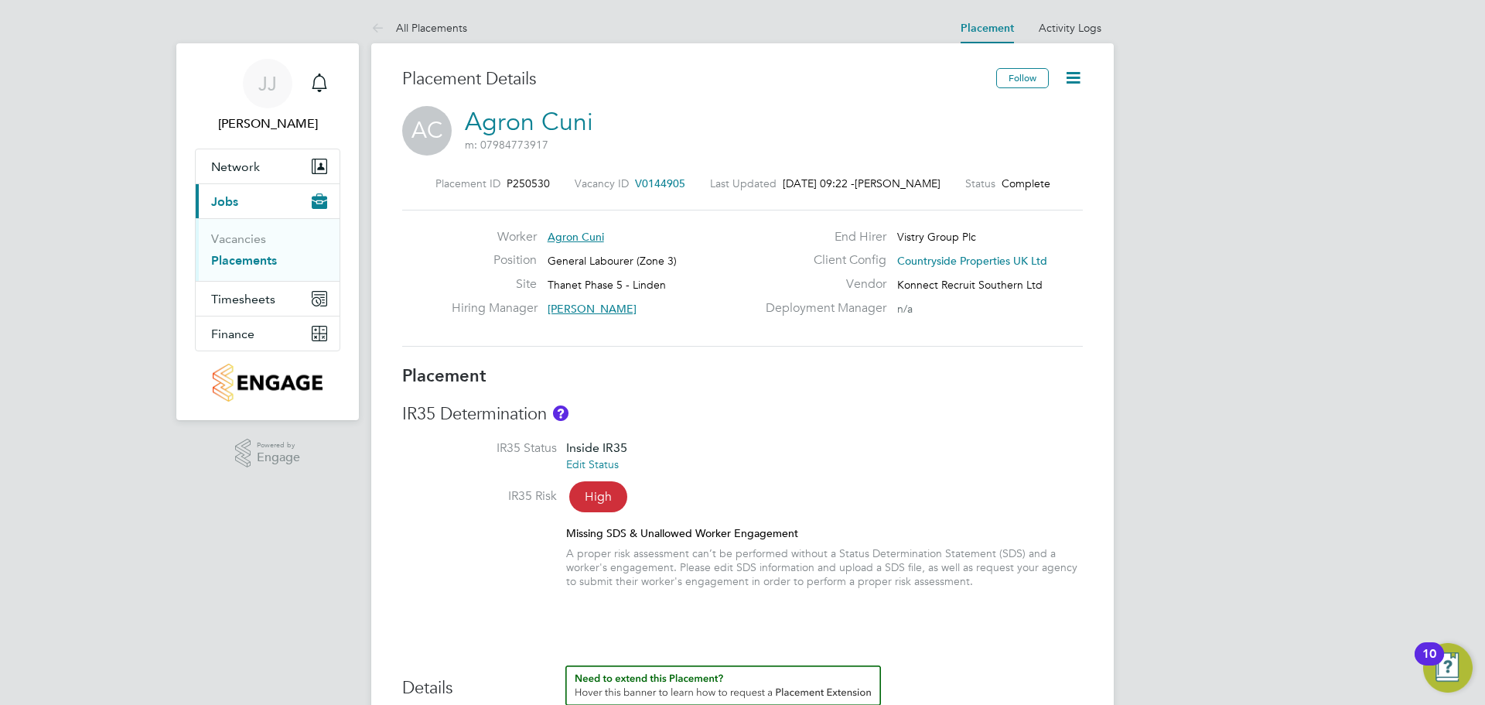
click at [1072, 81] on icon at bounding box center [1073, 77] width 19 height 19
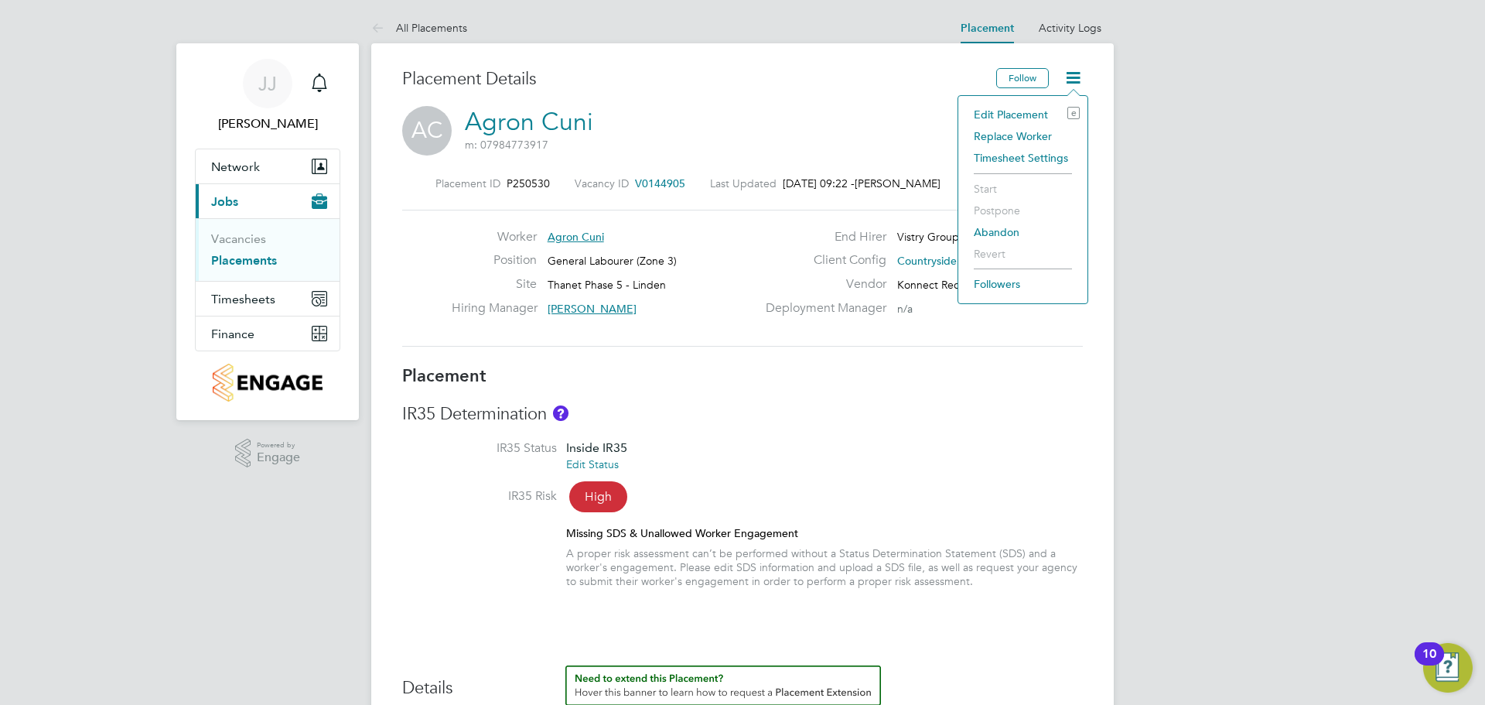
click at [1022, 112] on li "Edit Placement e" at bounding box center [1023, 115] width 114 height 22
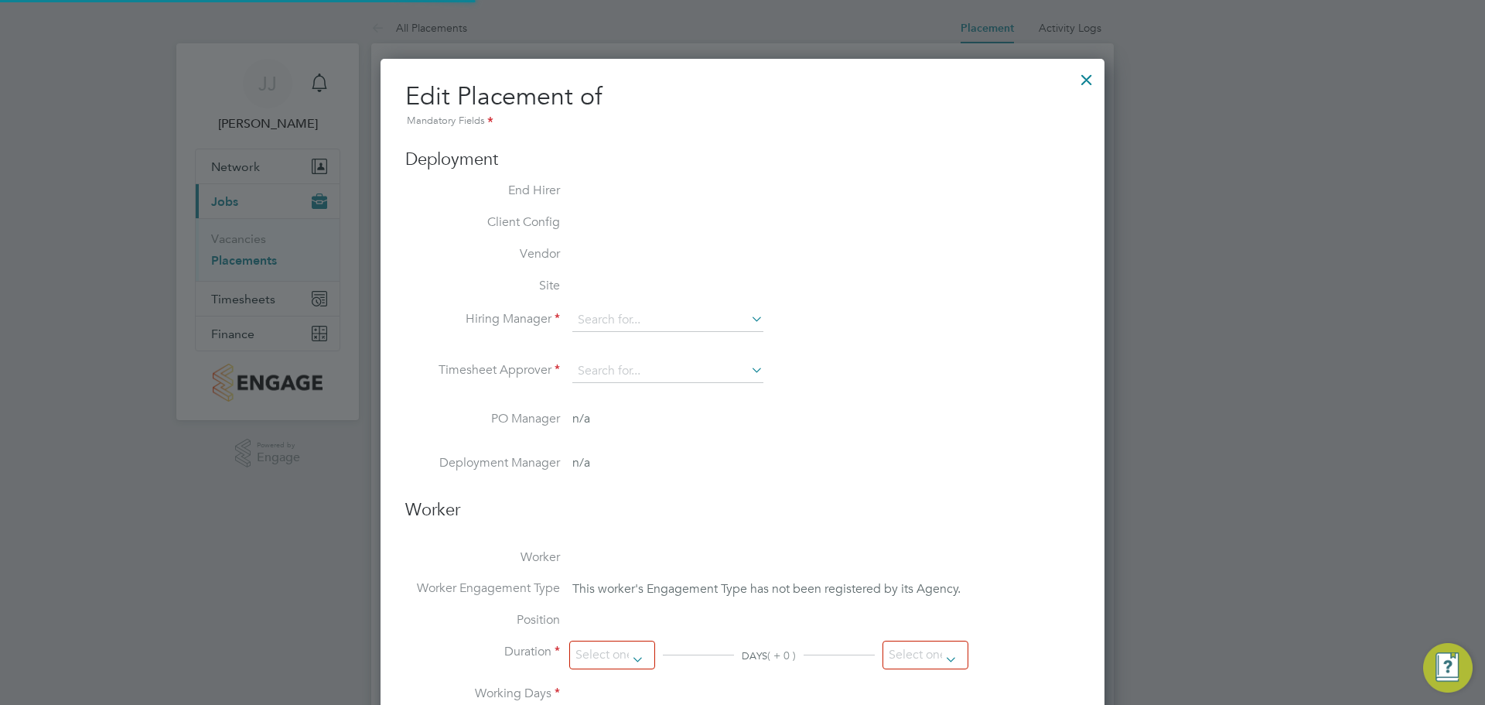
type input "[PERSON_NAME]"
type input "[DATE]"
type input "07:30"
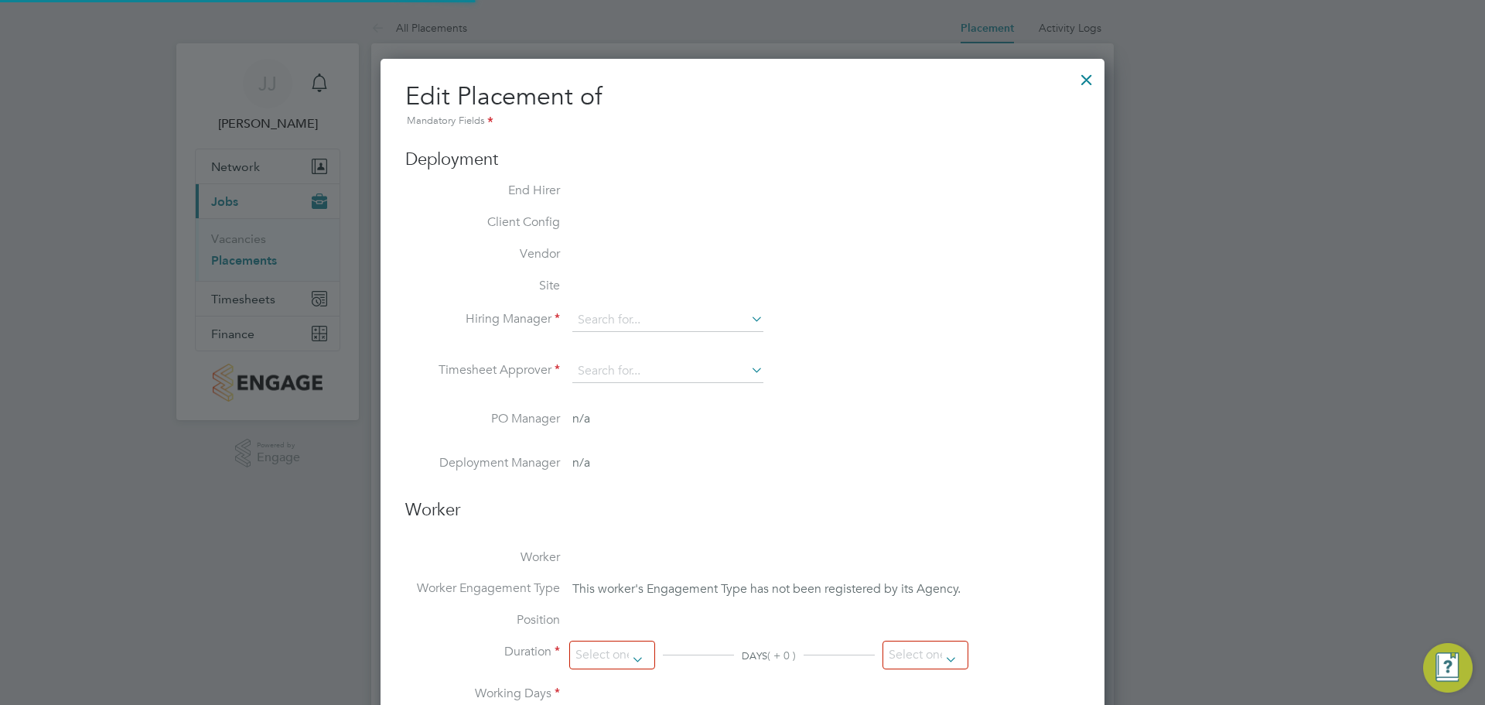
type input "16:30"
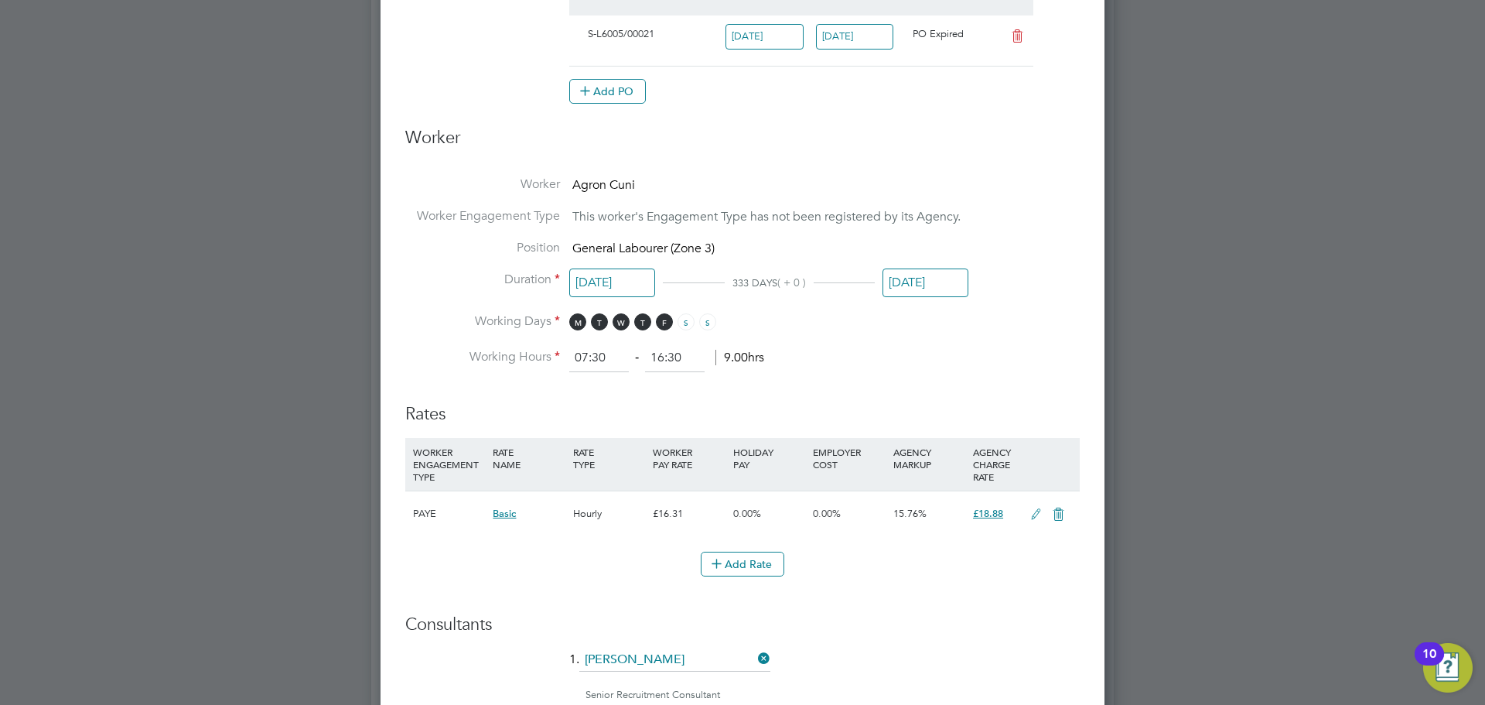
click at [905, 285] on input "[DATE]" at bounding box center [926, 282] width 86 height 29
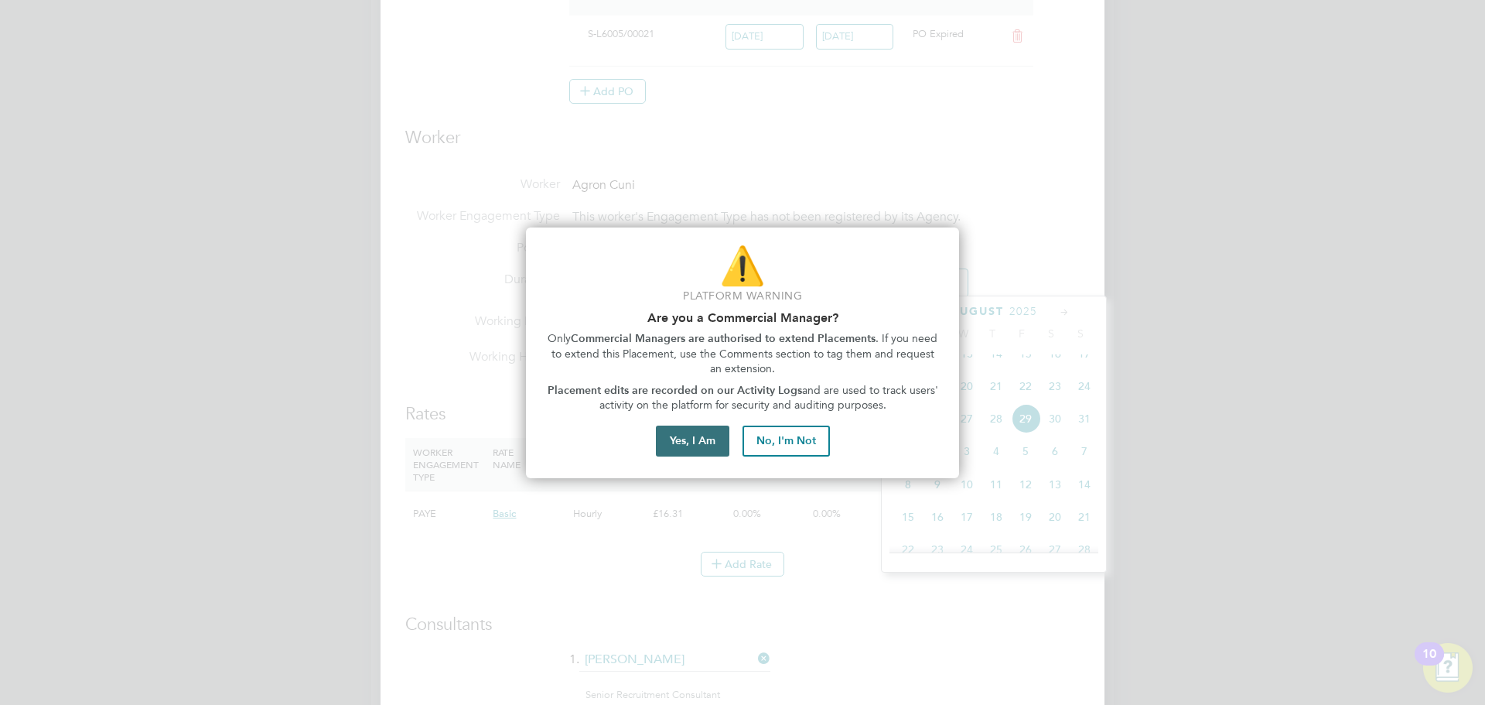
click at [680, 442] on button "Yes, I Am" at bounding box center [692, 441] width 73 height 31
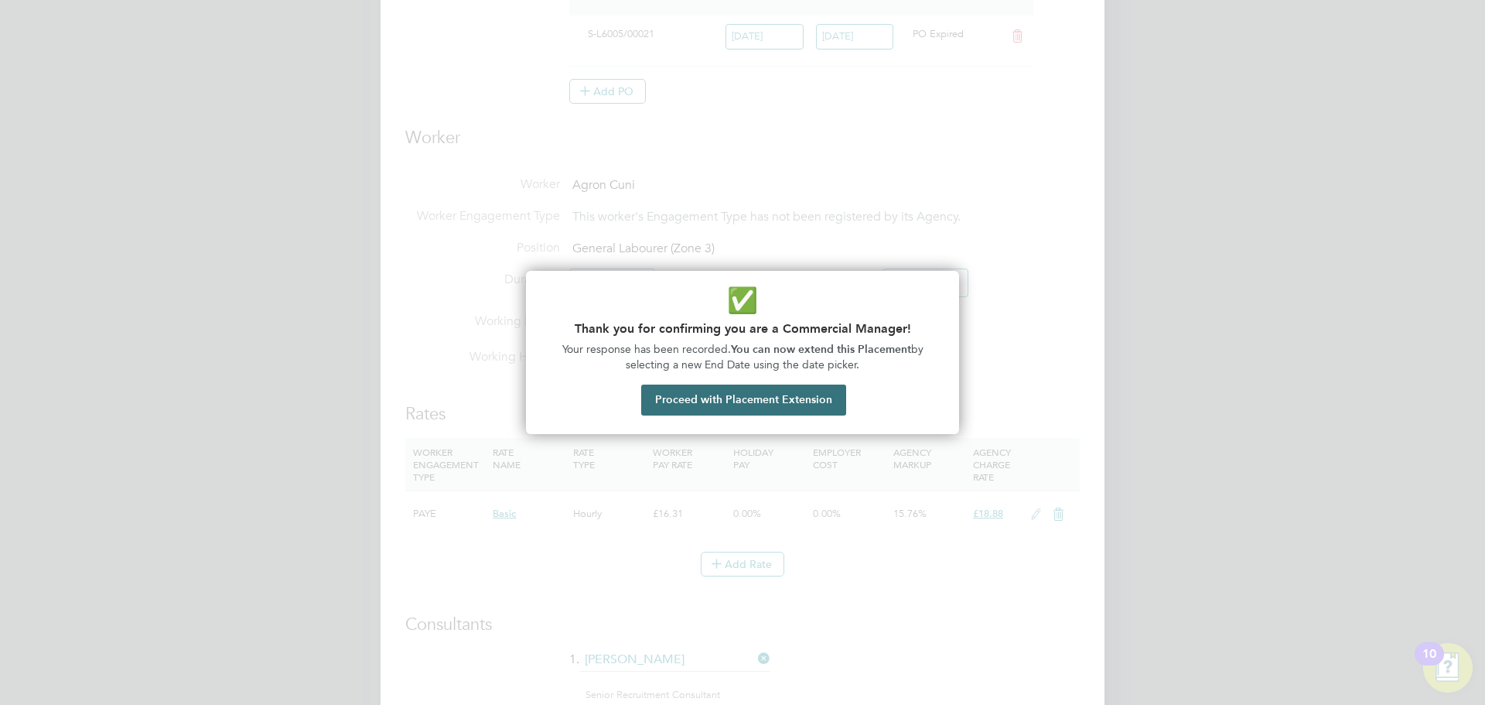
click at [726, 397] on button "Proceed with Placement Extension" at bounding box center [743, 400] width 205 height 31
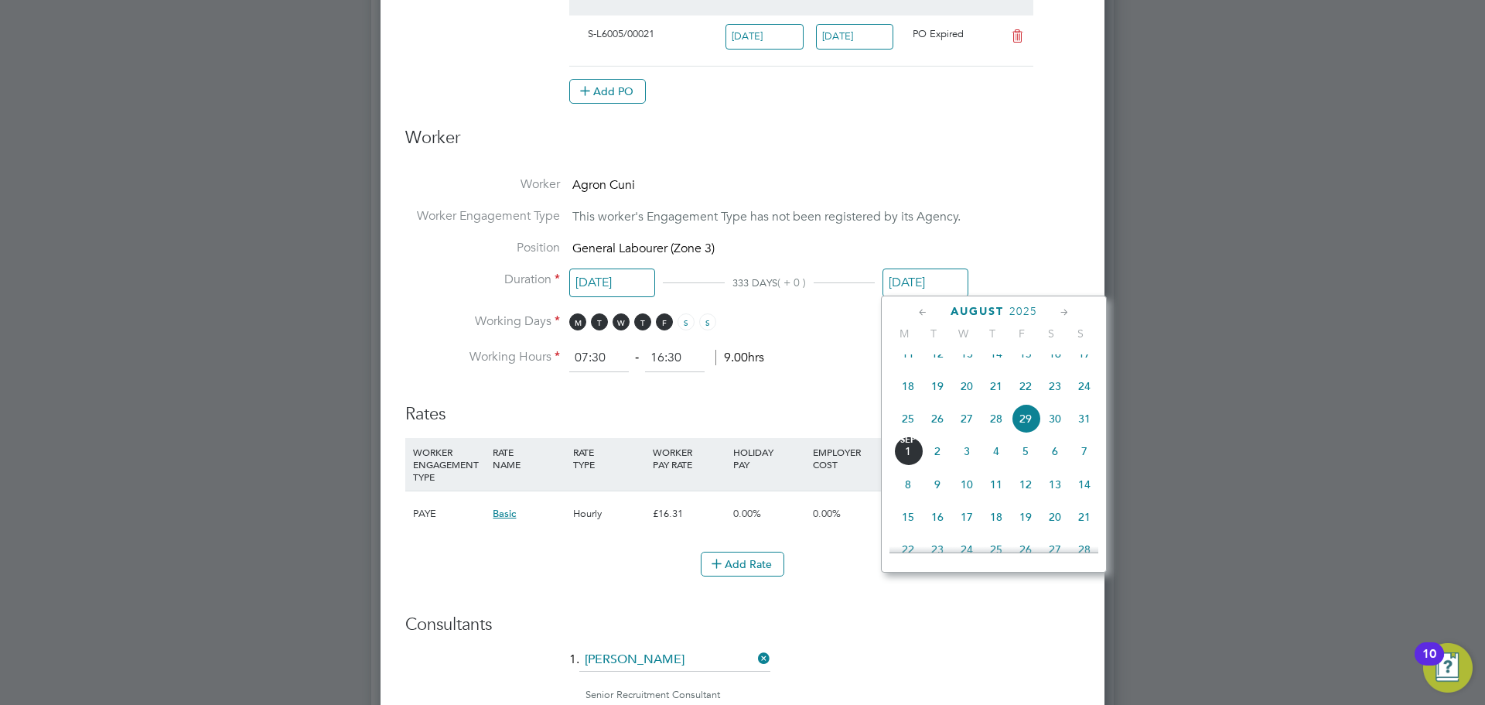
click at [1068, 310] on icon at bounding box center [1065, 312] width 15 height 17
click at [969, 486] on span "31" at bounding box center [966, 470] width 29 height 29
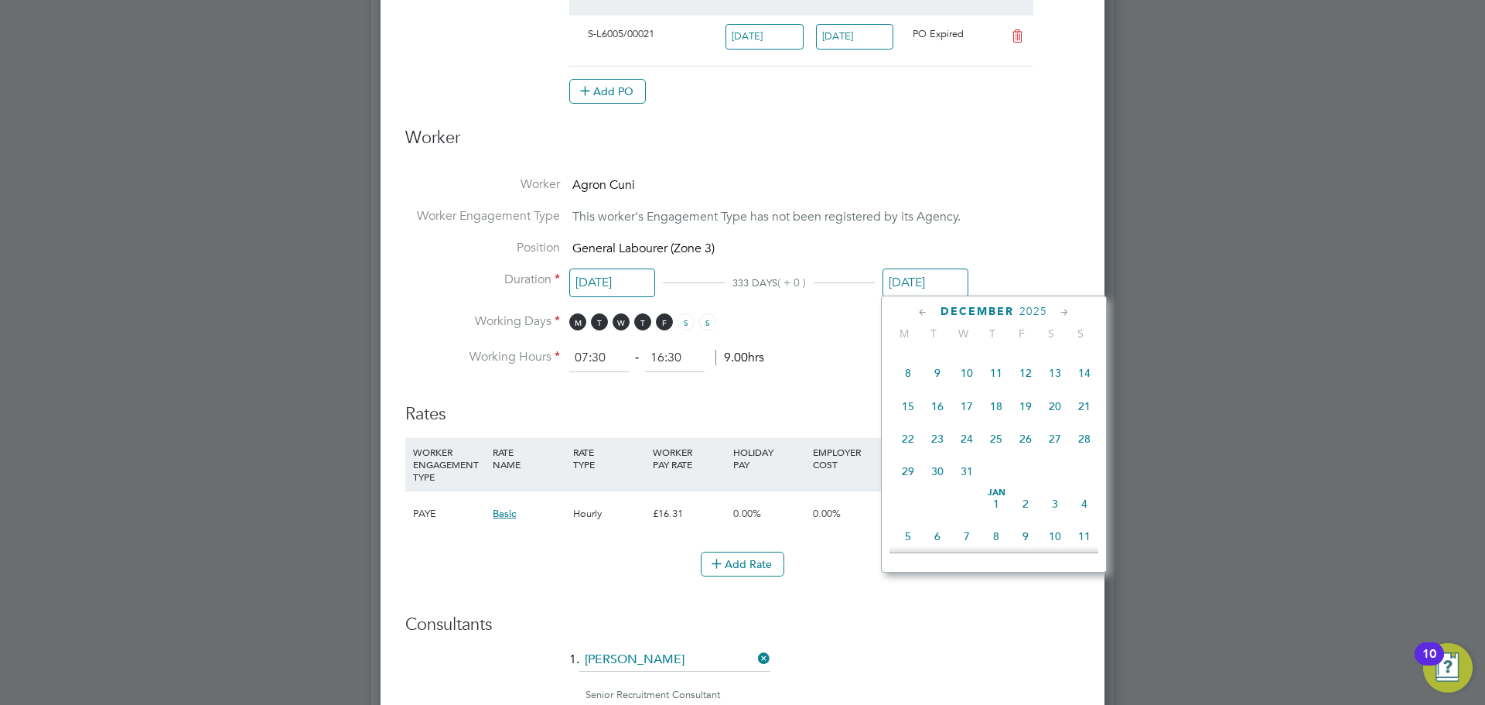
type input "[DATE]"
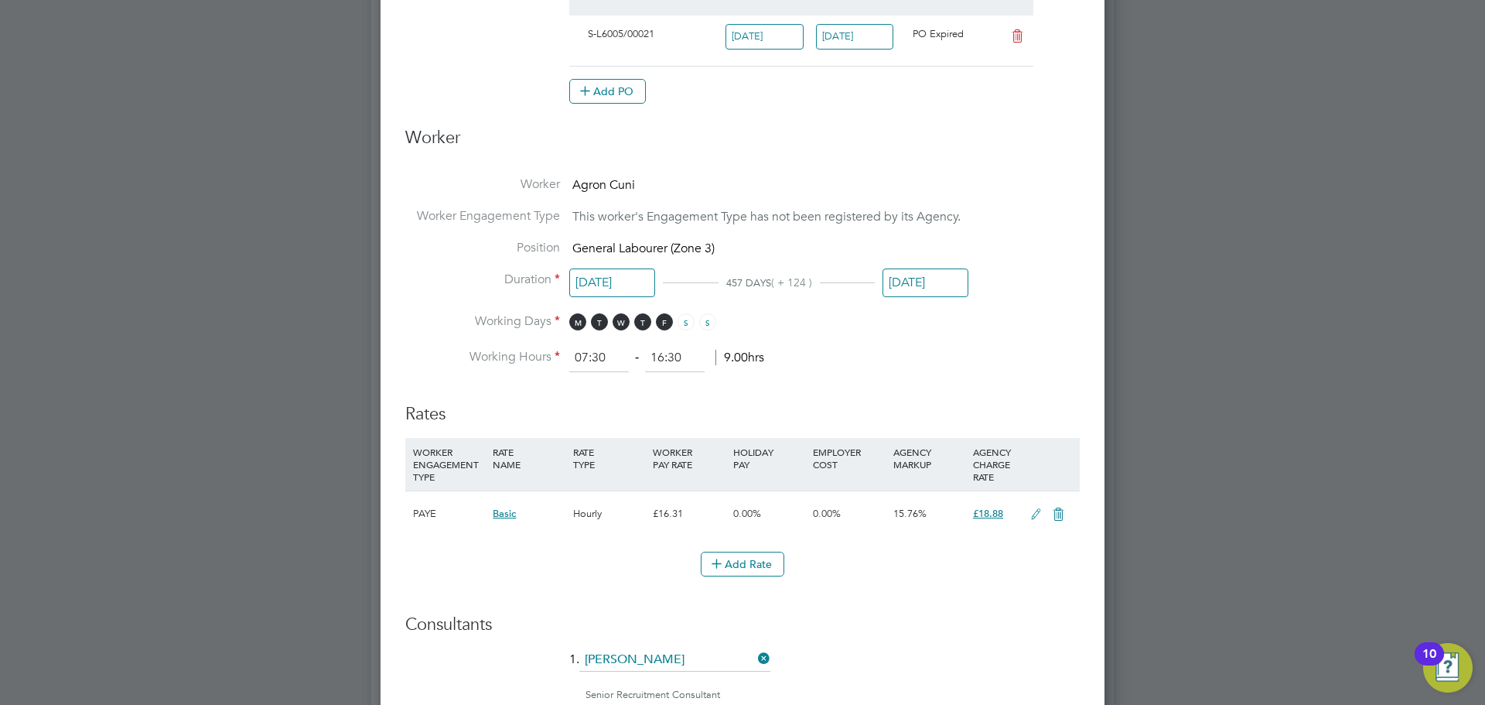
click at [914, 351] on li "Working Hours 07:30 ‐ 16:30 9.00hrs" at bounding box center [742, 358] width 675 height 28
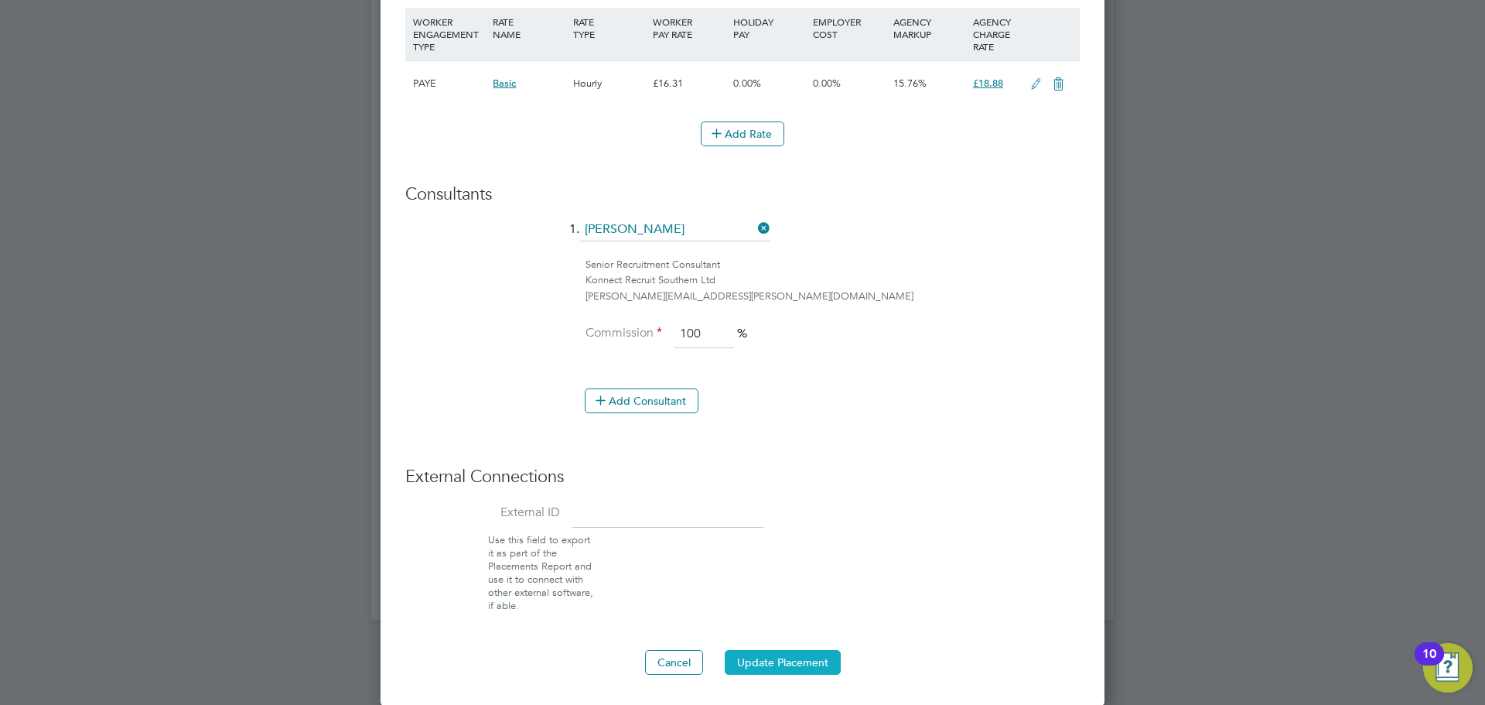
click at [798, 656] on button "Update Placement" at bounding box center [783, 662] width 116 height 25
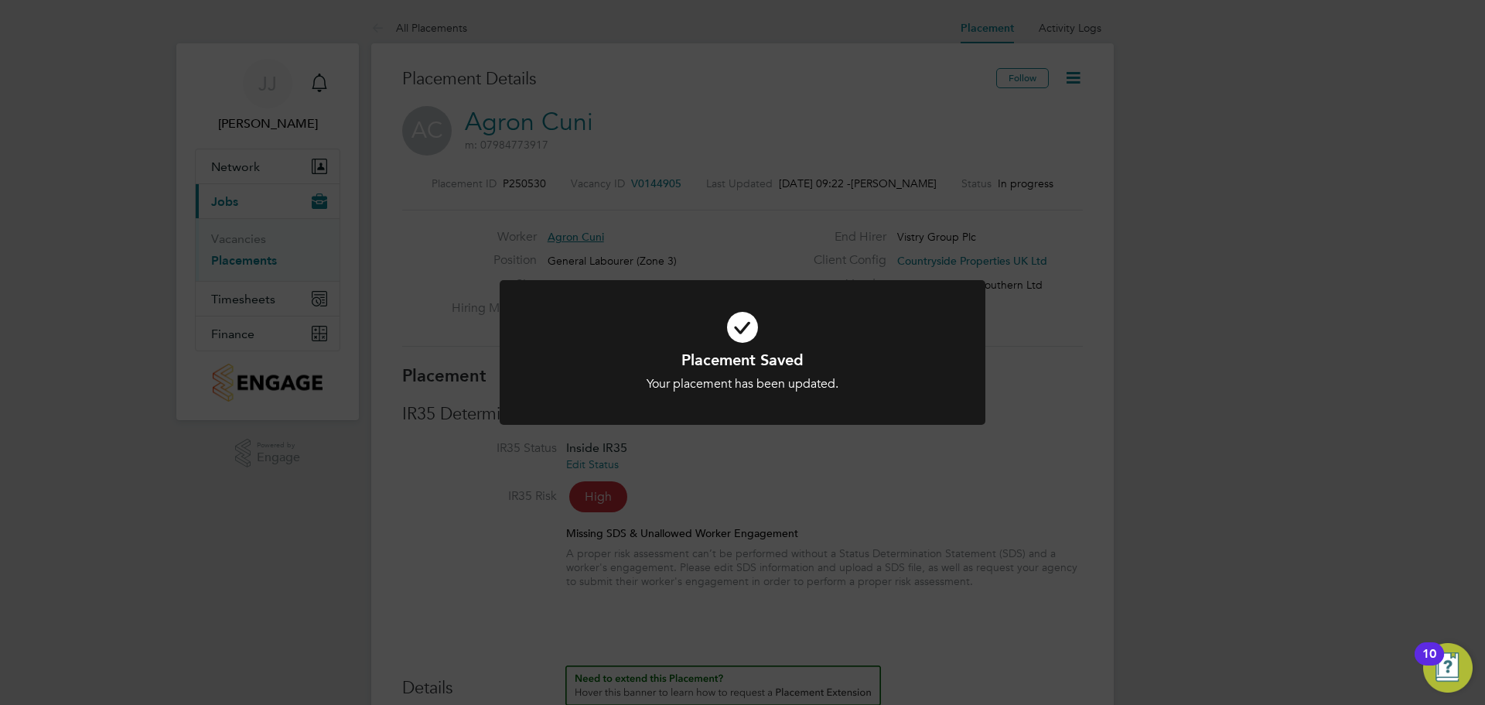
click at [830, 523] on div "Placement Saved Your placement has been updated. Cancel Okay" at bounding box center [742, 352] width 1485 height 705
